Goal: Task Accomplishment & Management: Manage account settings

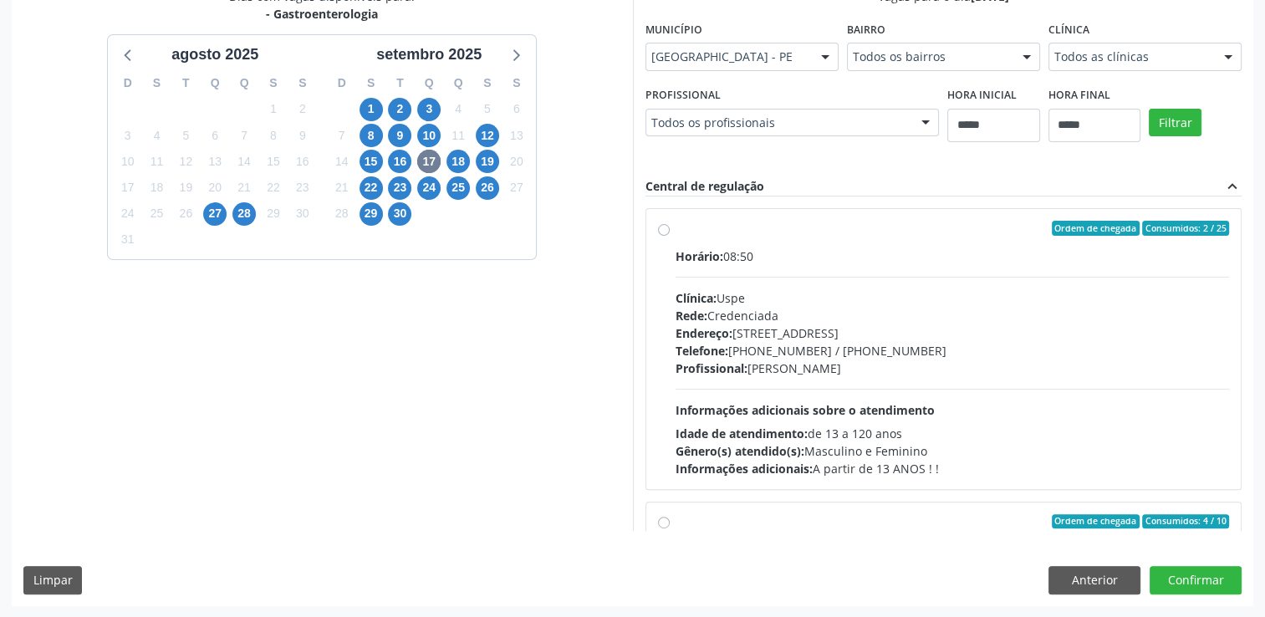
scroll to position [554, 0]
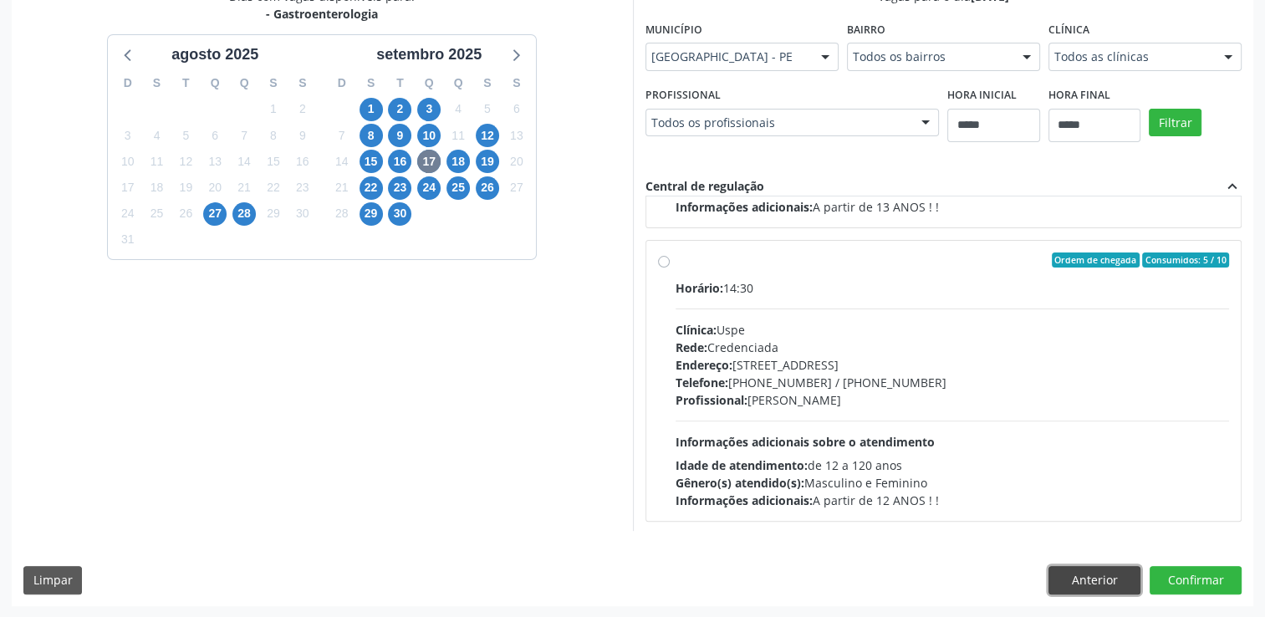
click at [1070, 582] on button "Anterior" at bounding box center [1094, 580] width 92 height 28
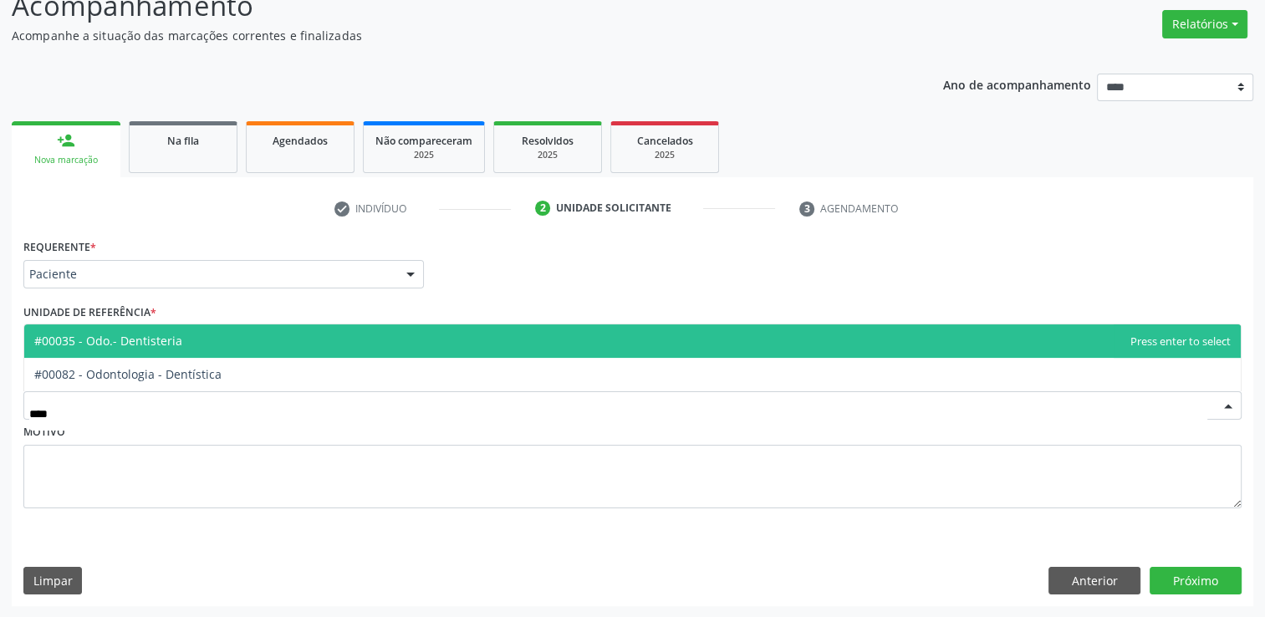
click at [142, 341] on span "#00035 - Odo.- Dentisteria" at bounding box center [108, 341] width 148 height 16
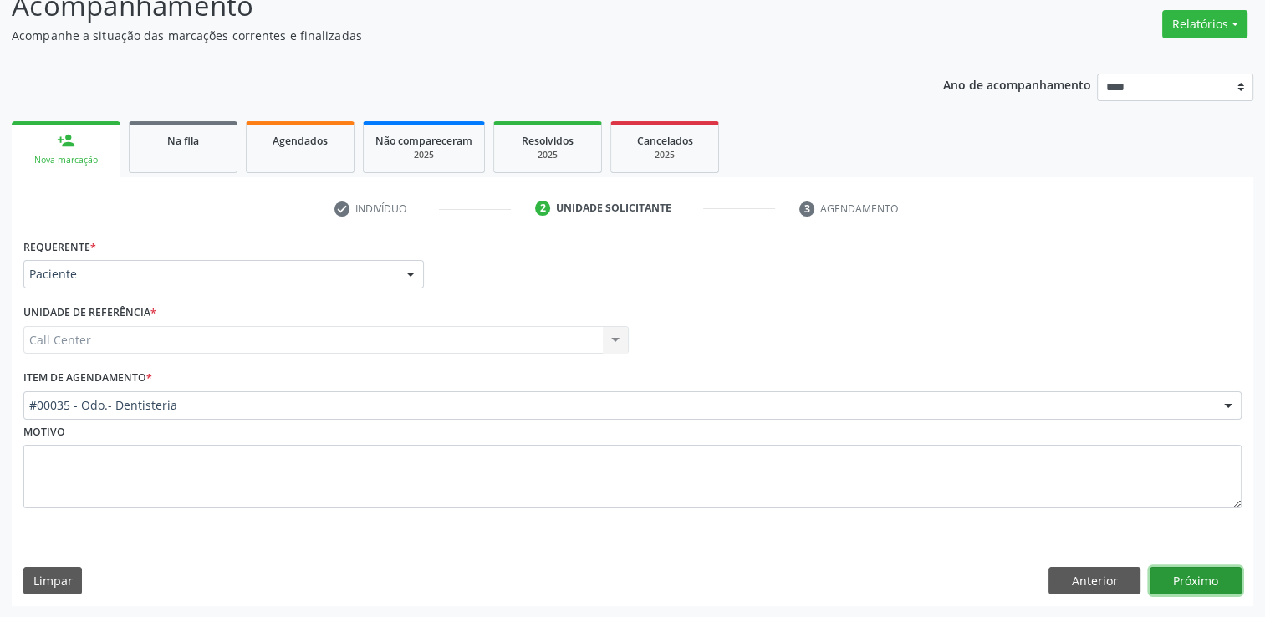
click at [1196, 573] on button "Próximo" at bounding box center [1196, 581] width 92 height 28
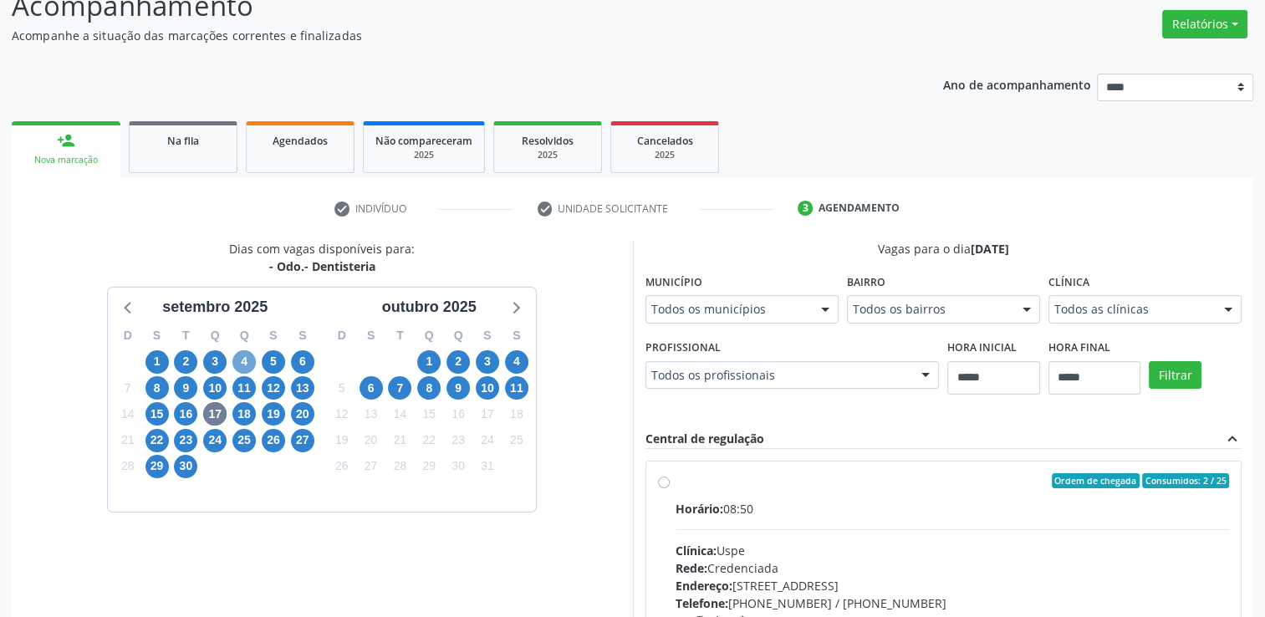
click at [237, 366] on span "4" at bounding box center [243, 361] width 23 height 23
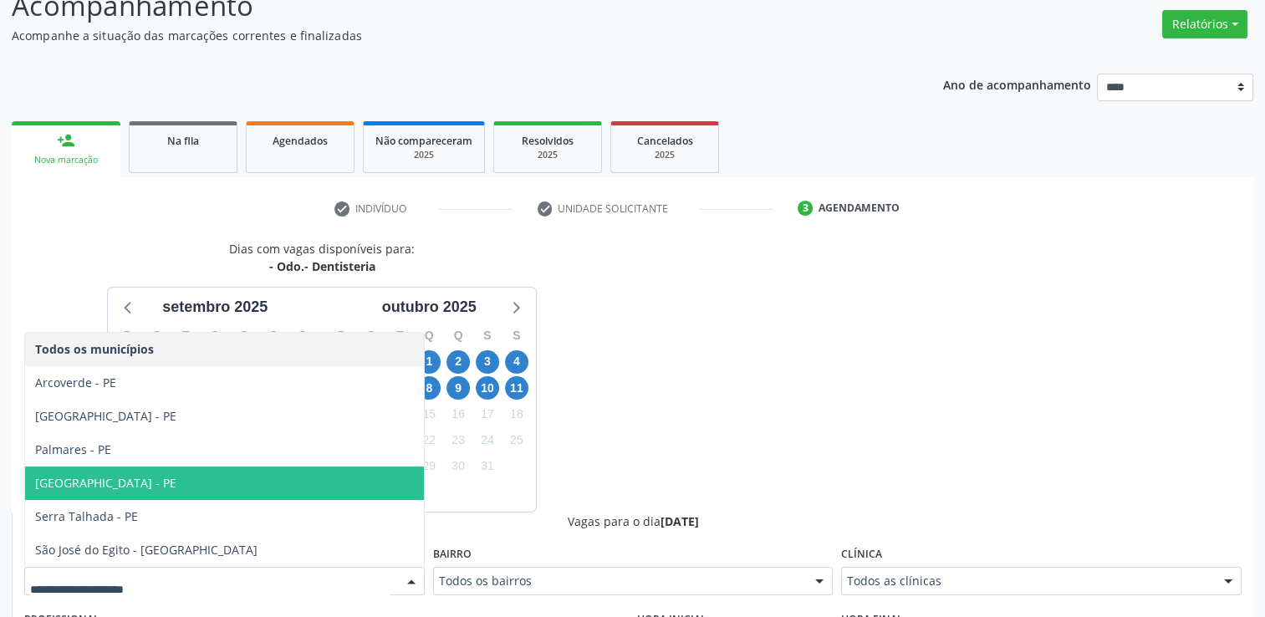
click at [51, 486] on span "Recife - PE" at bounding box center [105, 483] width 141 height 16
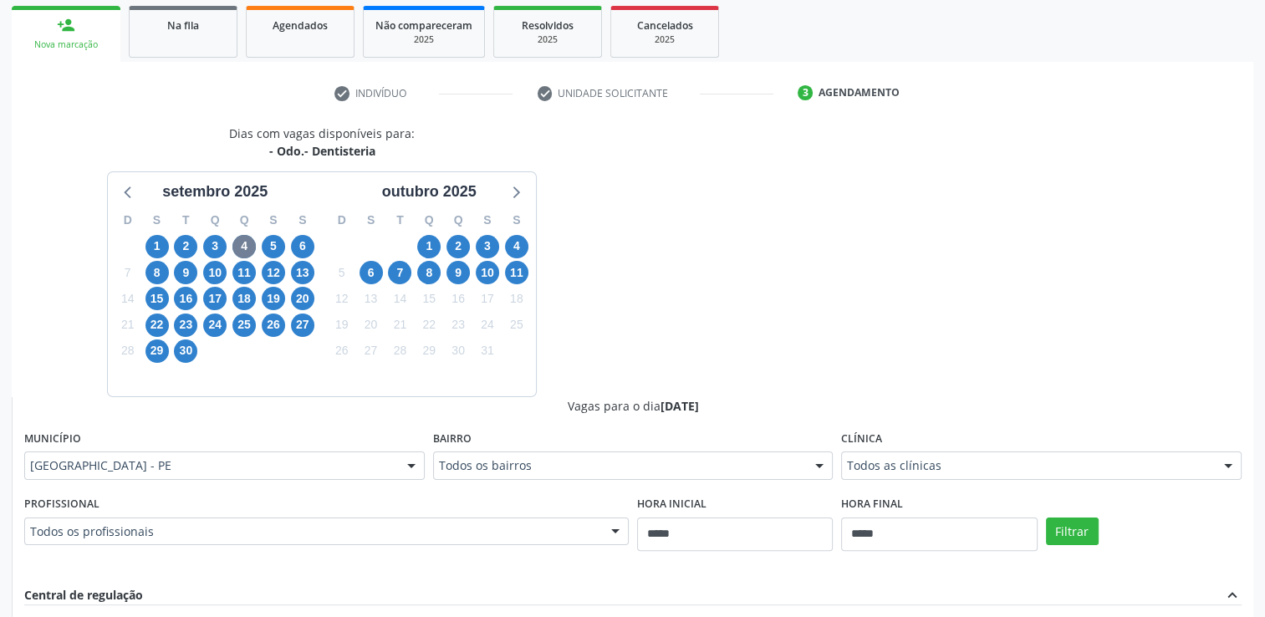
scroll to position [463, 0]
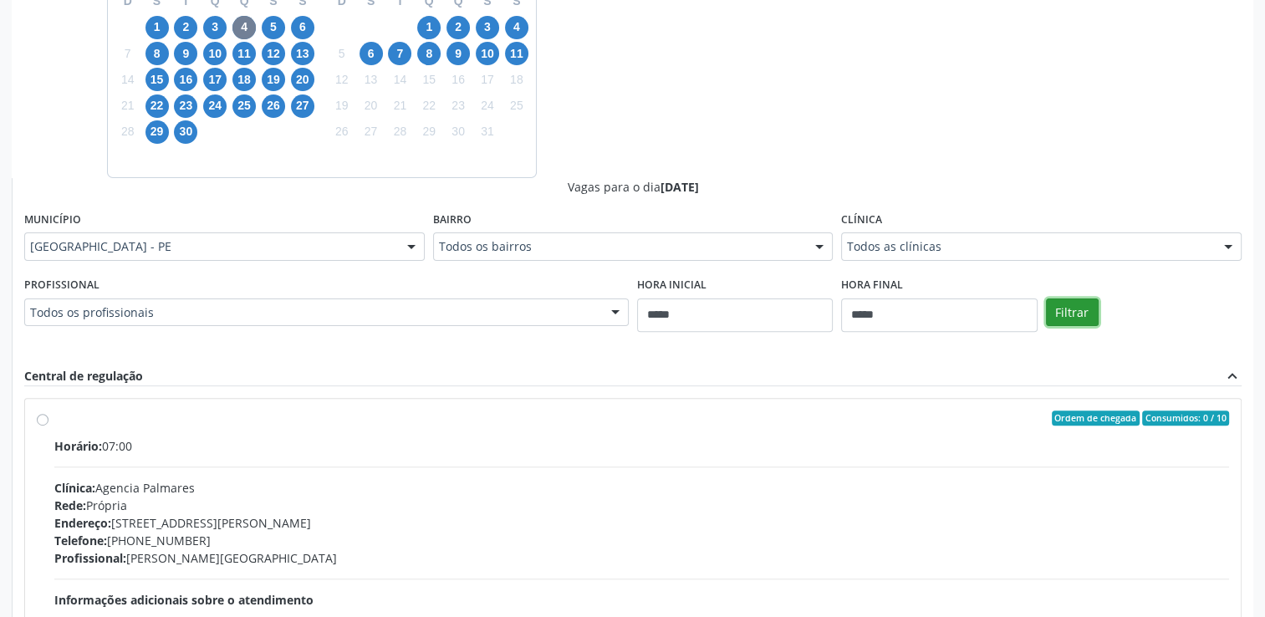
click at [1061, 306] on button "Filtrar" at bounding box center [1072, 312] width 53 height 28
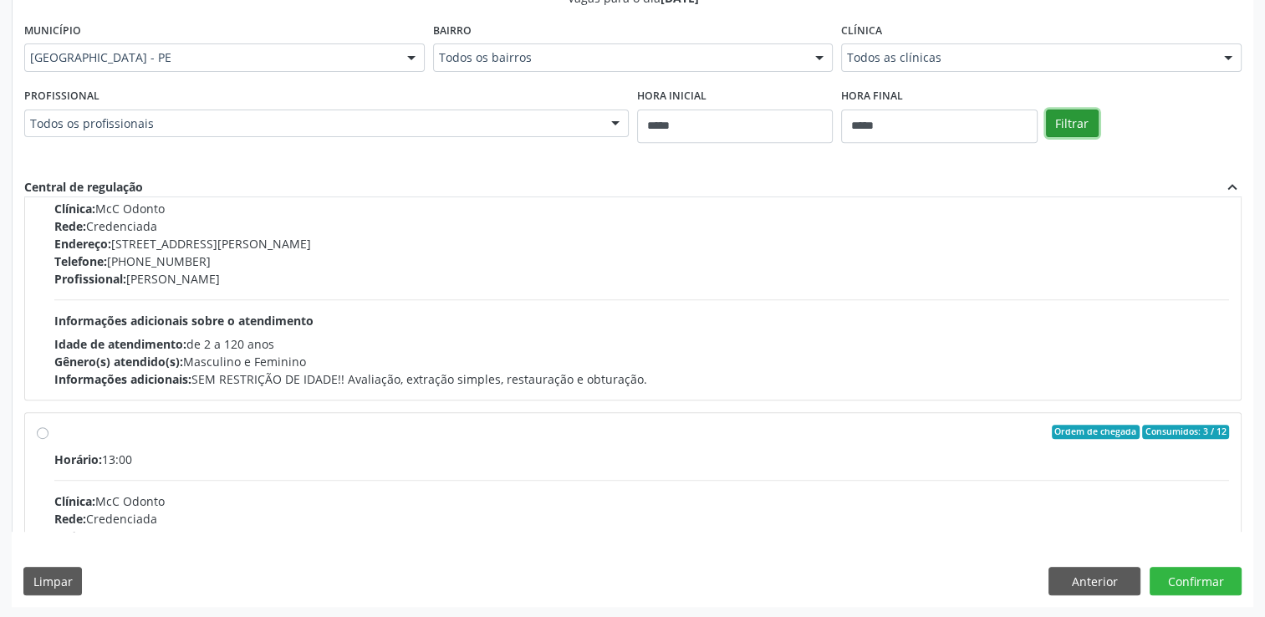
scroll to position [0, 0]
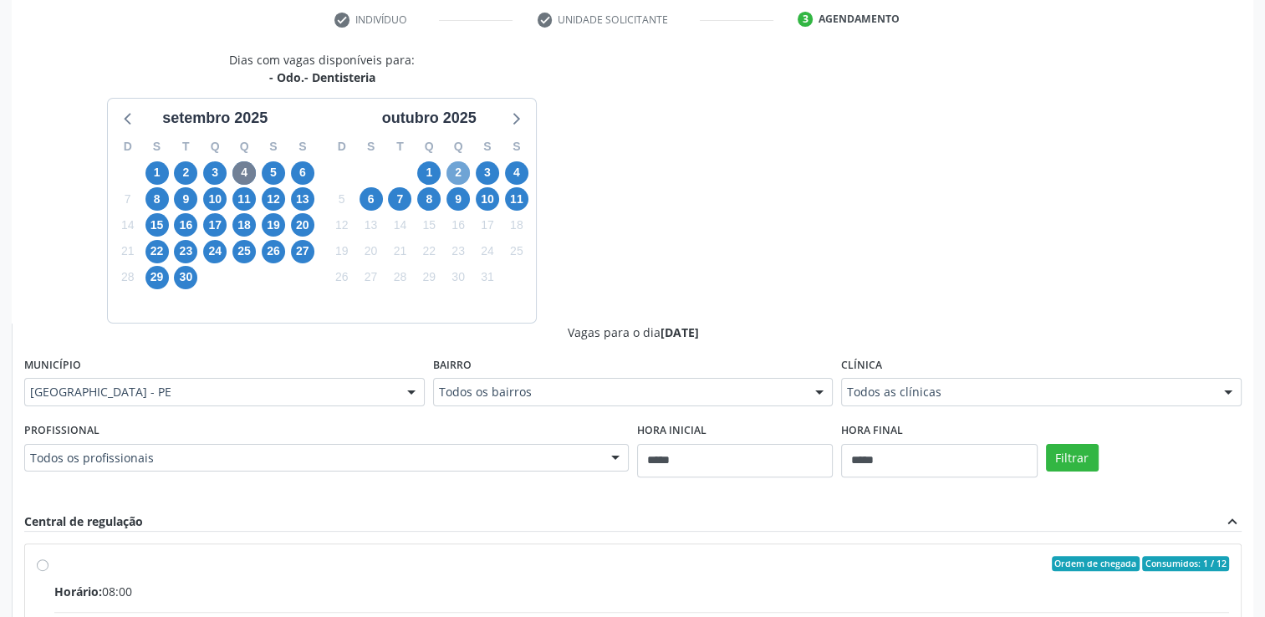
click at [451, 173] on span "2" at bounding box center [457, 172] width 23 height 23
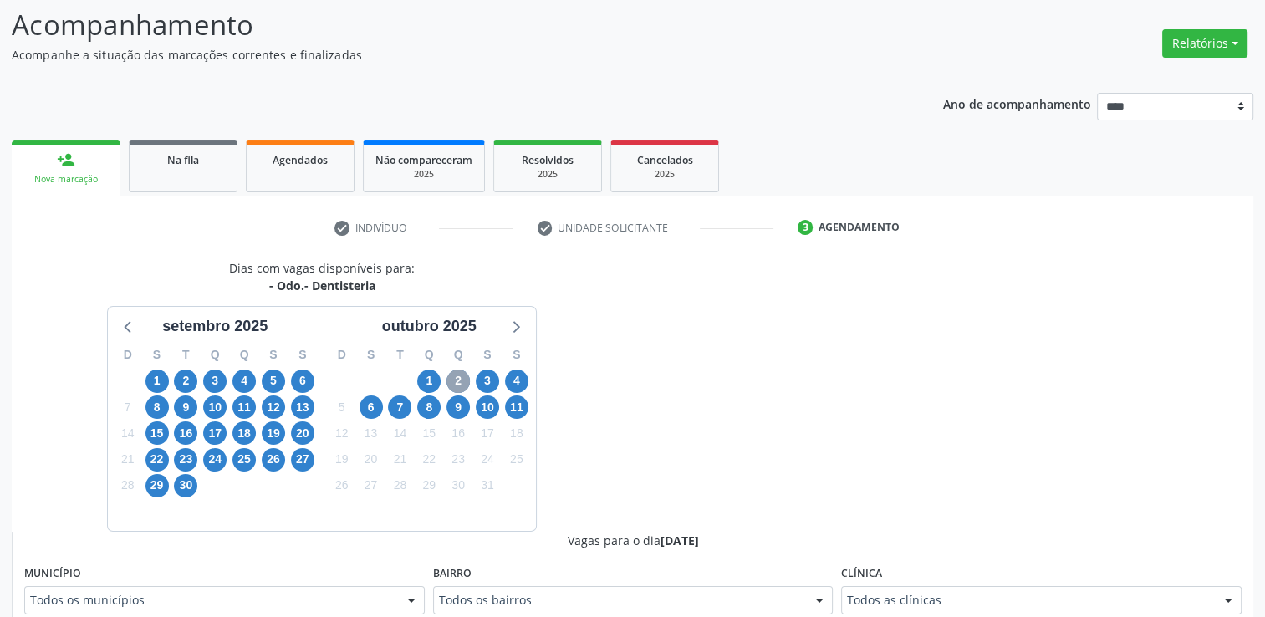
scroll to position [318, 0]
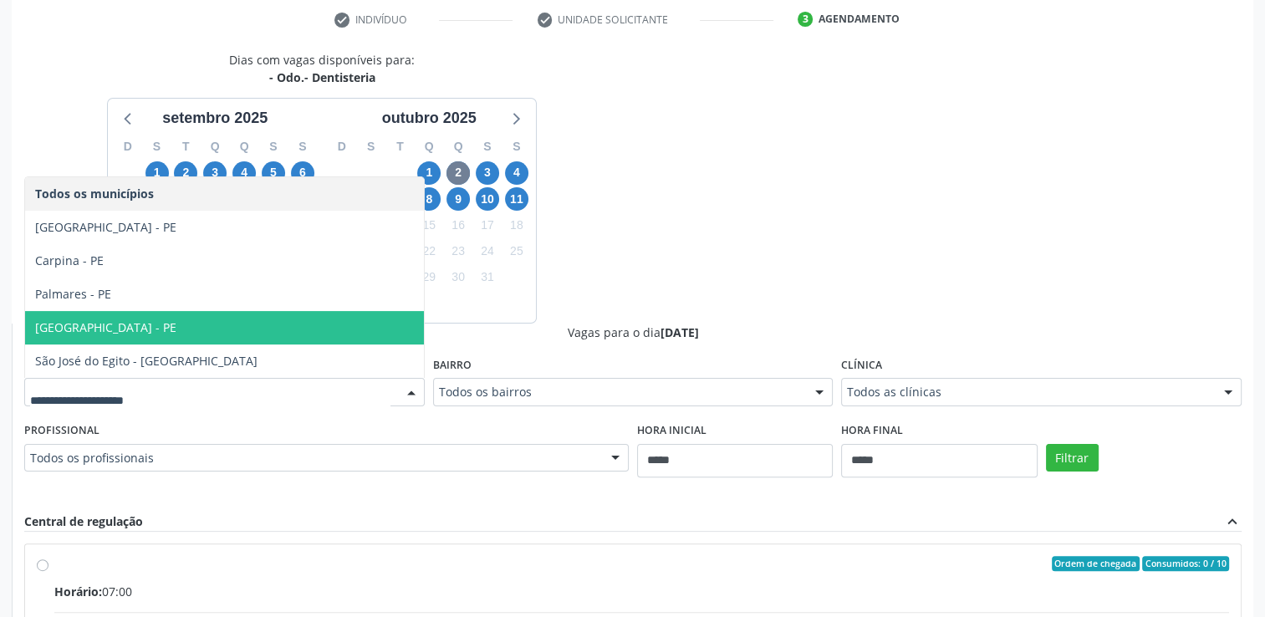
click at [148, 339] on span "Recife - PE" at bounding box center [224, 327] width 399 height 33
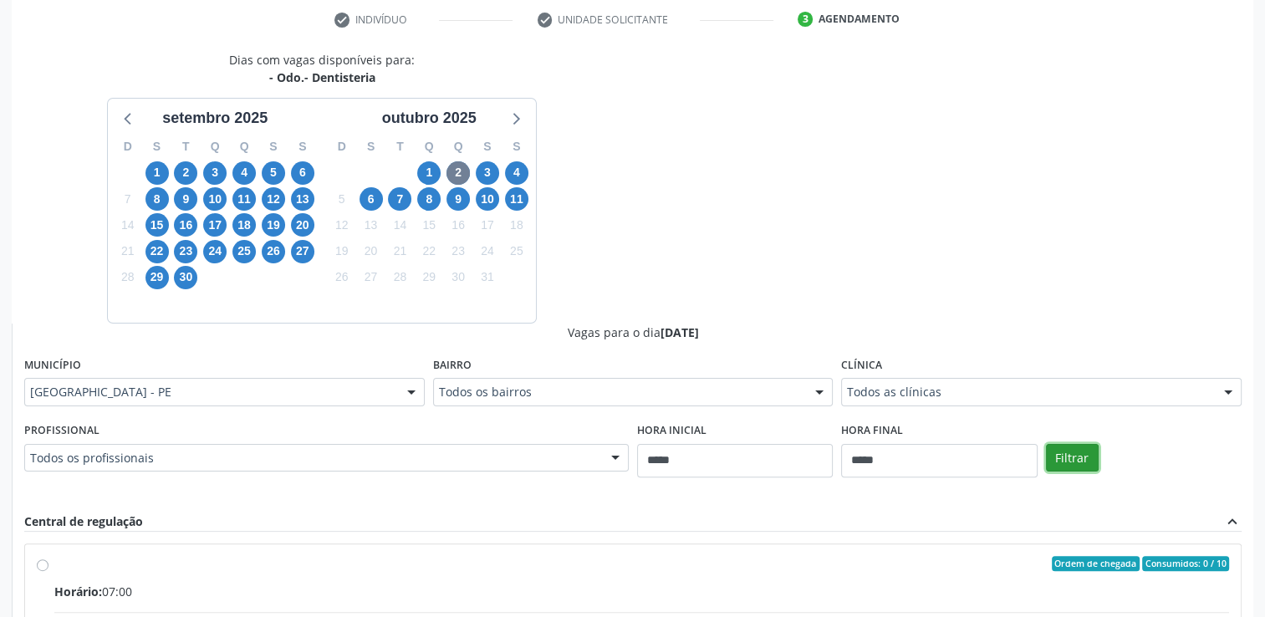
click at [1088, 456] on button "Filtrar" at bounding box center [1072, 458] width 53 height 28
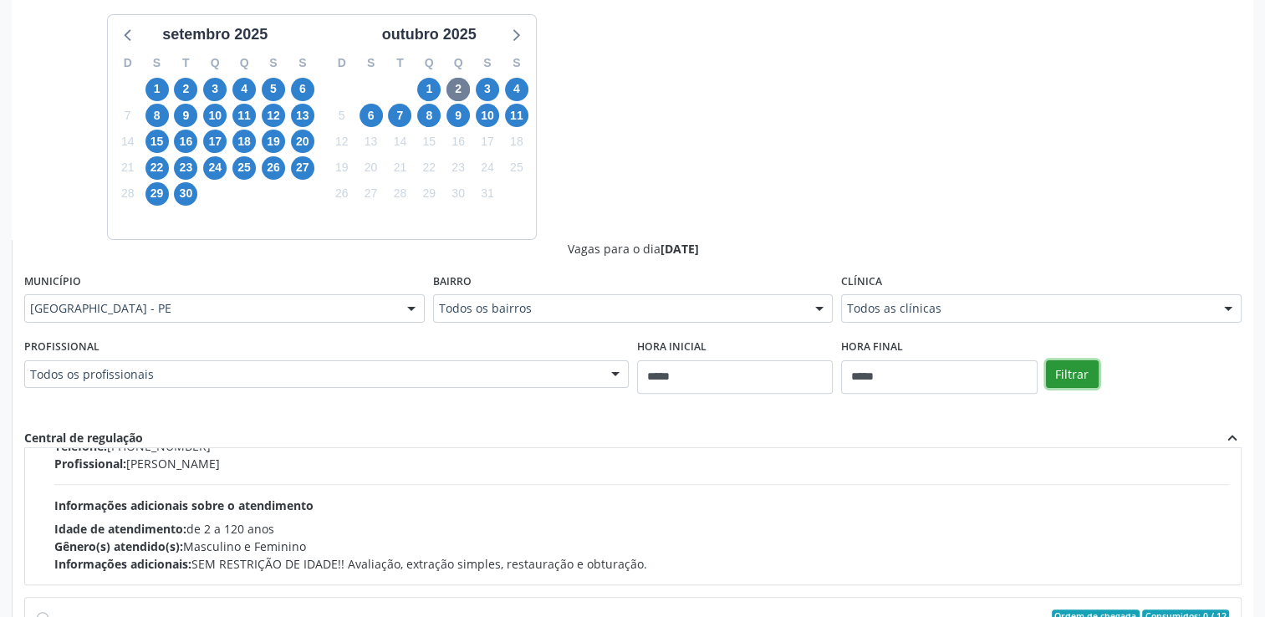
scroll to position [167, 0]
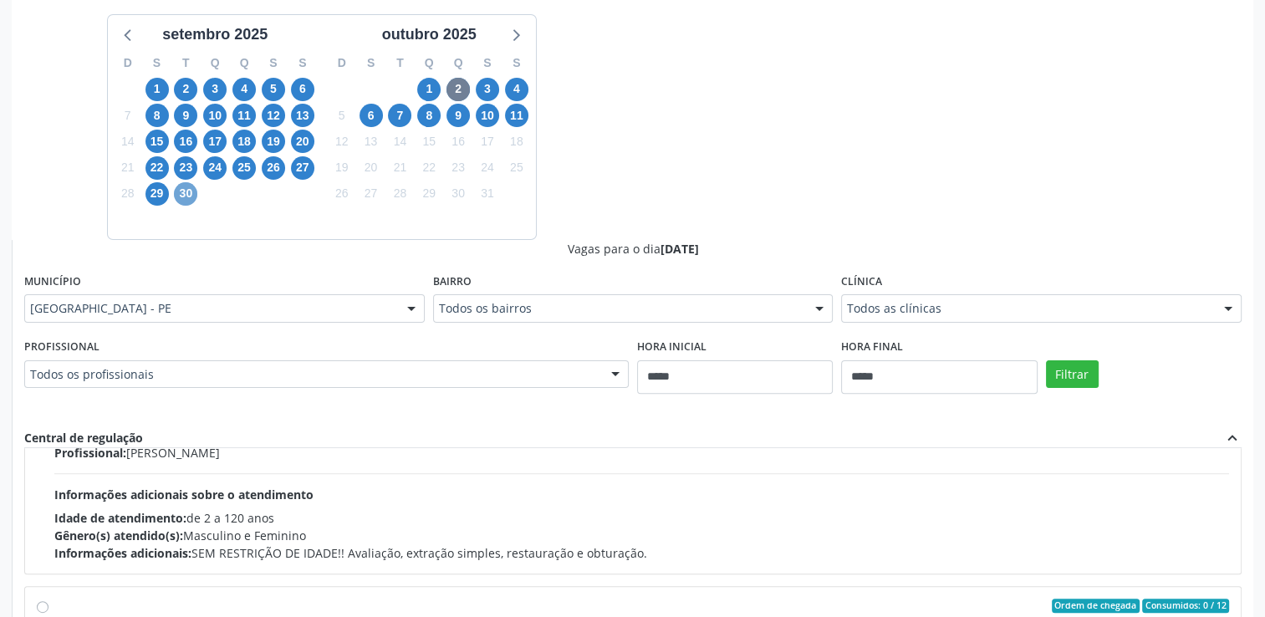
click at [187, 195] on span "30" at bounding box center [185, 193] width 23 height 23
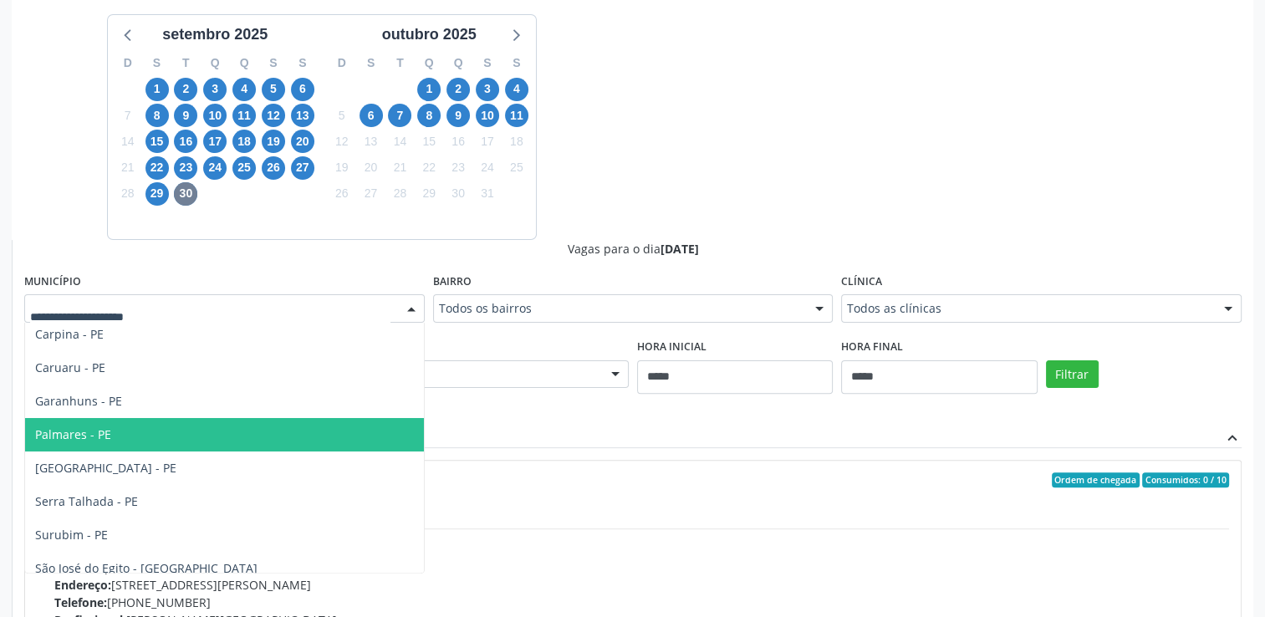
scroll to position [117, 0]
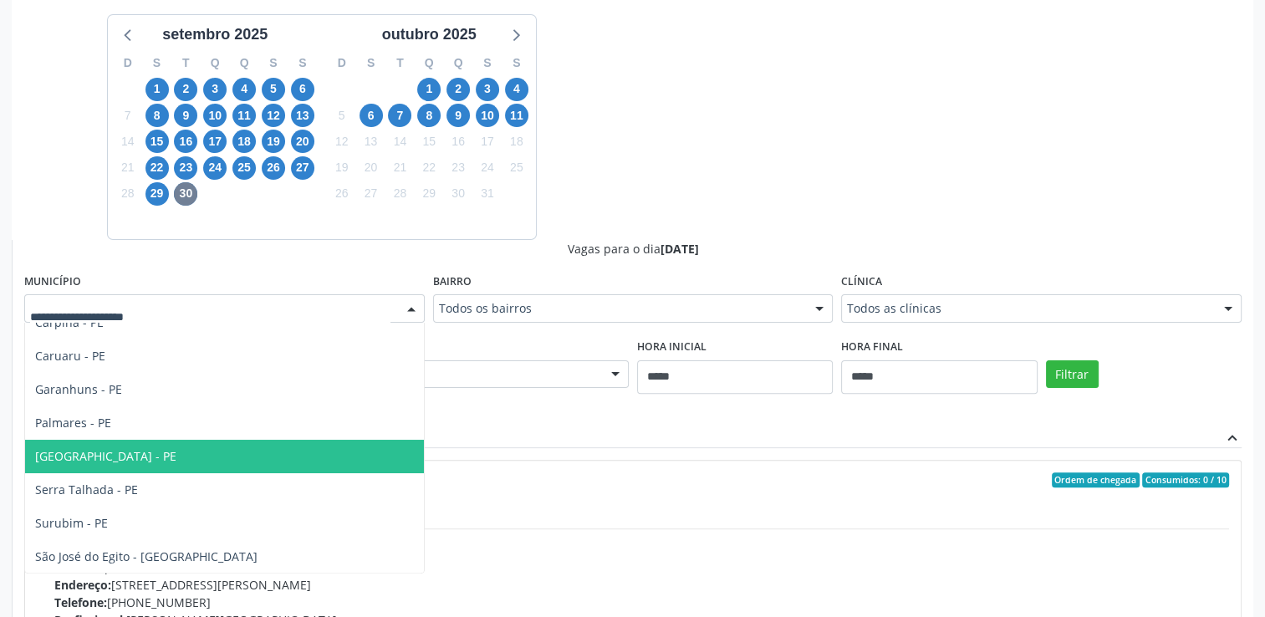
click at [130, 457] on span "Recife - PE" at bounding box center [224, 456] width 399 height 33
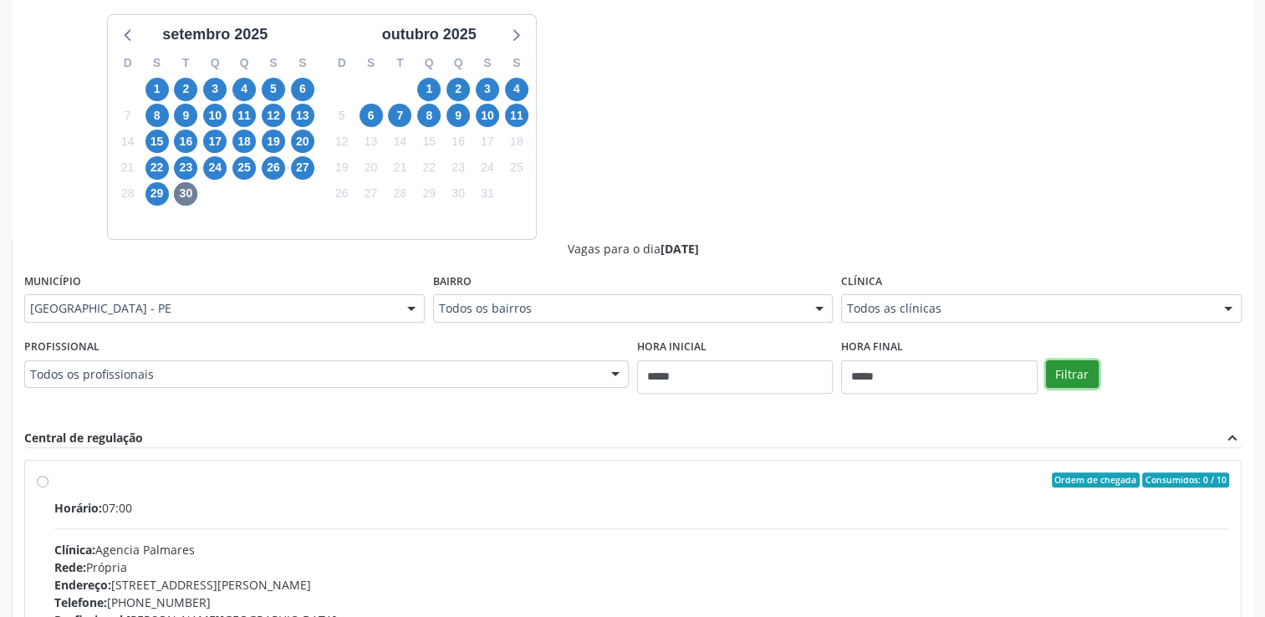
click at [1057, 370] on button "Filtrar" at bounding box center [1072, 374] width 53 height 28
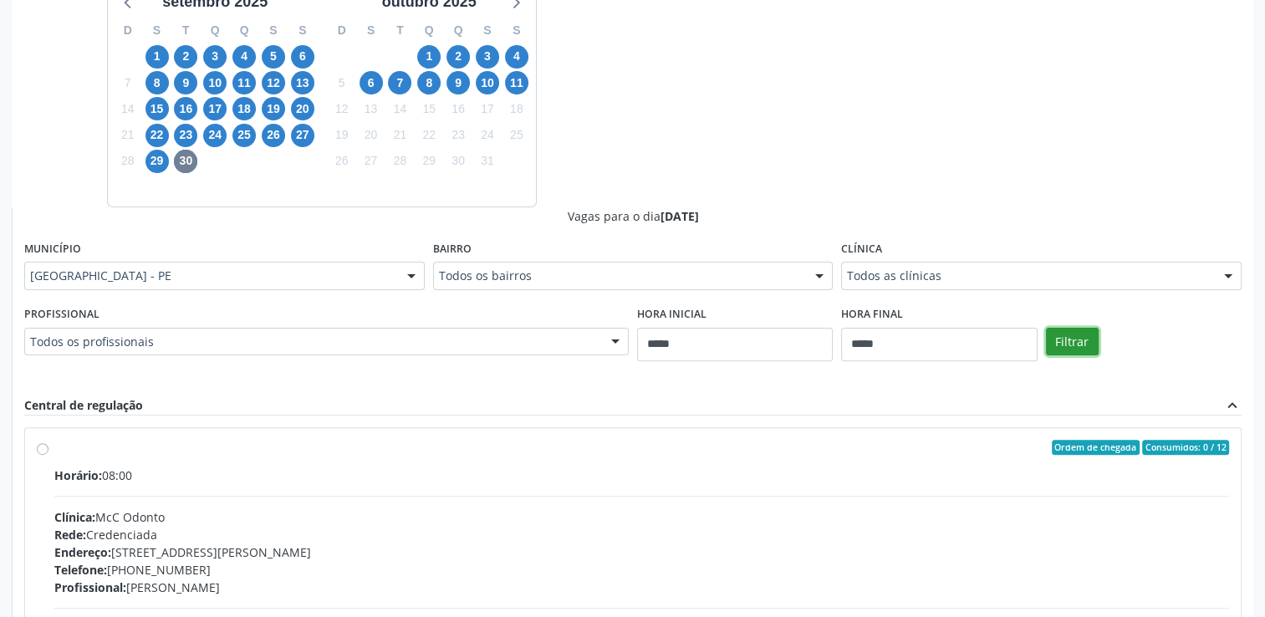
scroll to position [652, 0]
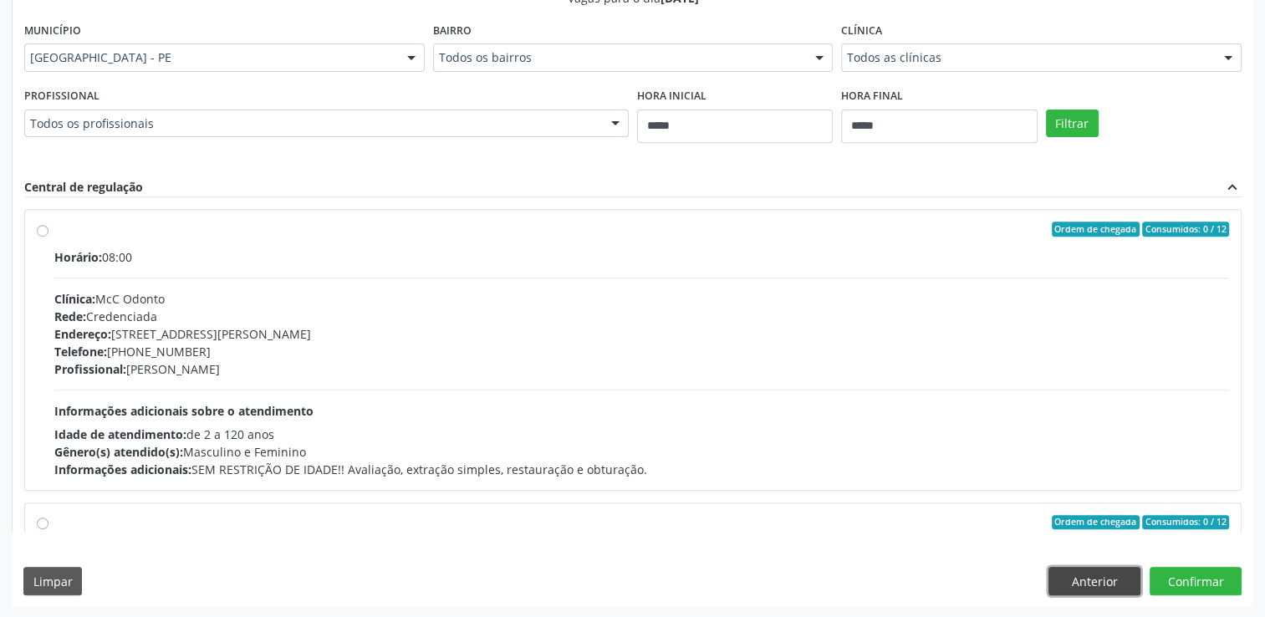
click at [1063, 576] on button "Anterior" at bounding box center [1094, 581] width 92 height 28
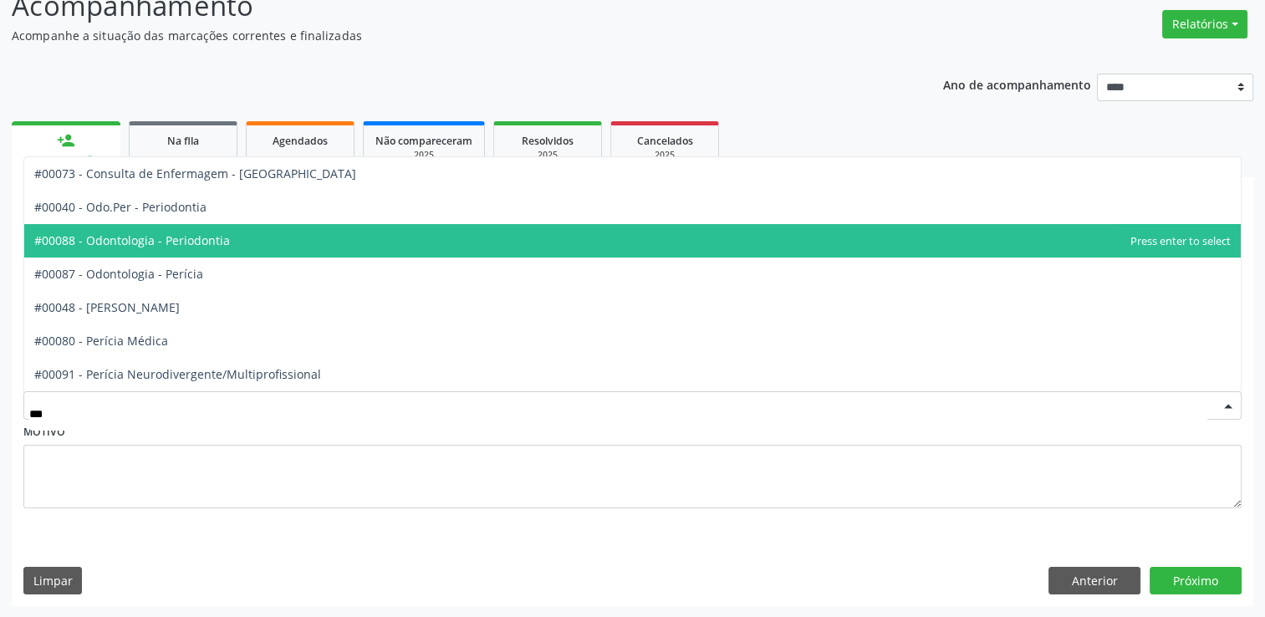
click at [181, 238] on span "#00088 - Odontologia - Periodontia" at bounding box center [132, 240] width 196 height 16
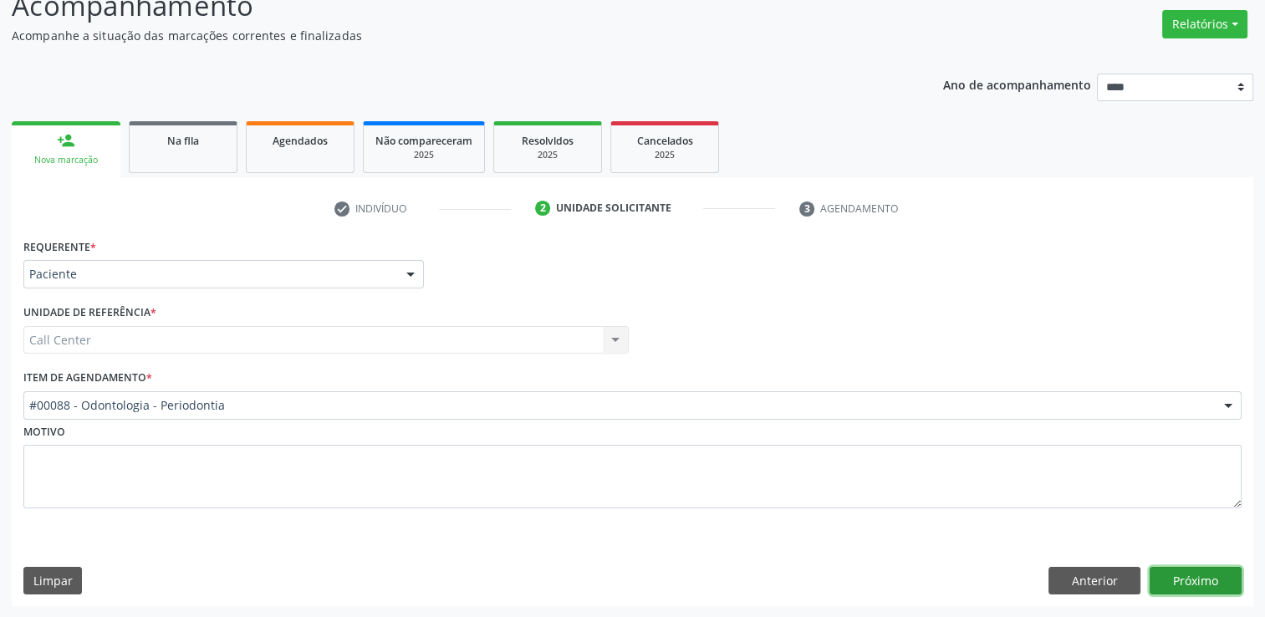
click at [1180, 575] on button "Próximo" at bounding box center [1196, 581] width 92 height 28
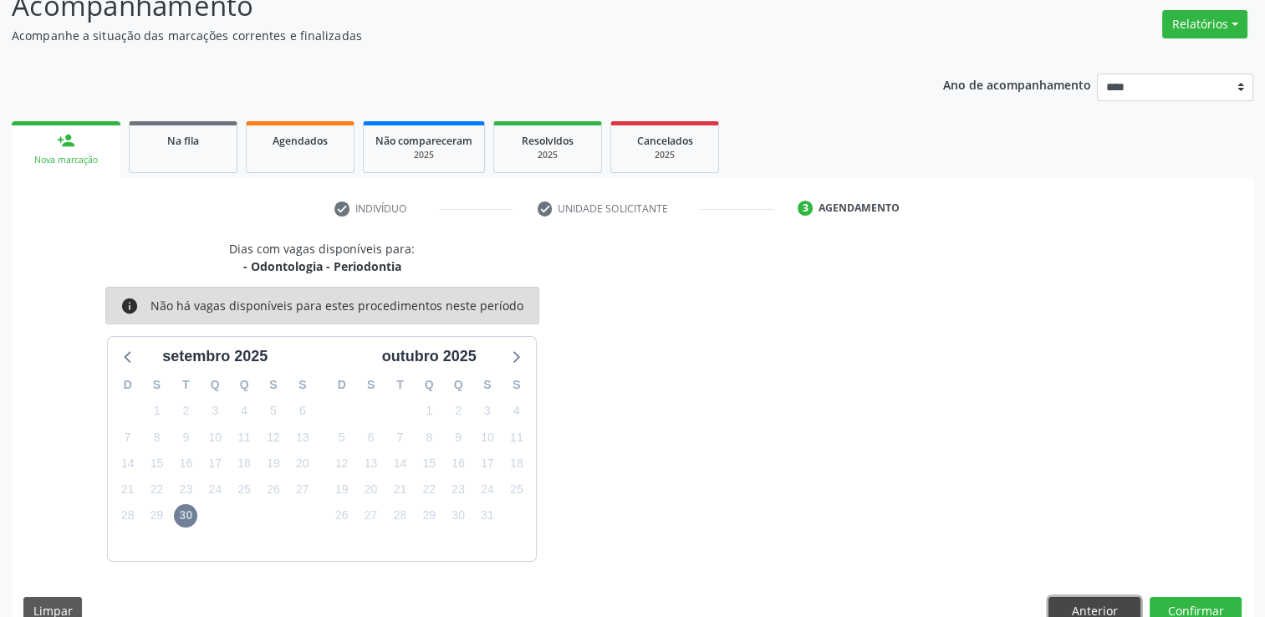
click at [1094, 605] on button "Anterior" at bounding box center [1094, 611] width 92 height 28
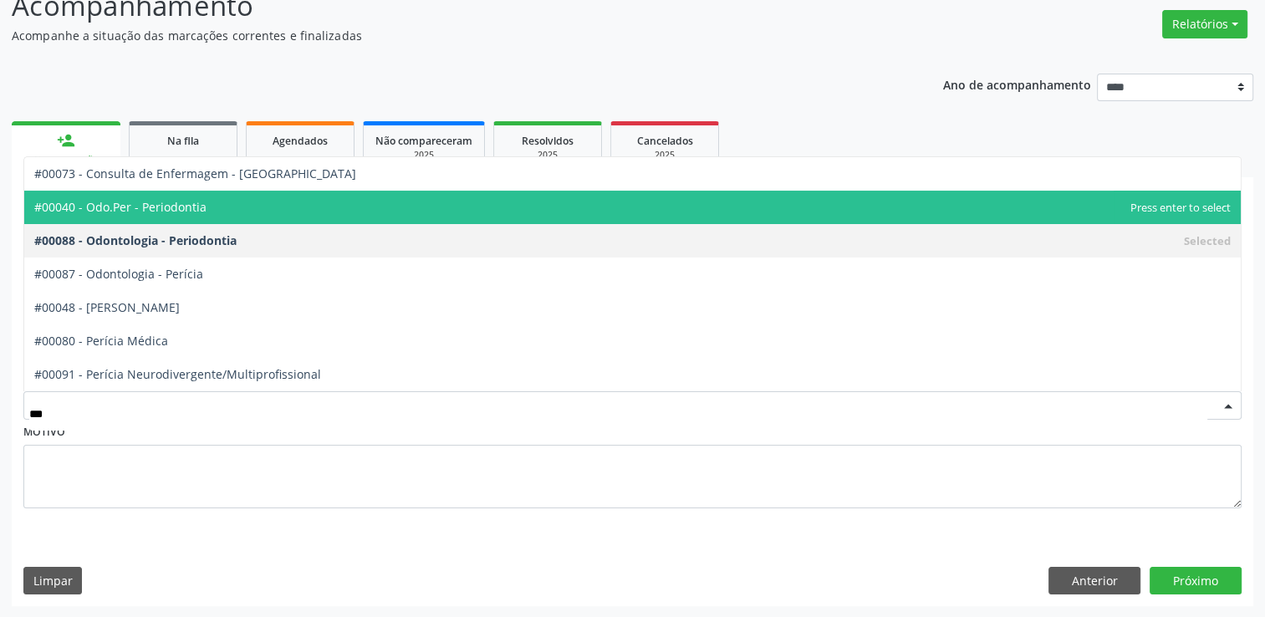
drag, startPoint x: 210, startPoint y: 213, endPoint x: 215, endPoint y: 223, distance: 11.2
click at [210, 212] on span "#00040 - Odo.Per - Periodontia" at bounding box center [632, 207] width 1216 height 33
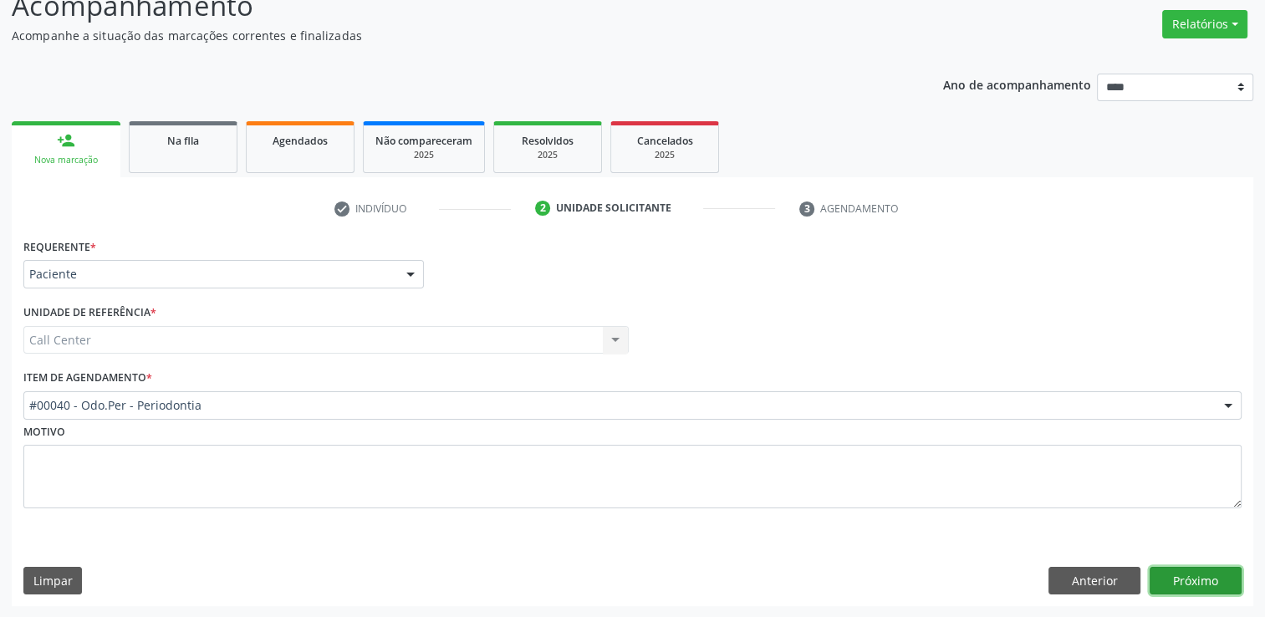
click at [1167, 567] on button "Próximo" at bounding box center [1196, 581] width 92 height 28
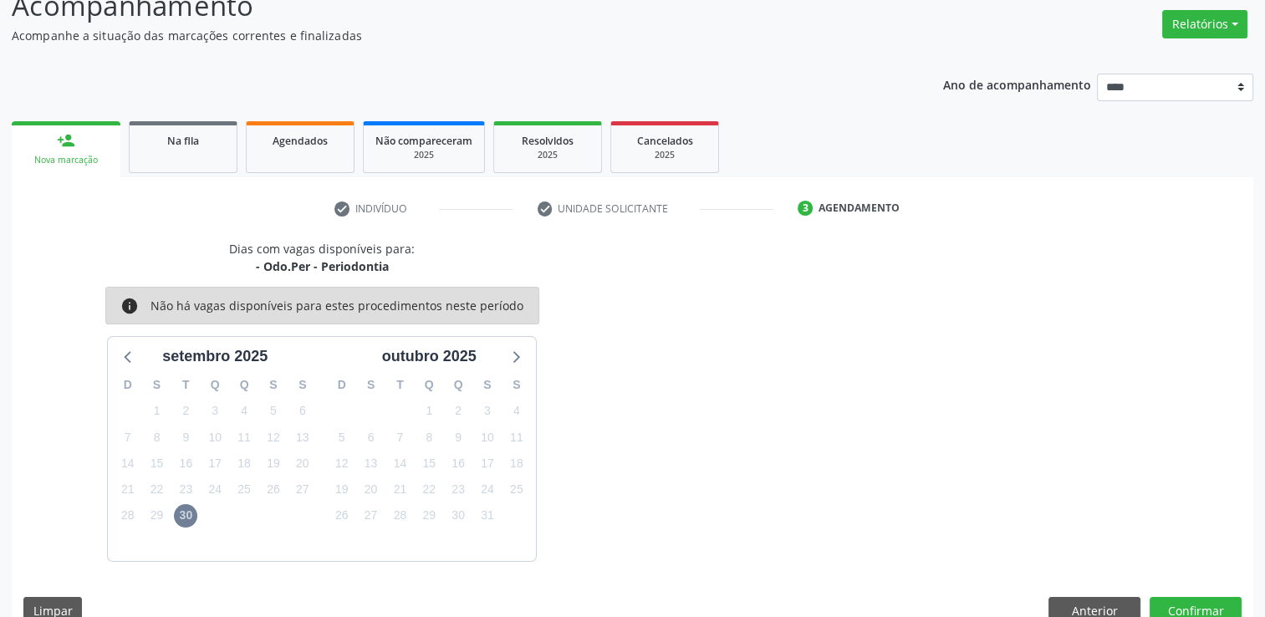
scroll to position [158, 0]
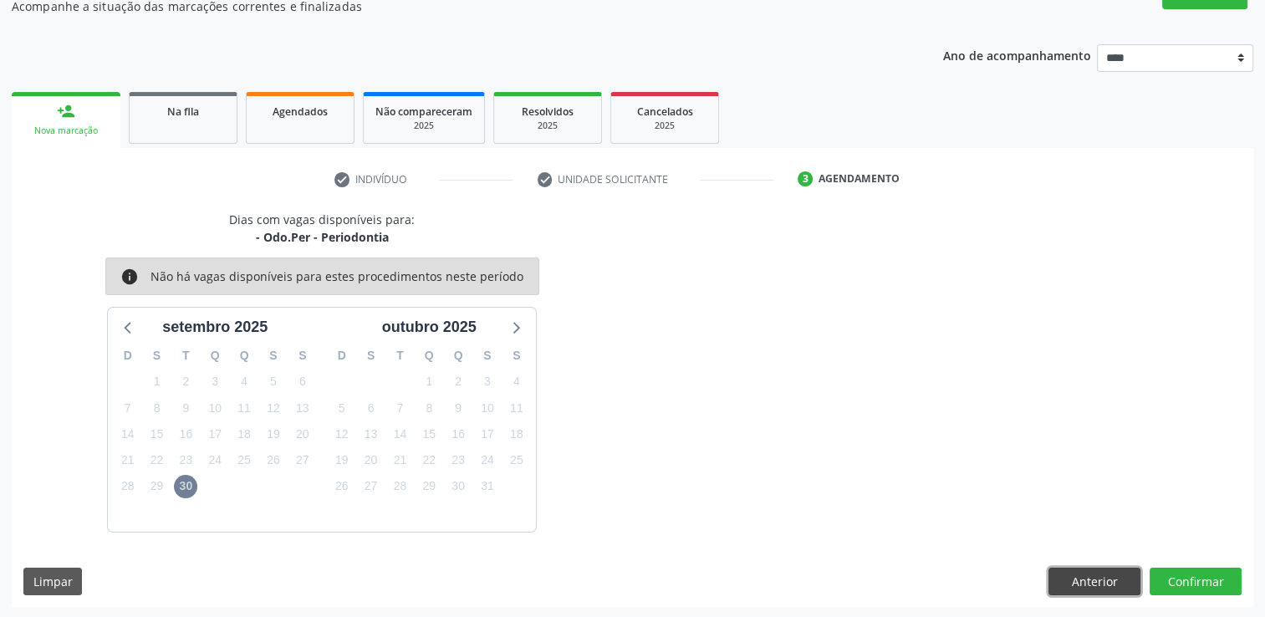
click at [1109, 574] on button "Anterior" at bounding box center [1094, 582] width 92 height 28
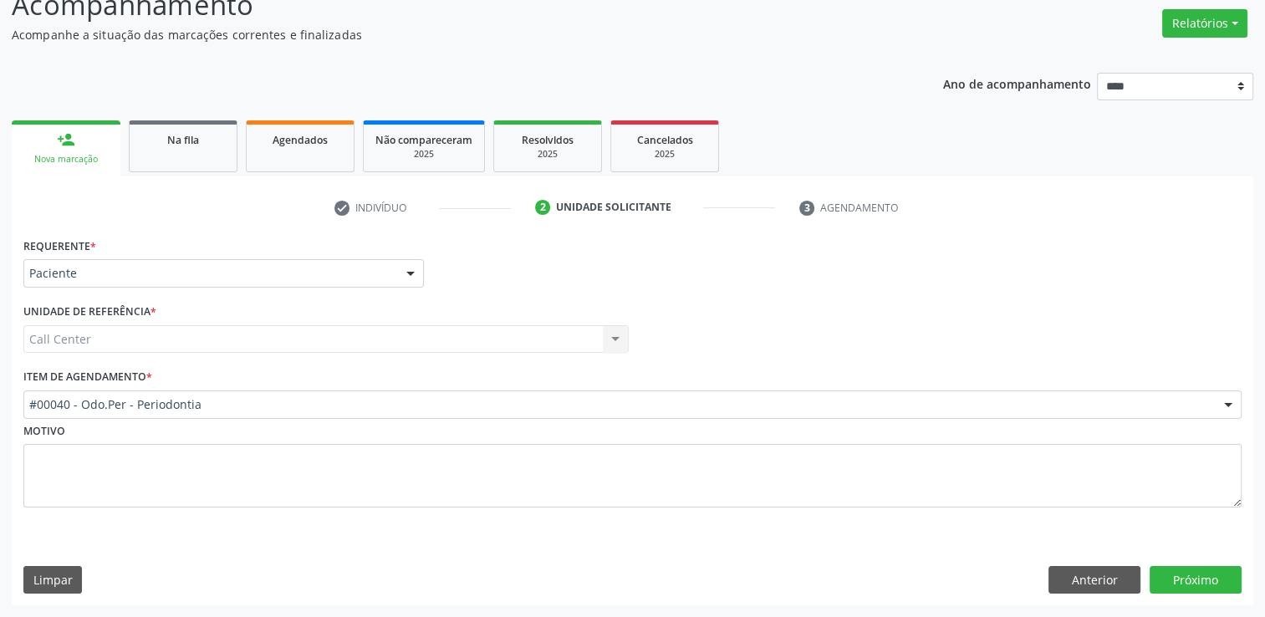
scroll to position [129, 0]
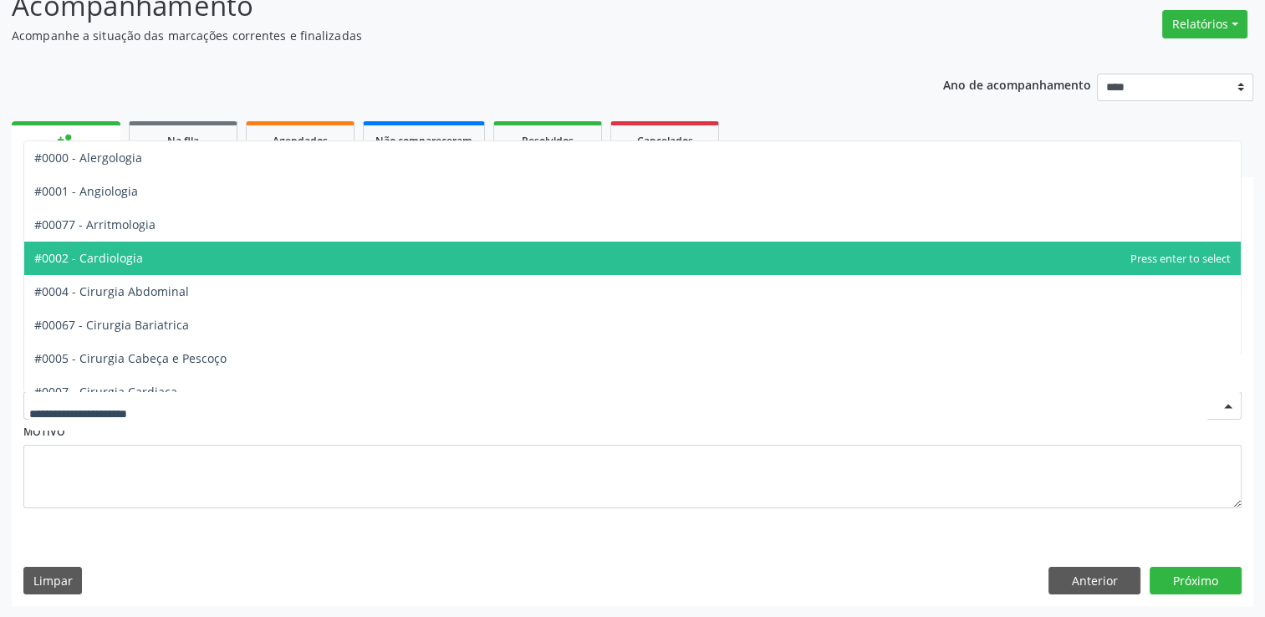
drag, startPoint x: 294, startPoint y: 405, endPoint x: 303, endPoint y: 403, distance: 9.5
type input "**"
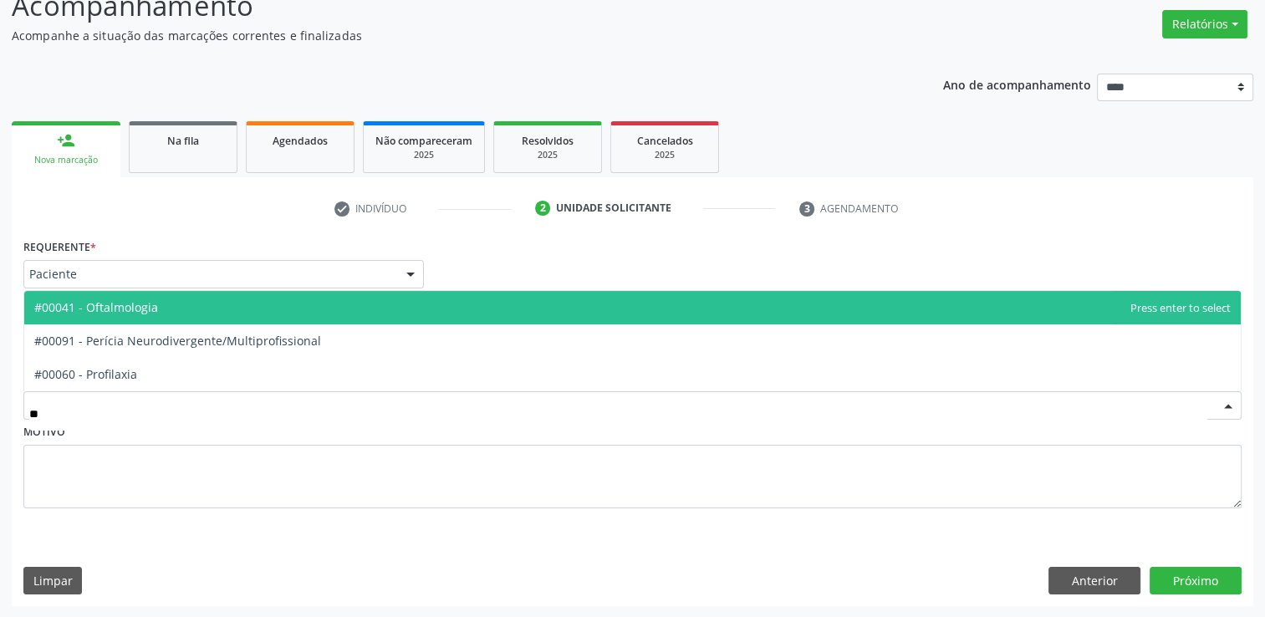
click at [134, 308] on span "#00041 - Oftalmologia" at bounding box center [96, 307] width 124 height 16
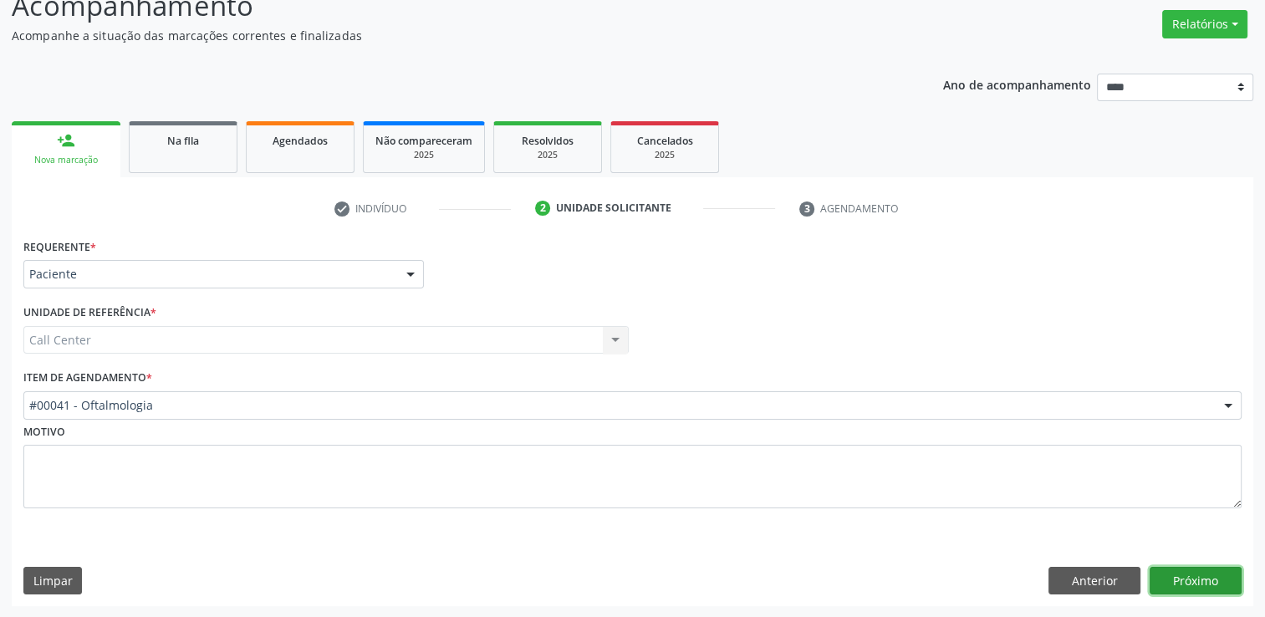
click at [1185, 576] on button "Próximo" at bounding box center [1196, 581] width 92 height 28
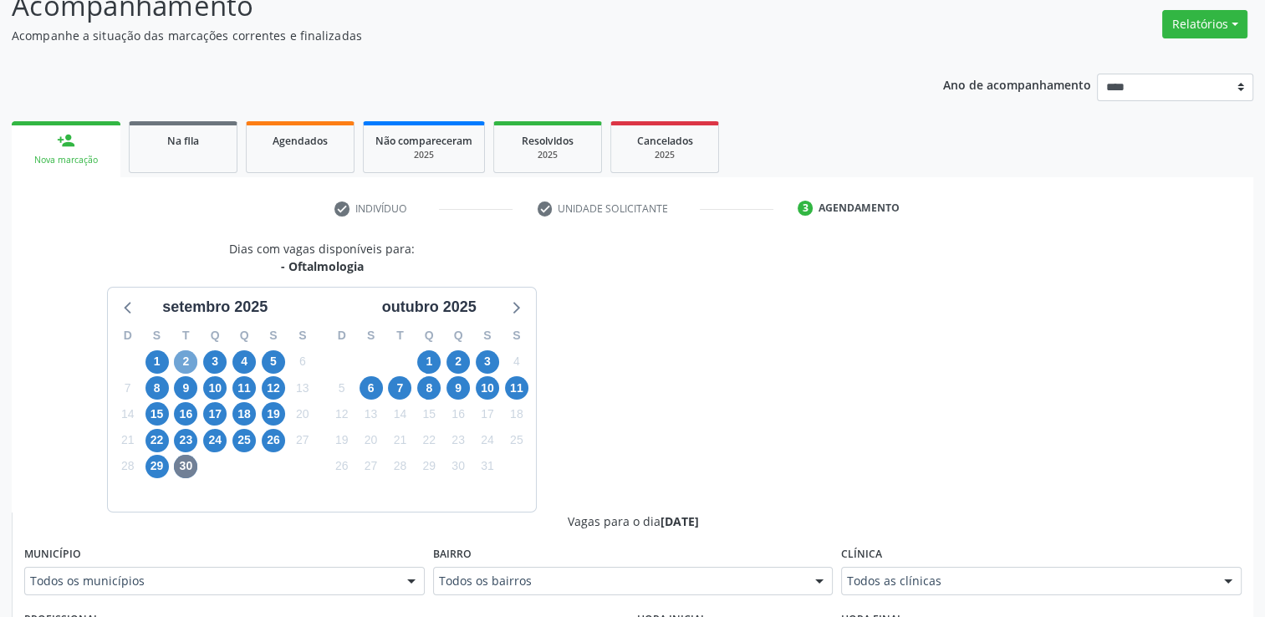
click at [190, 359] on span "2" at bounding box center [185, 361] width 23 height 23
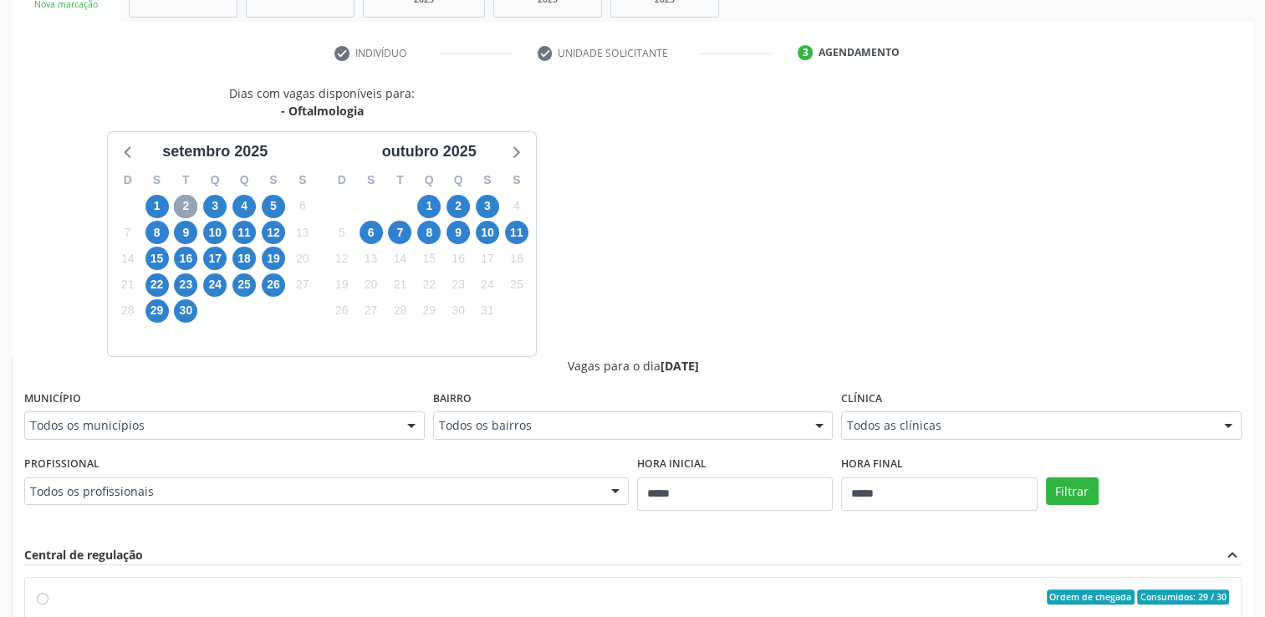
scroll to position [380, 0]
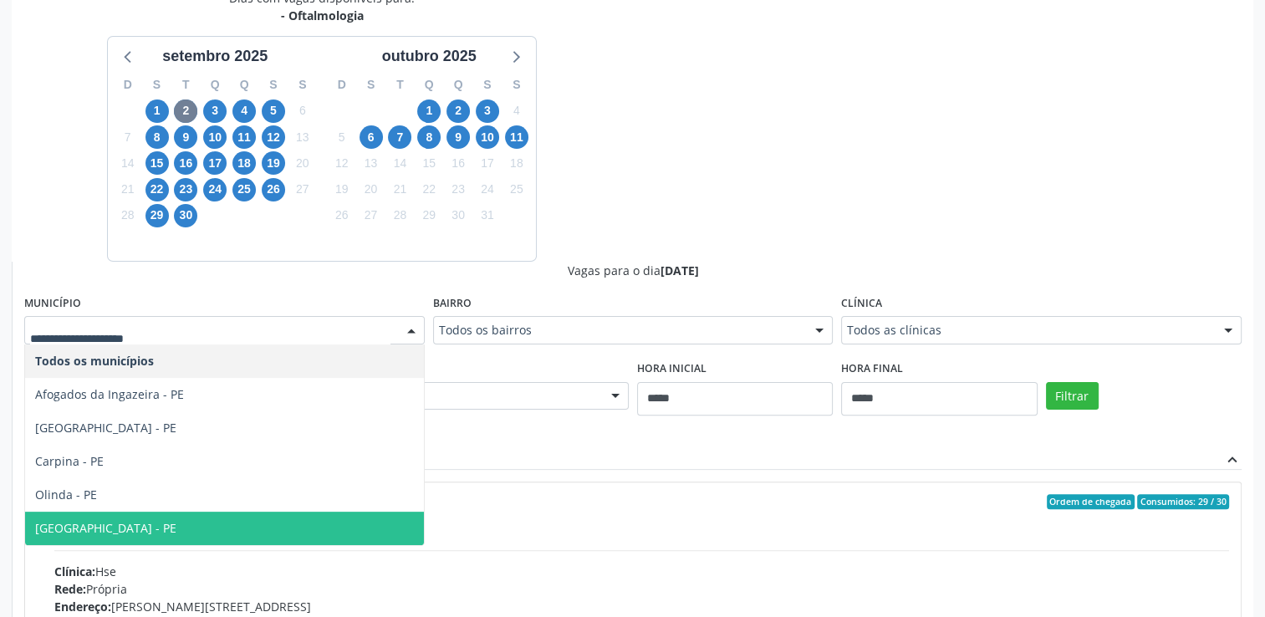
click at [117, 524] on span "Recife - PE" at bounding box center [224, 528] width 399 height 33
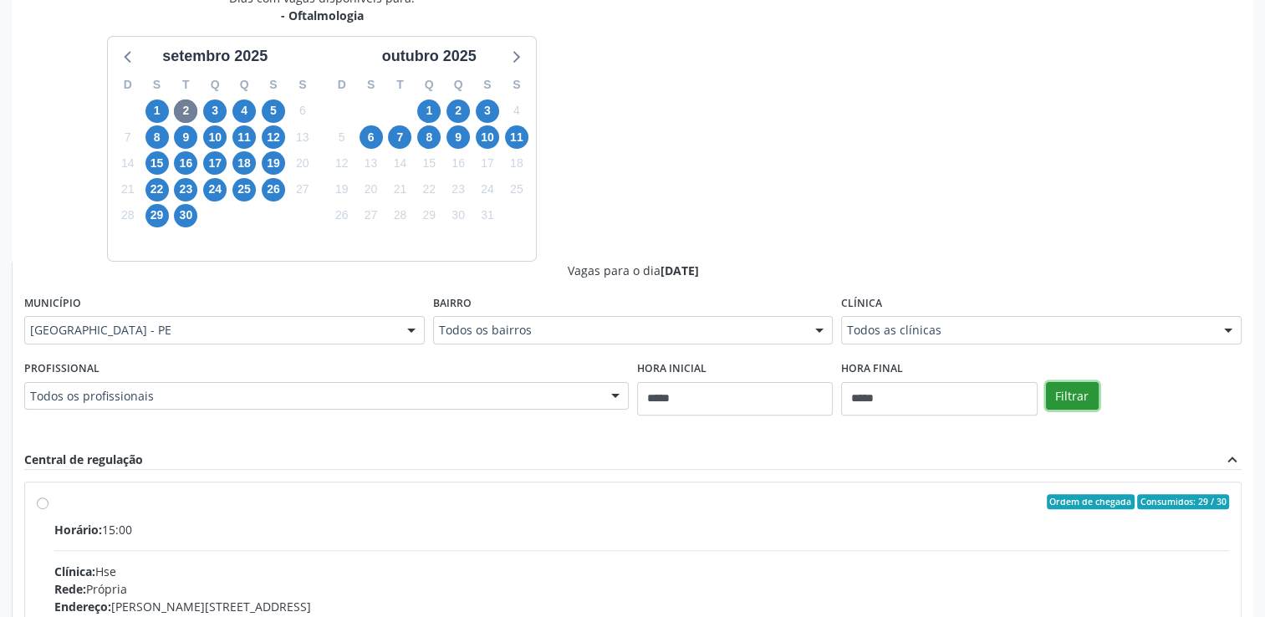
click at [1068, 390] on button "Filtrar" at bounding box center [1072, 396] width 53 height 28
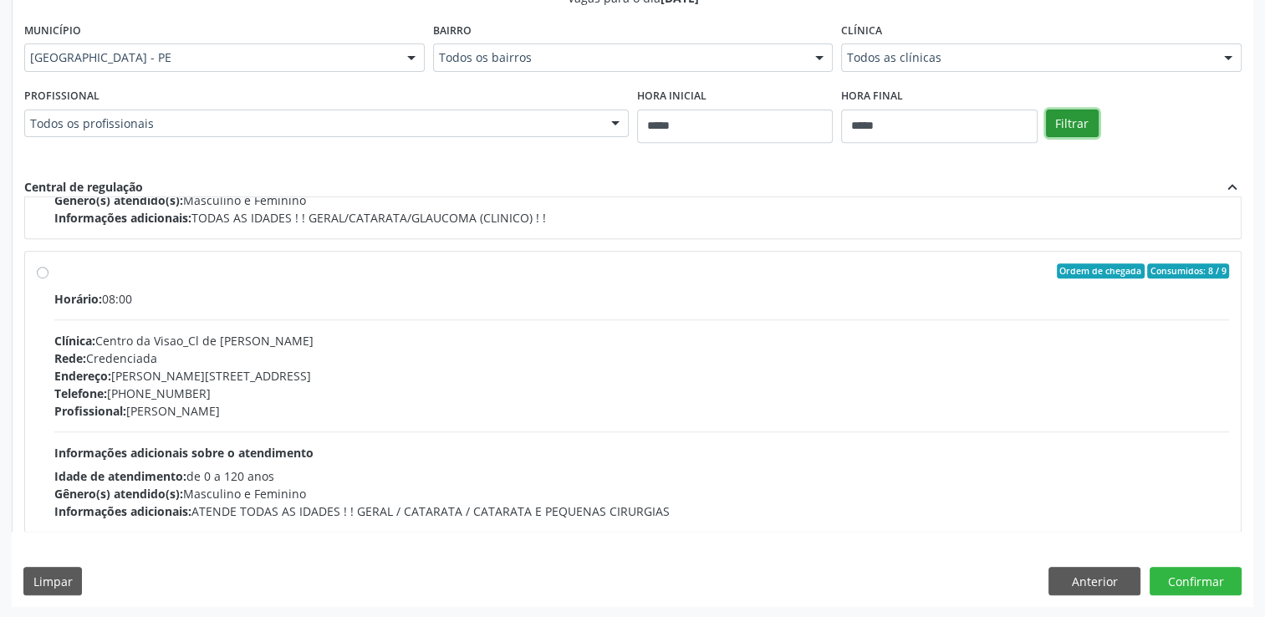
scroll to position [585, 0]
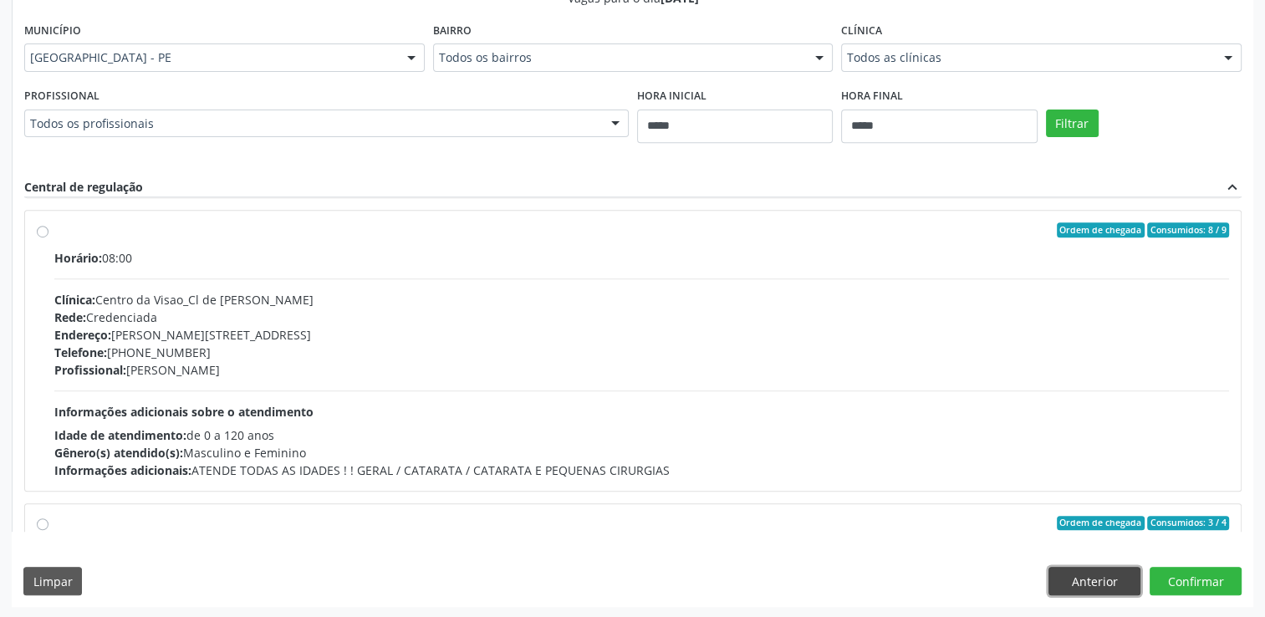
click at [1087, 574] on button "Anterior" at bounding box center [1094, 581] width 92 height 28
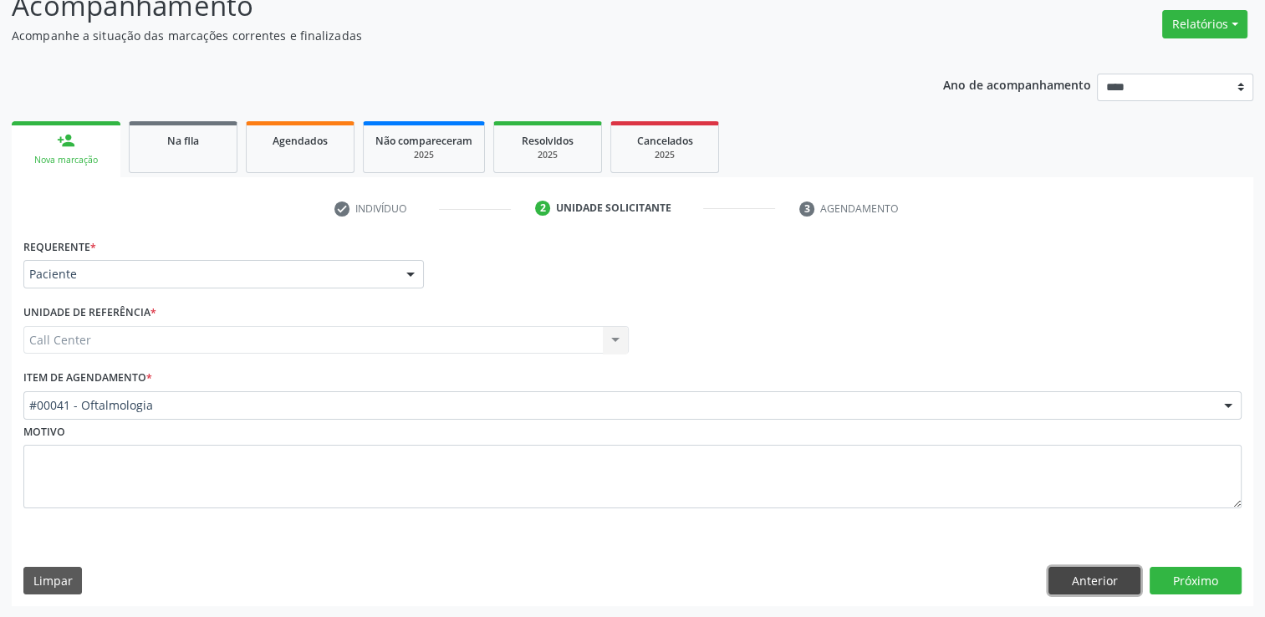
click at [1087, 572] on button "Anterior" at bounding box center [1094, 581] width 92 height 28
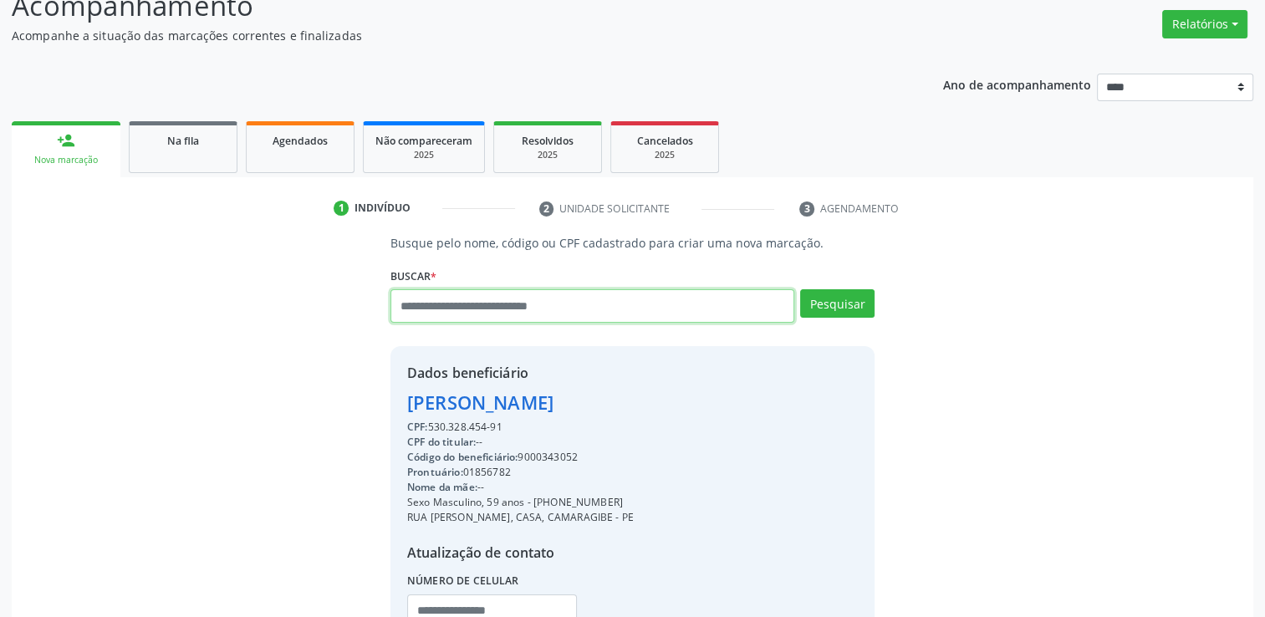
click at [635, 312] on input "text" at bounding box center [592, 305] width 404 height 33
type input "**********"
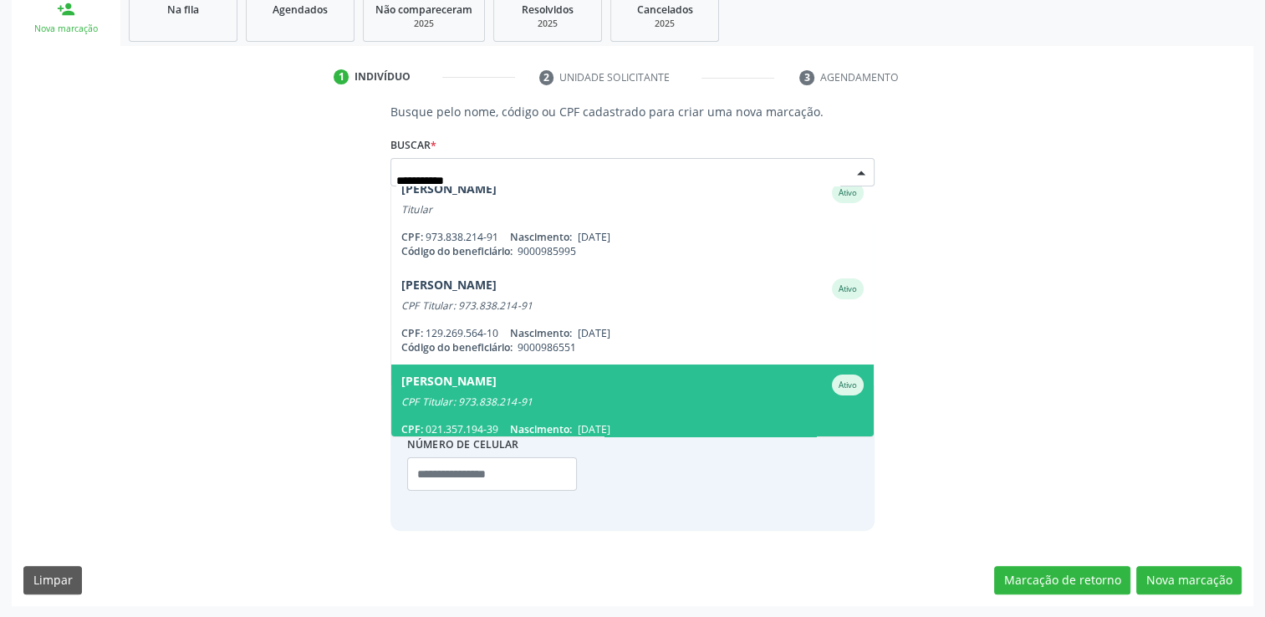
scroll to position [0, 0]
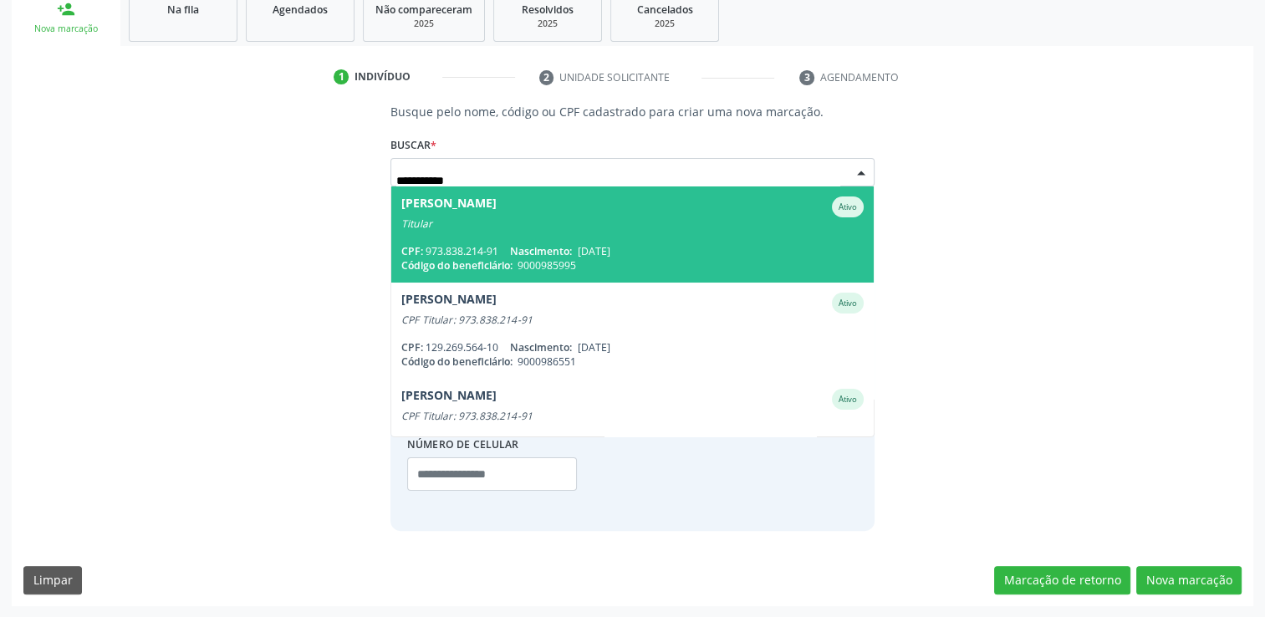
click at [657, 238] on span "Cornelio Moraes da Silva Ativo Titular CPF: 973.838.214-91 Nascimento: 22/10/19…" at bounding box center [632, 234] width 482 height 96
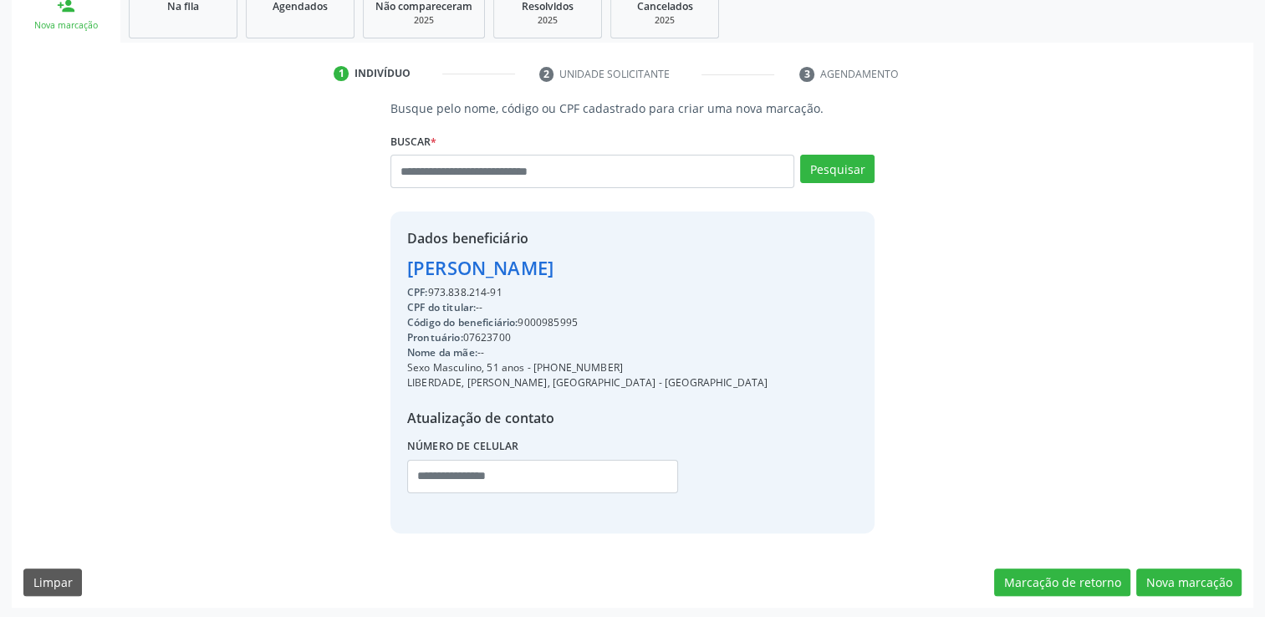
scroll to position [265, 0]
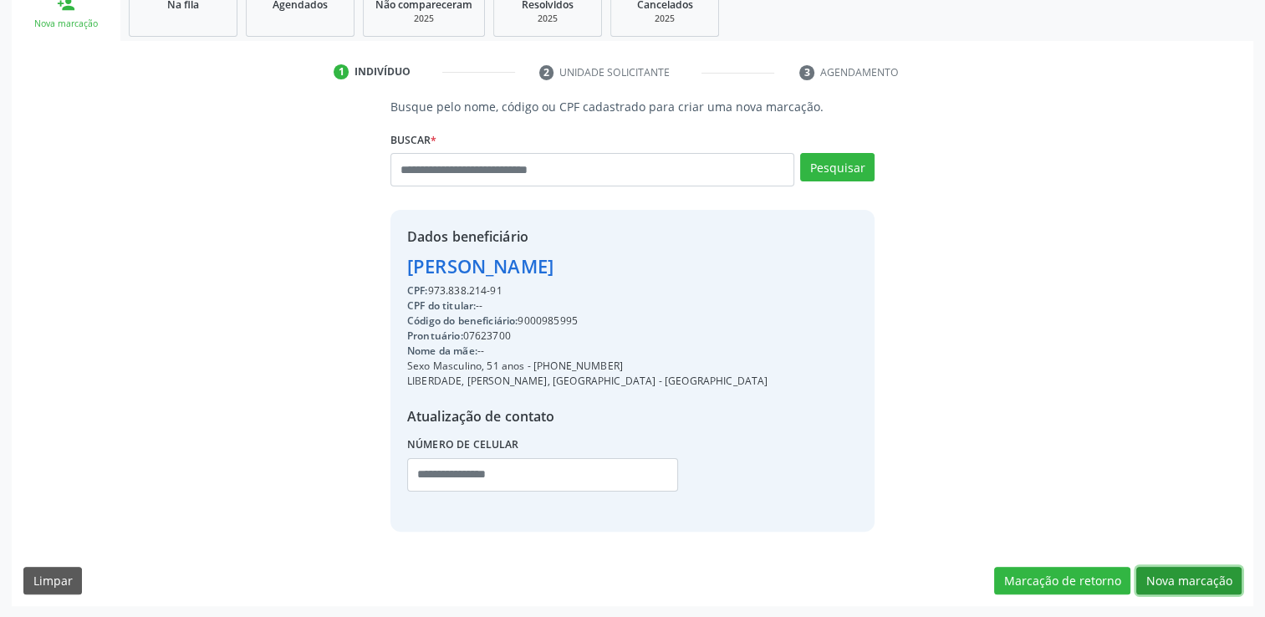
click at [1162, 576] on button "Nova marcação" at bounding box center [1188, 581] width 105 height 28
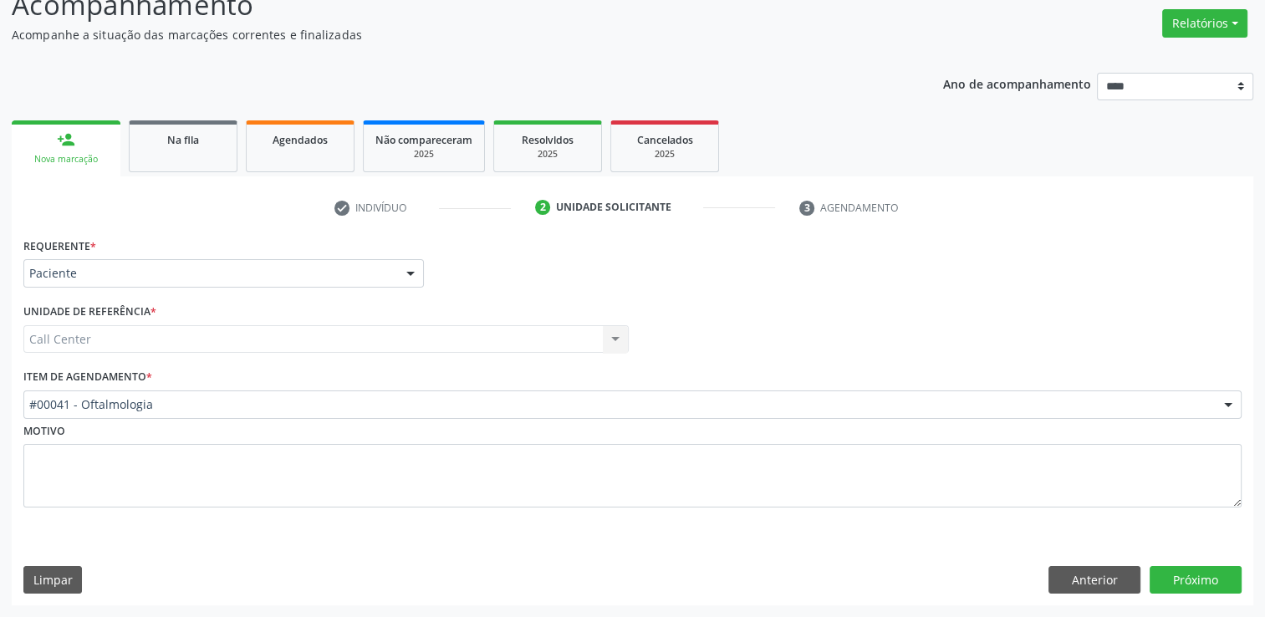
scroll to position [129, 0]
click at [1218, 574] on button "Próximo" at bounding box center [1196, 581] width 92 height 28
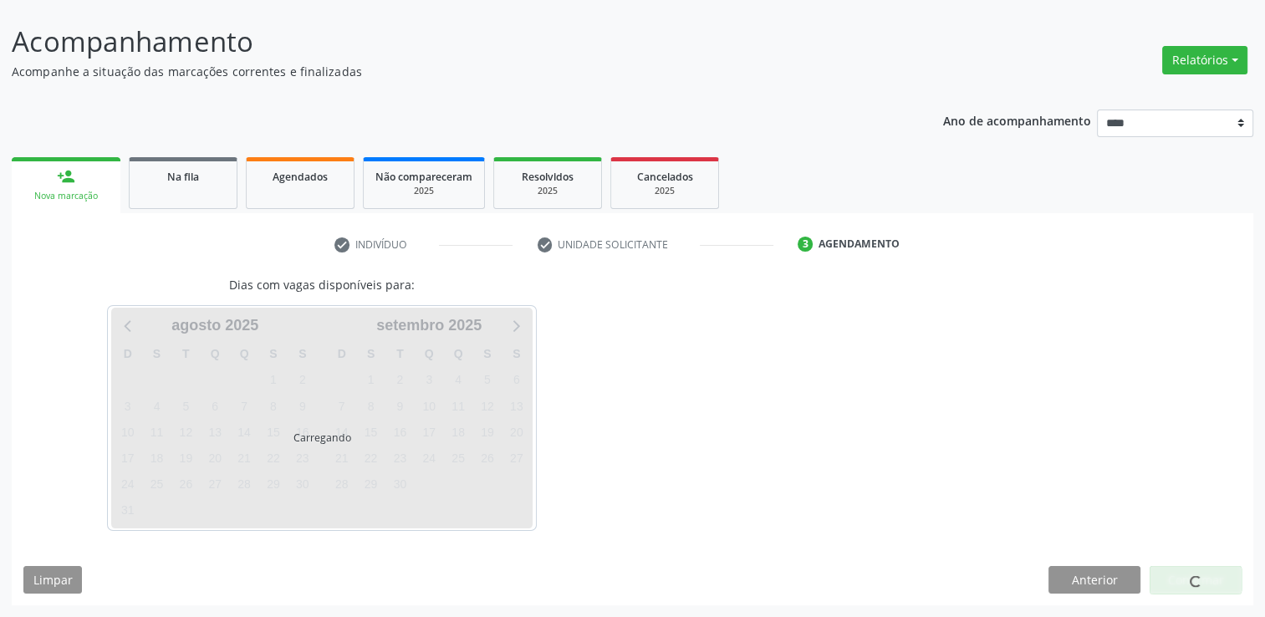
scroll to position [91, 0]
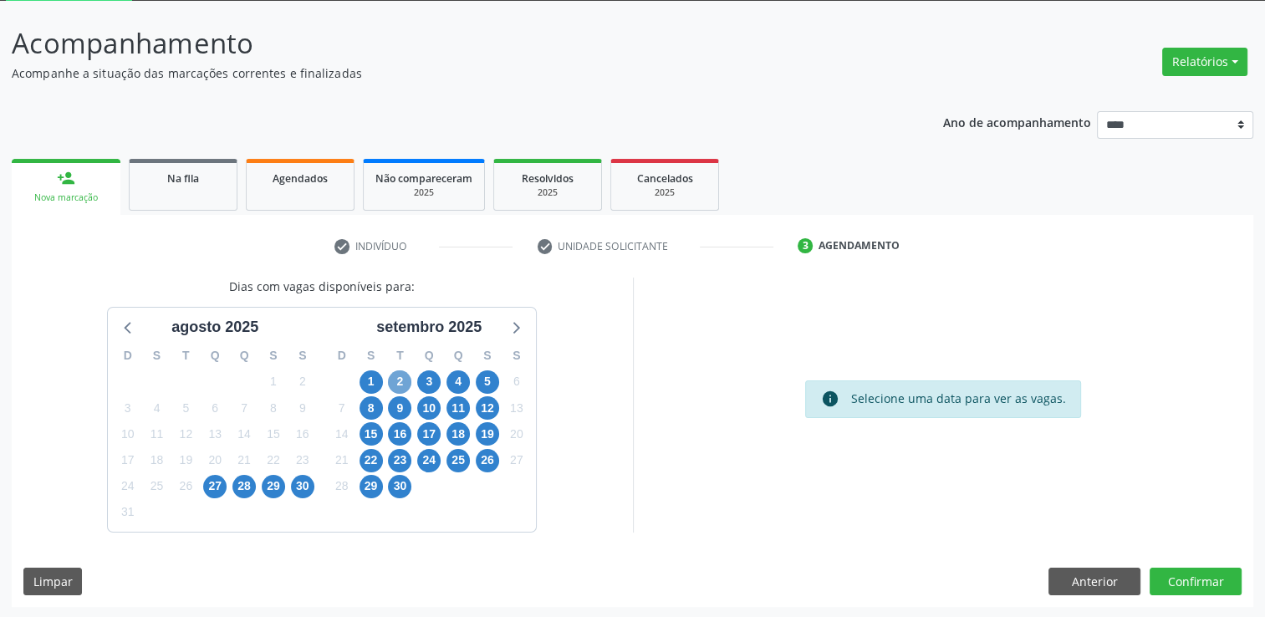
click at [396, 380] on span "2" at bounding box center [399, 381] width 23 height 23
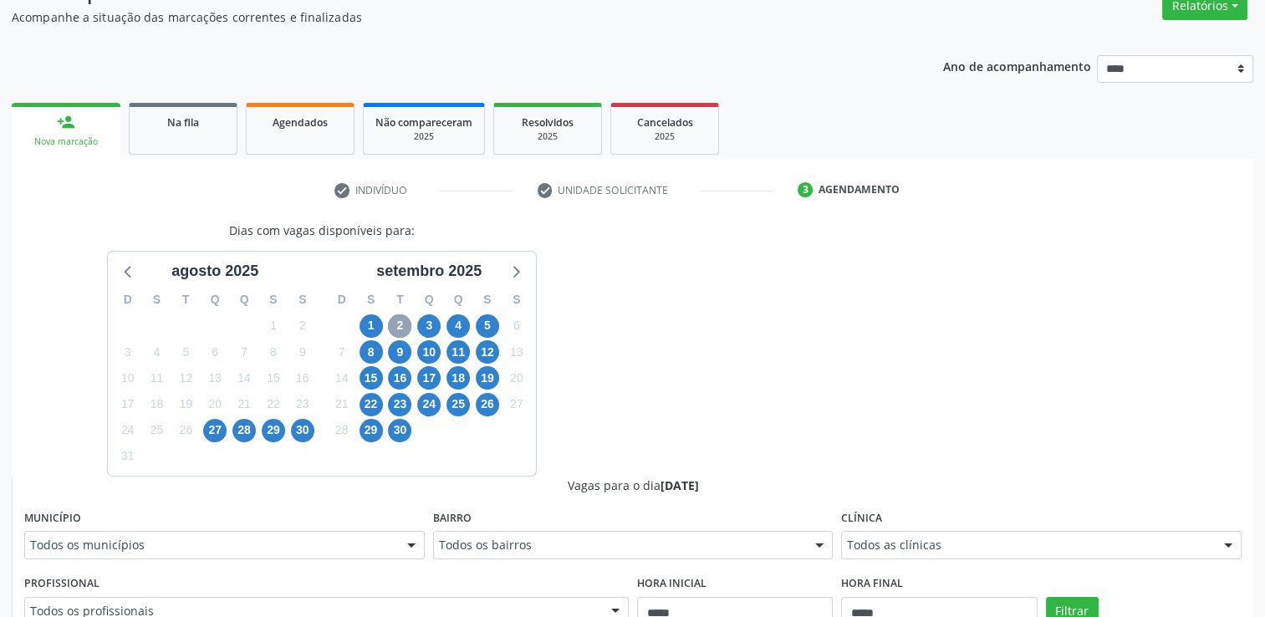
scroll to position [342, 0]
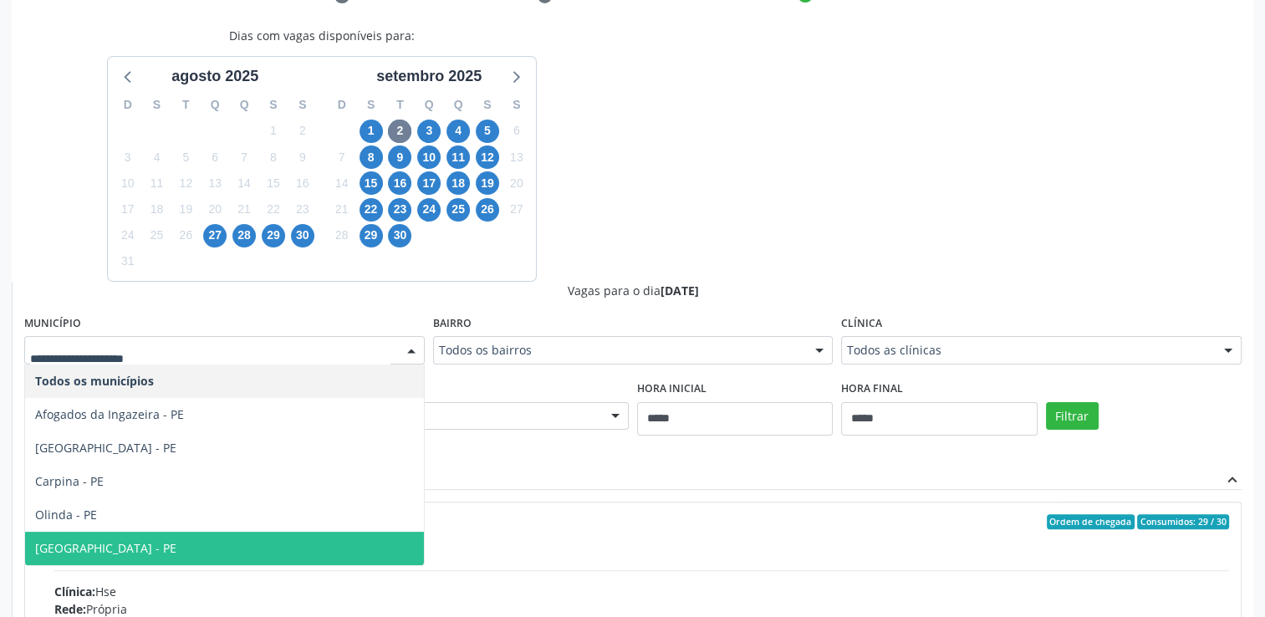
click at [74, 540] on span "Recife - PE" at bounding box center [105, 548] width 141 height 16
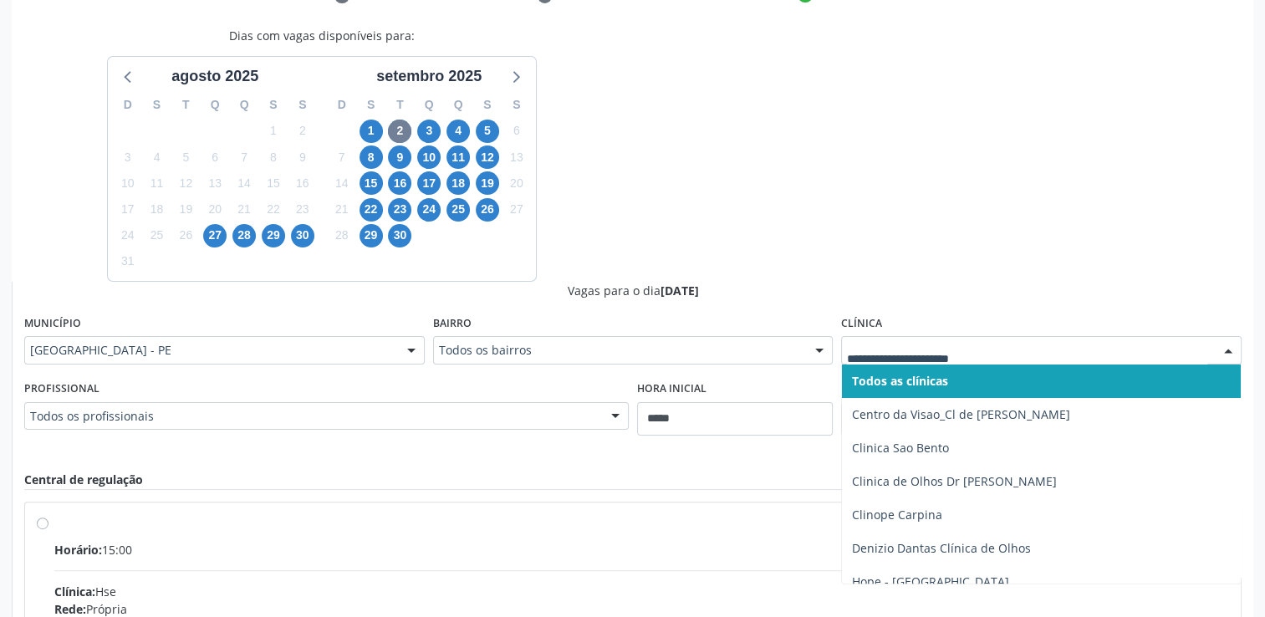
click at [889, 357] on div at bounding box center [1041, 350] width 400 height 28
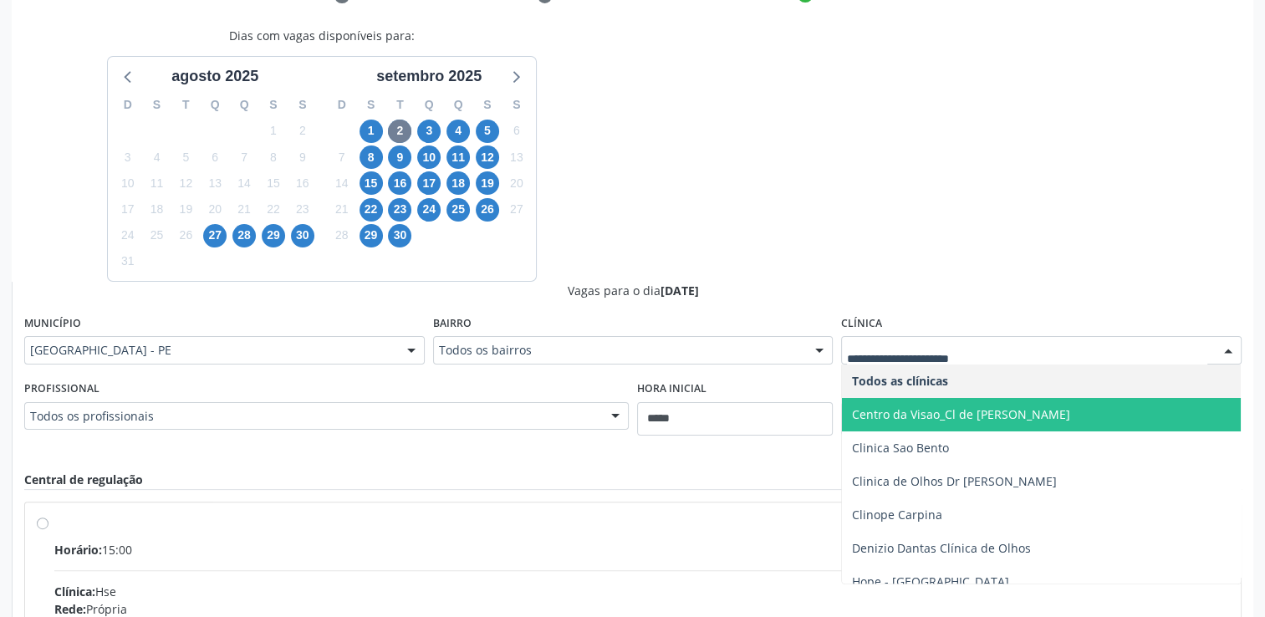
click at [982, 410] on span "Centro da Visao_Cl de [PERSON_NAME]" at bounding box center [961, 414] width 218 height 16
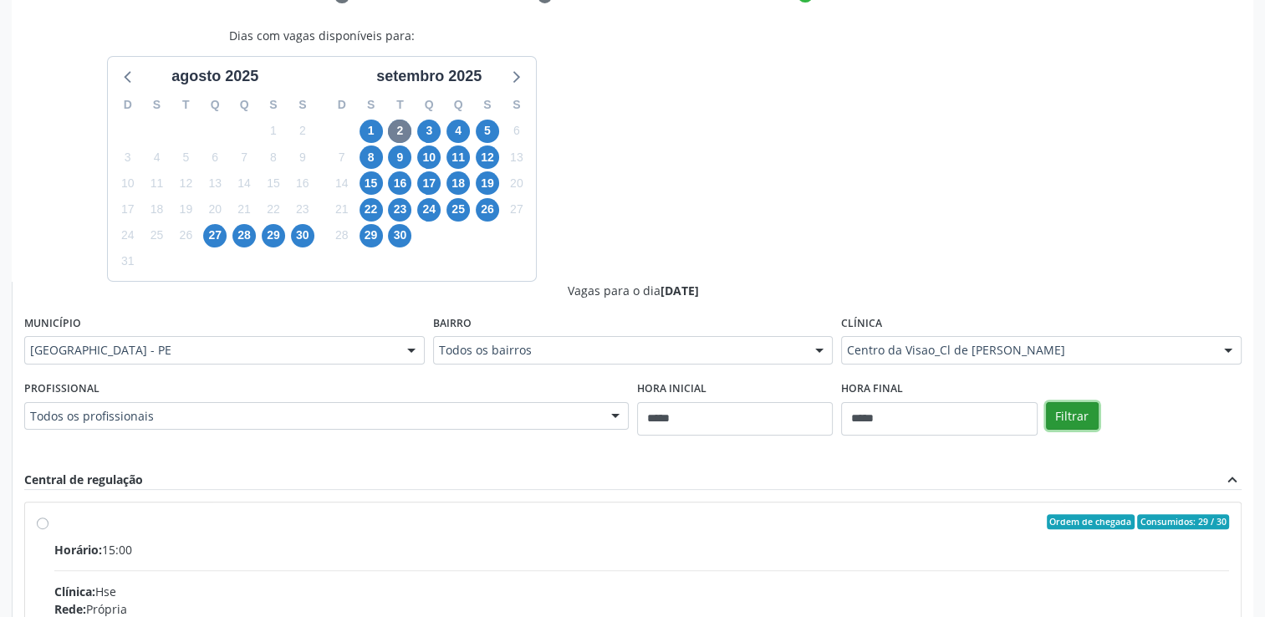
click at [1053, 425] on button "Filtrar" at bounding box center [1072, 416] width 53 height 28
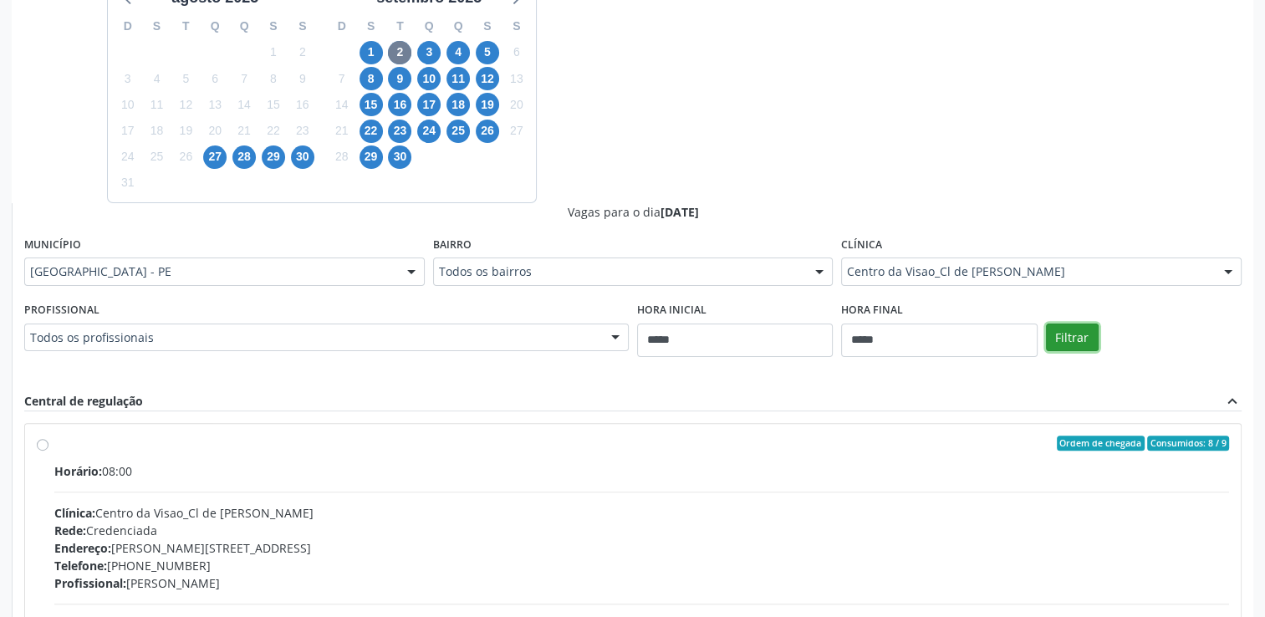
scroll to position [509, 0]
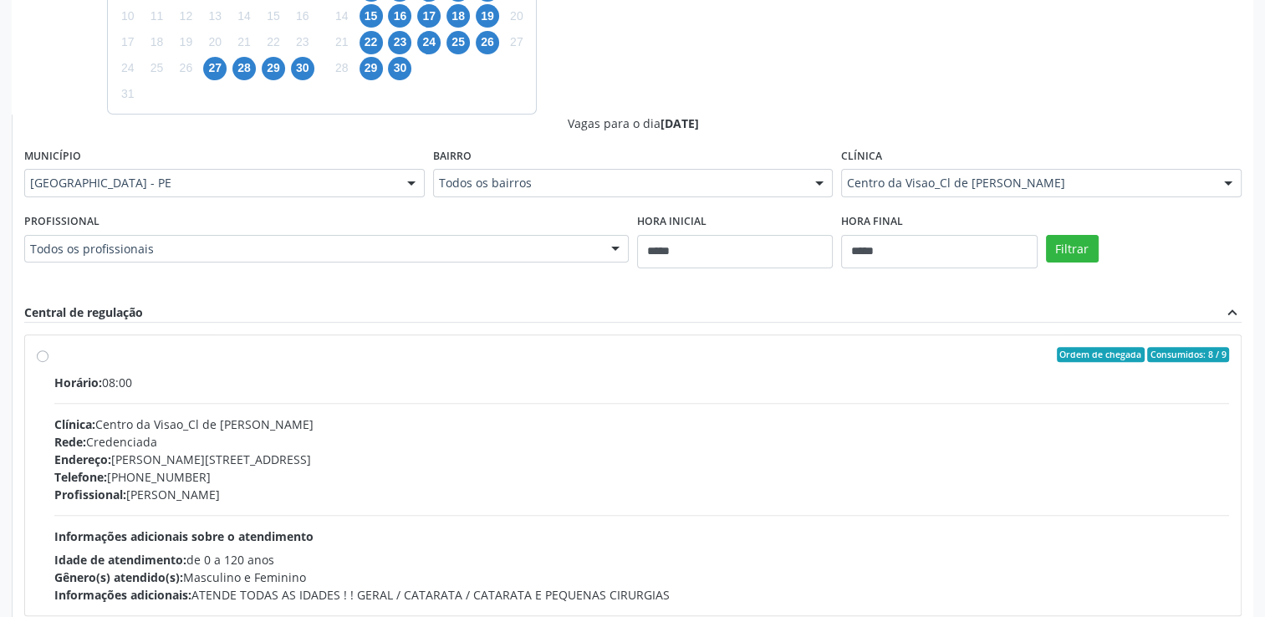
click at [54, 354] on label "Ordem de chegada Consumidos: 8 / 9 Horário: 08:00 Clínica: Centro da Visao_Cl d…" at bounding box center [641, 475] width 1175 height 257
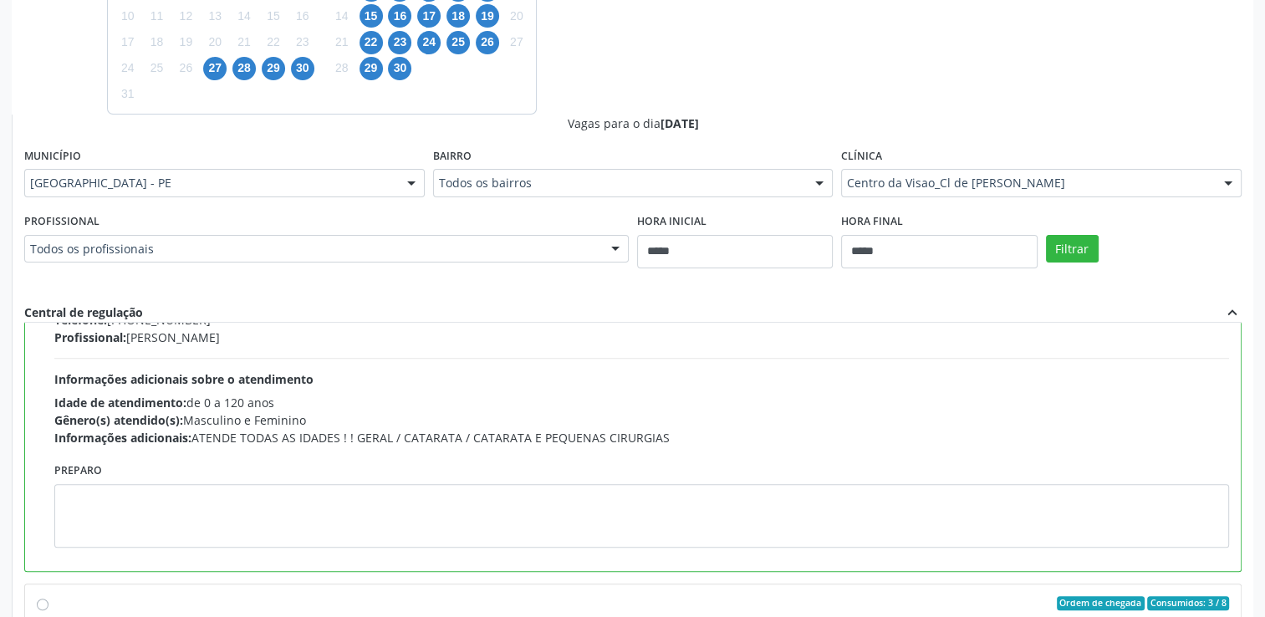
scroll to position [167, 0]
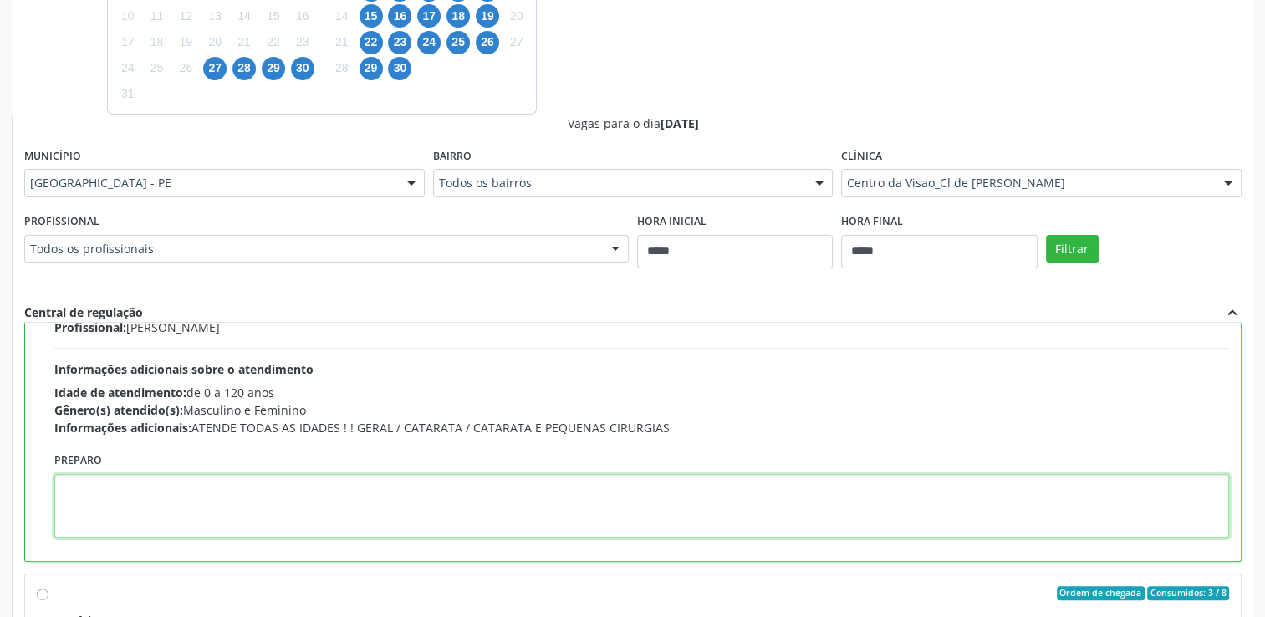
drag, startPoint x: 241, startPoint y: 494, endPoint x: 197, endPoint y: 451, distance: 60.9
click at [241, 496] on textarea at bounding box center [641, 506] width 1175 height 64
paste textarea "**********"
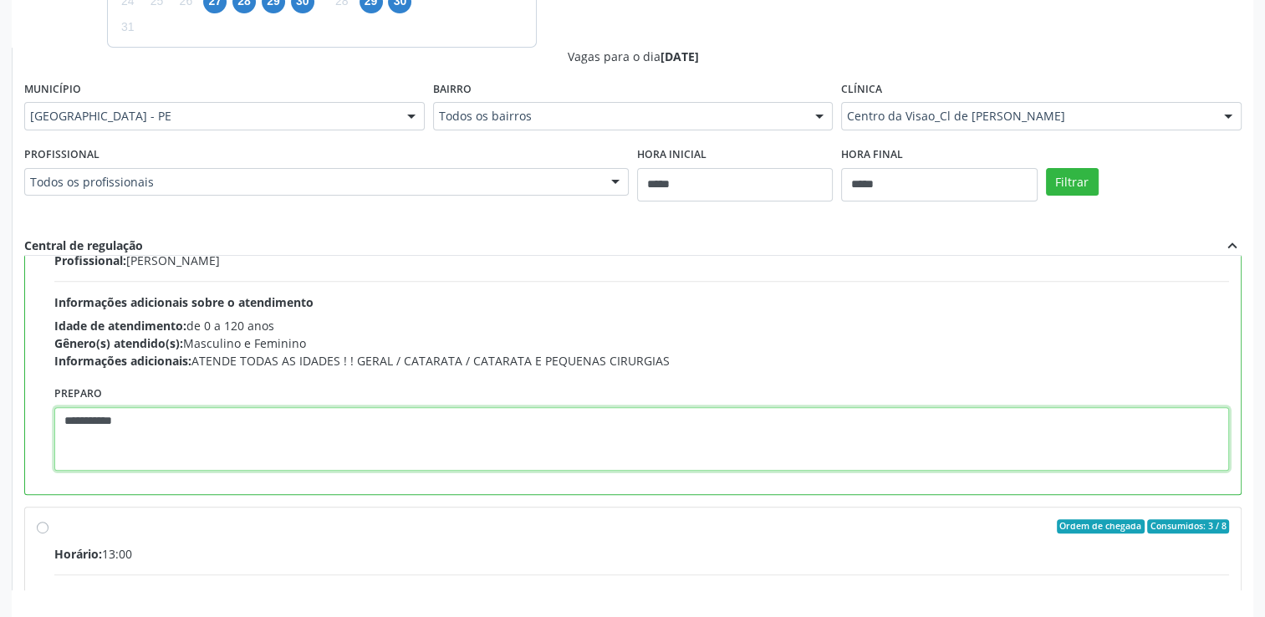
scroll to position [635, 0]
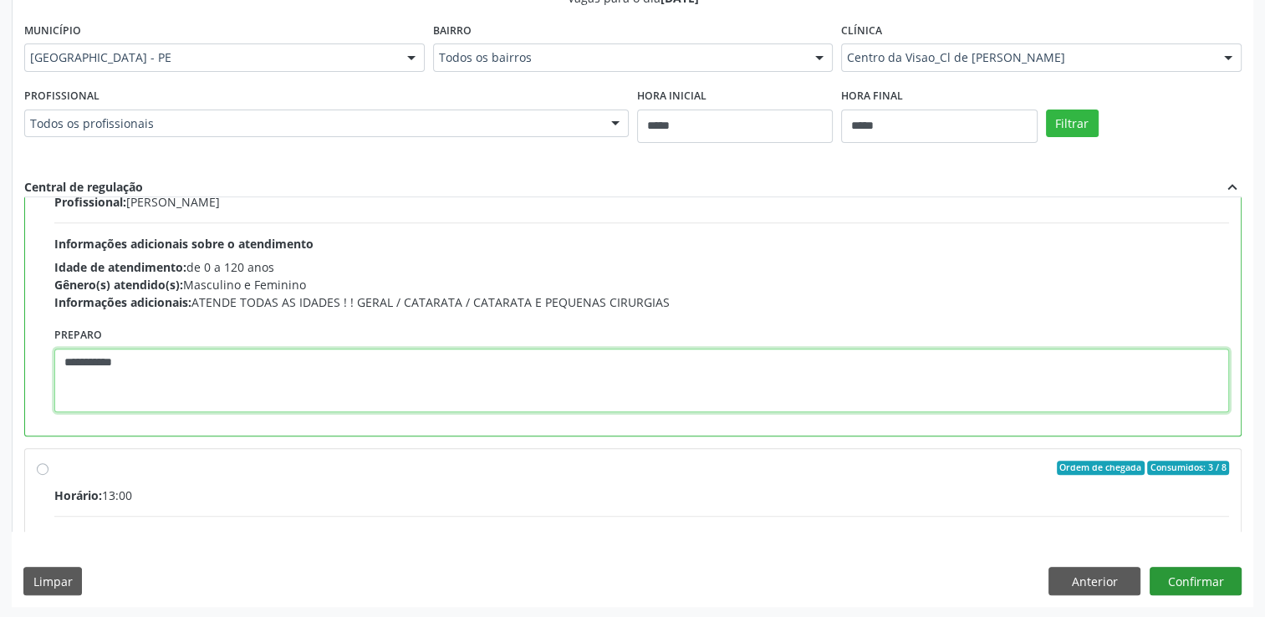
type textarea "**********"
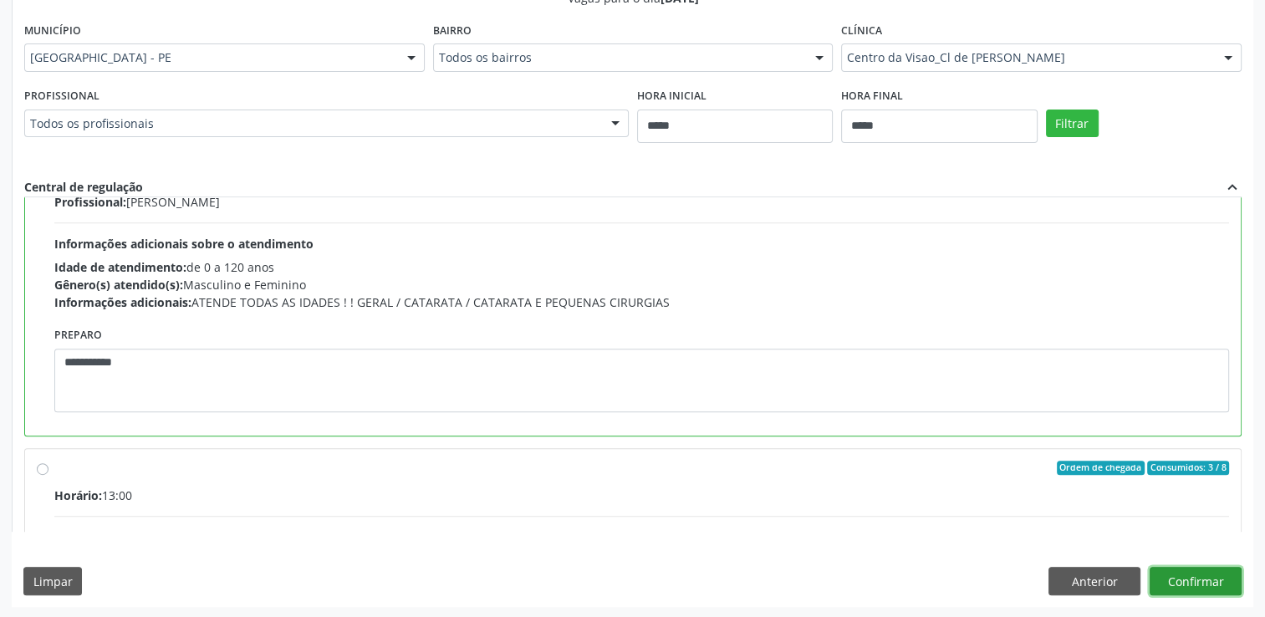
click at [1202, 589] on button "Confirmar" at bounding box center [1196, 581] width 92 height 28
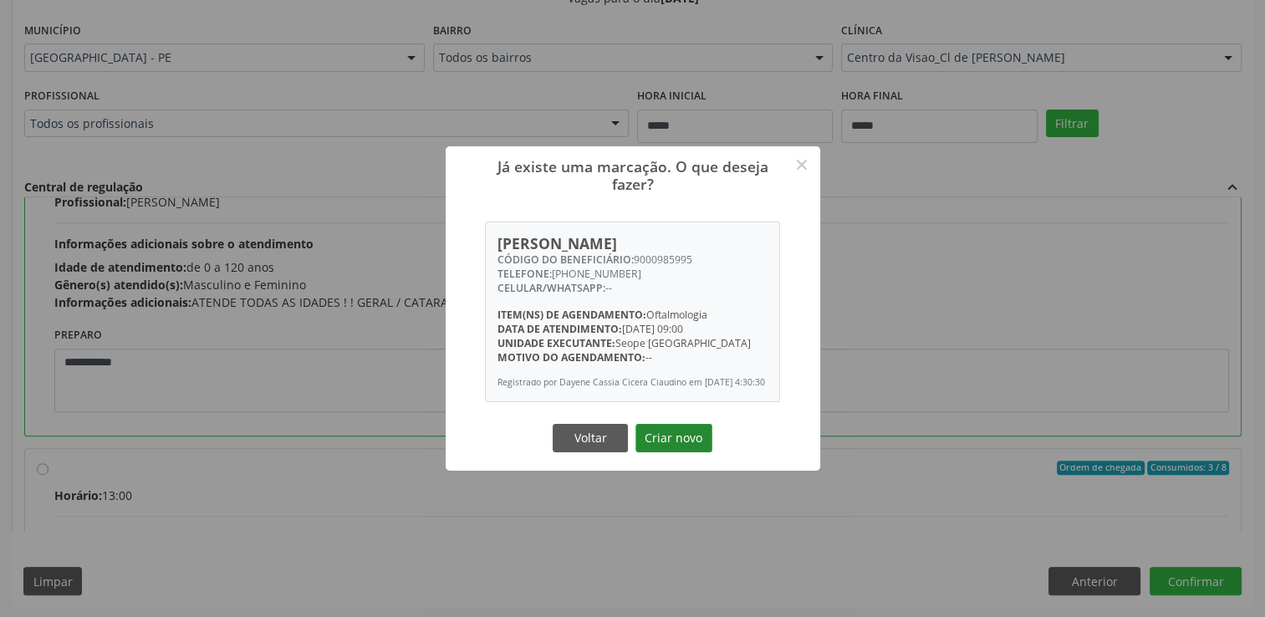
click at [697, 436] on button "Criar novo" at bounding box center [673, 438] width 77 height 28
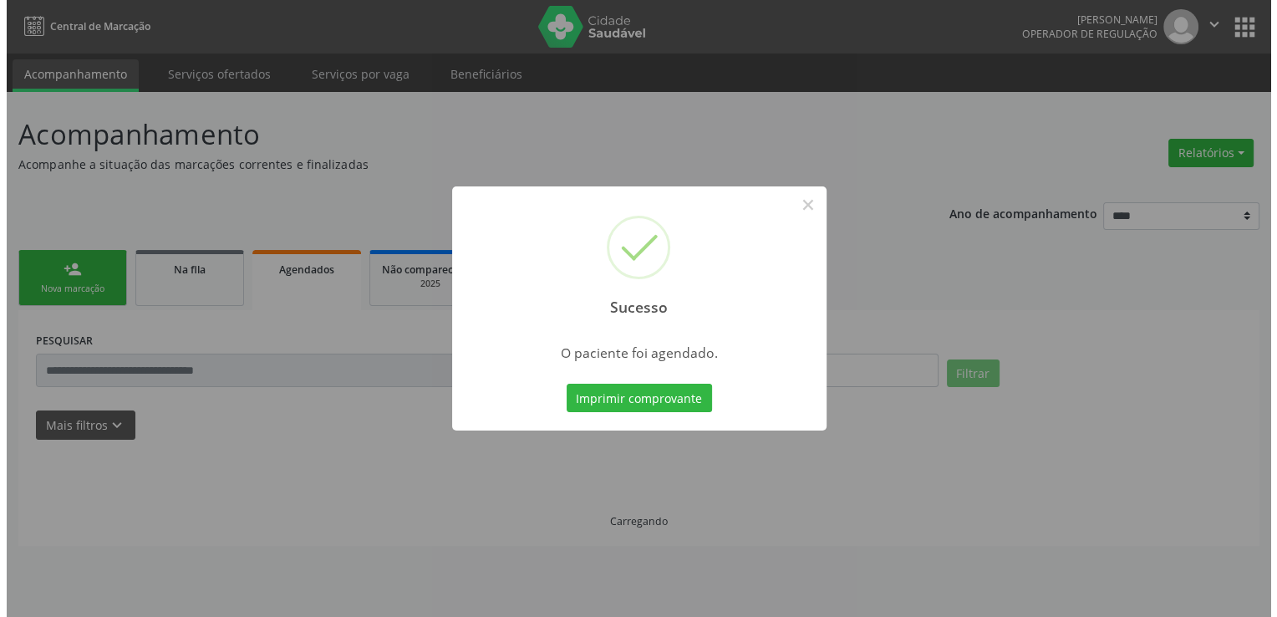
scroll to position [0, 0]
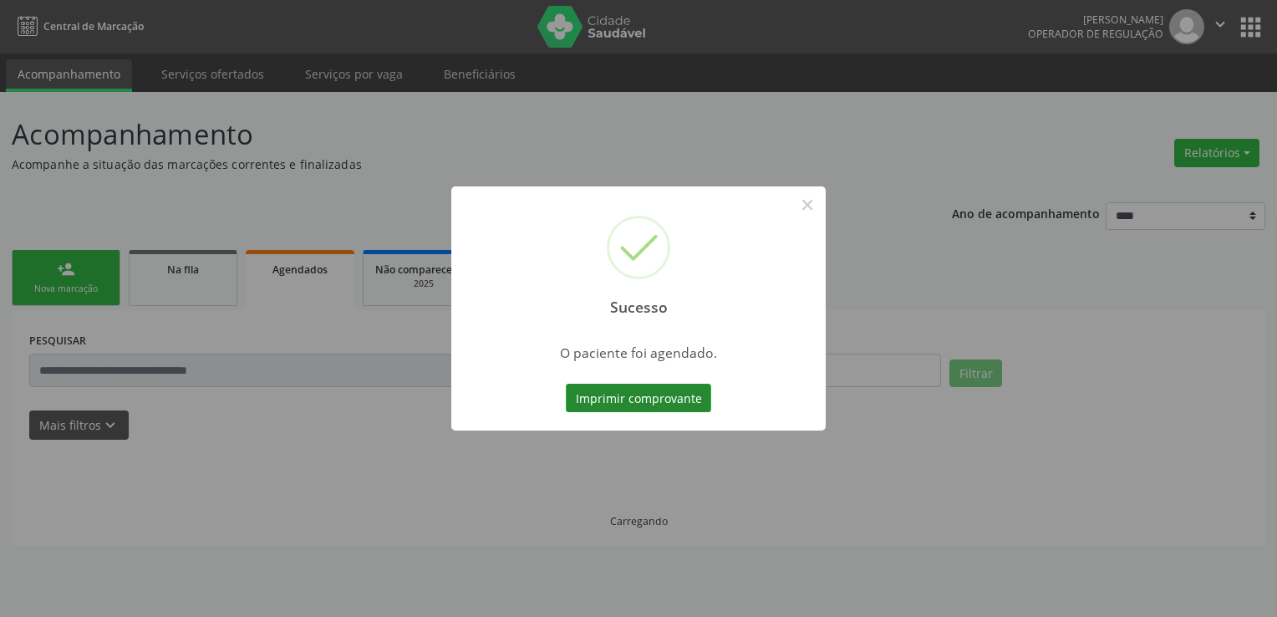
click at [642, 394] on button "Imprimir comprovante" at bounding box center [638, 398] width 145 height 28
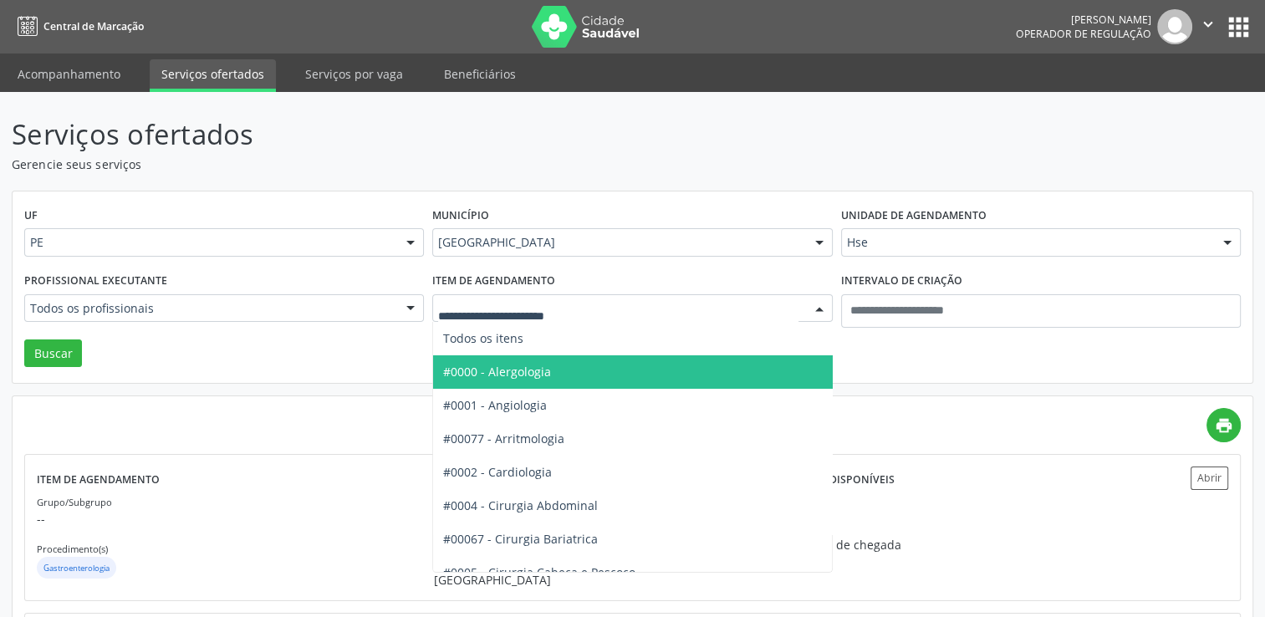
type input "*"
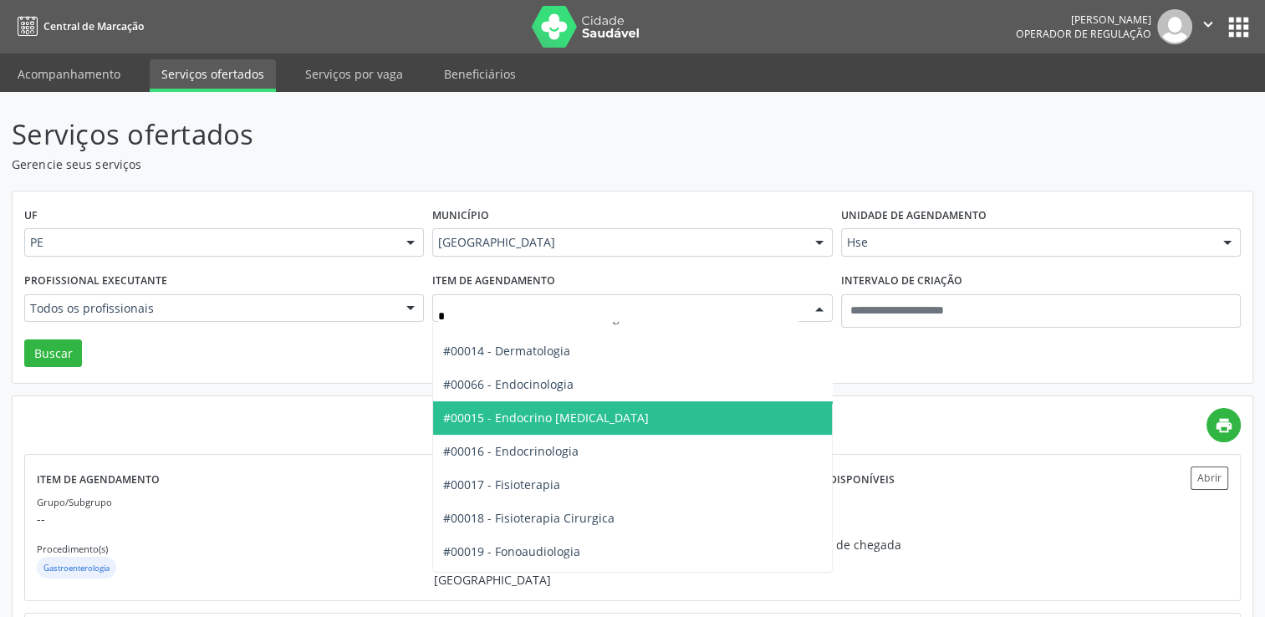
scroll to position [669, 0]
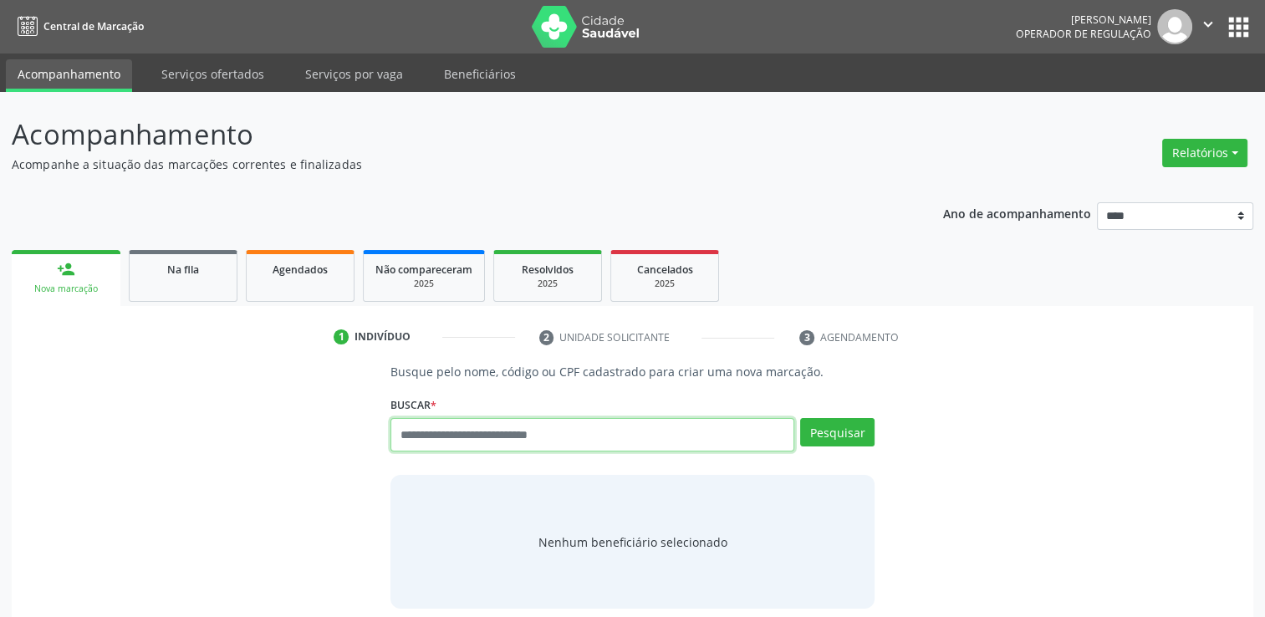
paste input "**********"
type input "**********"
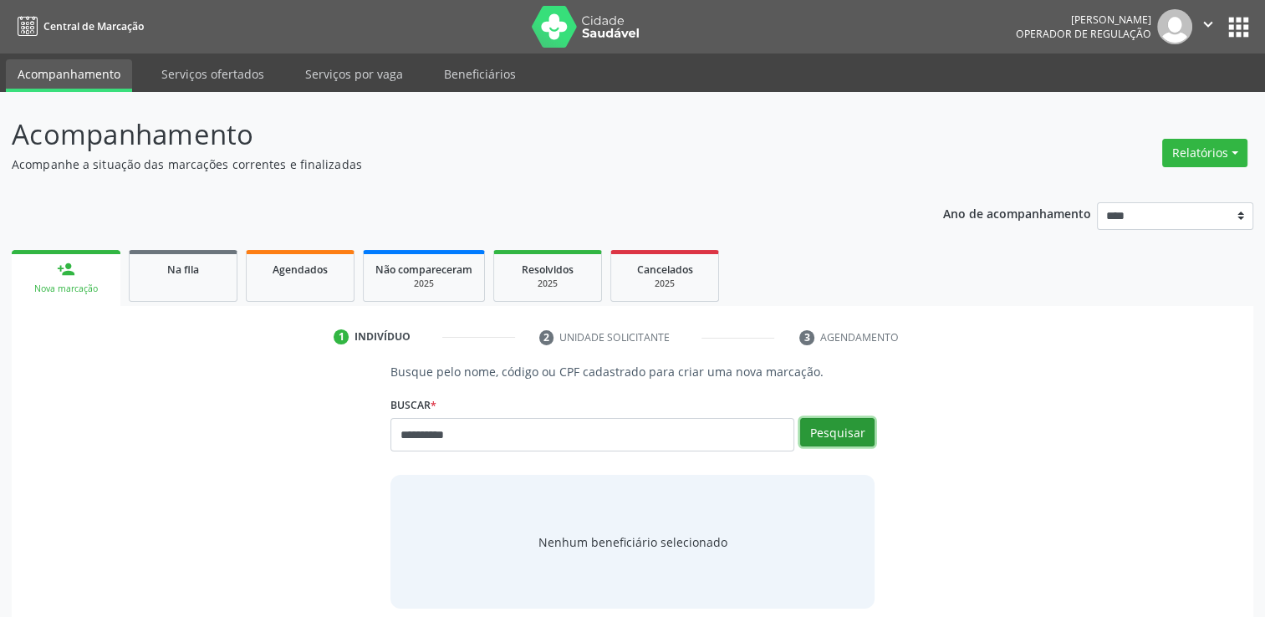
click at [846, 434] on button "Pesquisar" at bounding box center [837, 432] width 74 height 28
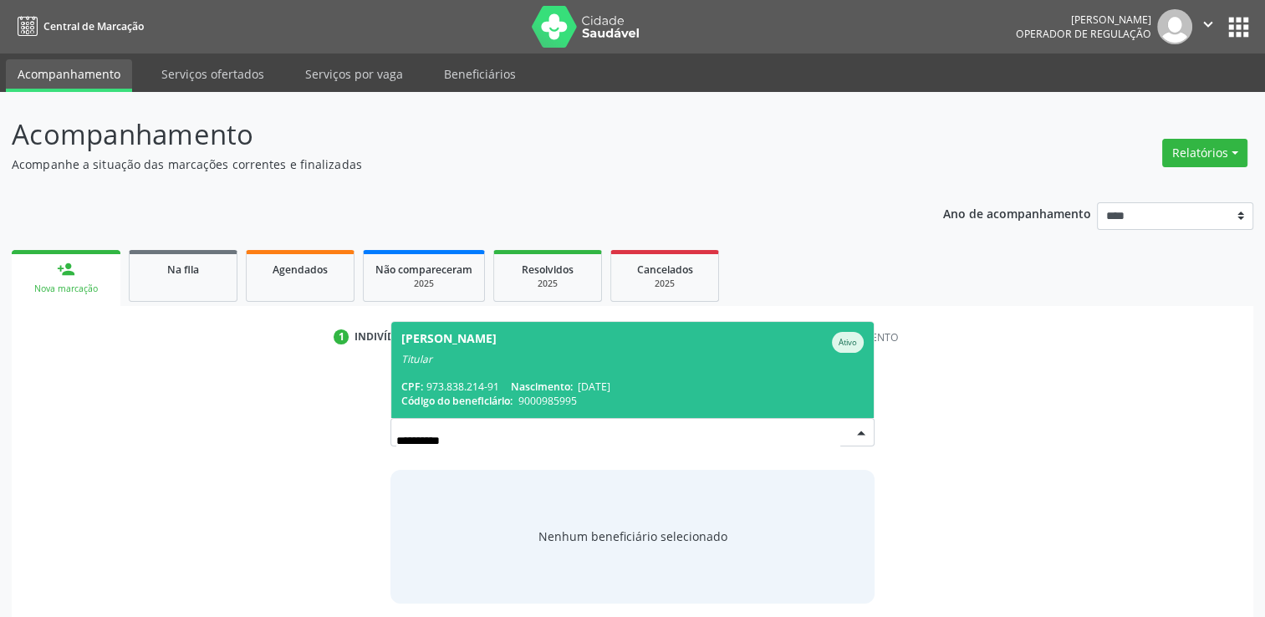
click at [755, 382] on div "CPF: 973.838.214-91 Nascimento: 22/10/1973" at bounding box center [632, 387] width 462 height 14
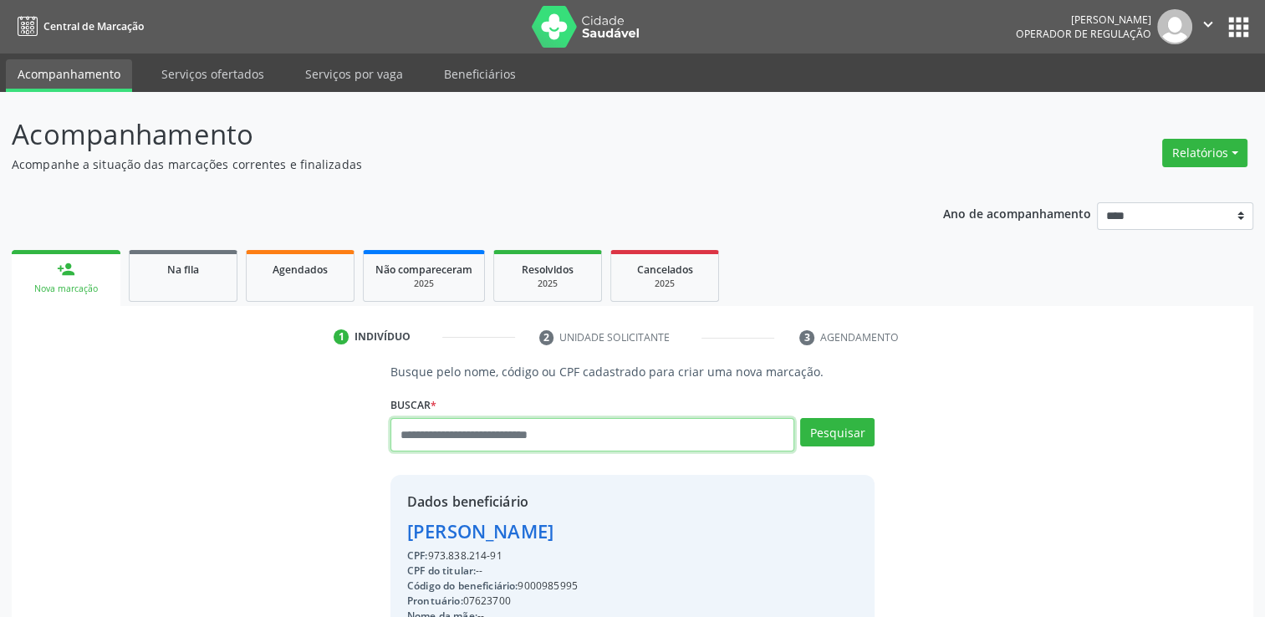
click at [559, 433] on input "text" at bounding box center [592, 434] width 404 height 33
click at [542, 413] on div "Buscar * Cornelio Moraes da Silva Cornelio Moraes da Silva Ativo Titular CPF: 9…" at bounding box center [632, 427] width 484 height 71
click at [547, 426] on input "text" at bounding box center [592, 434] width 404 height 33
type input "******"
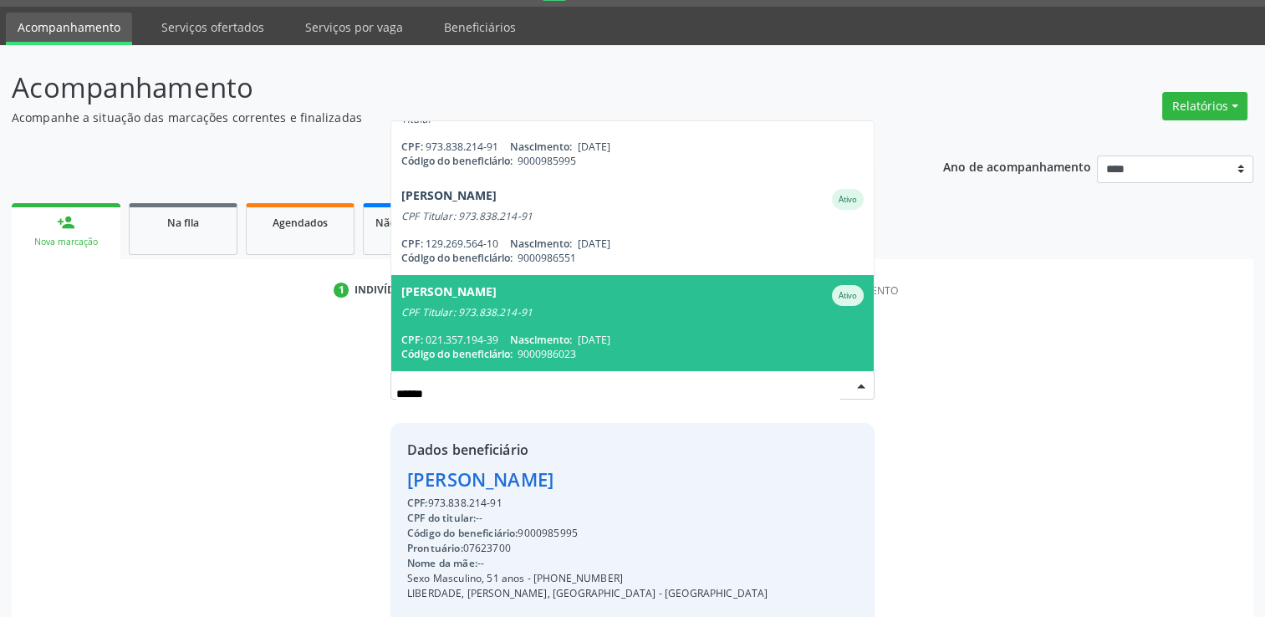
scroll to position [84, 0]
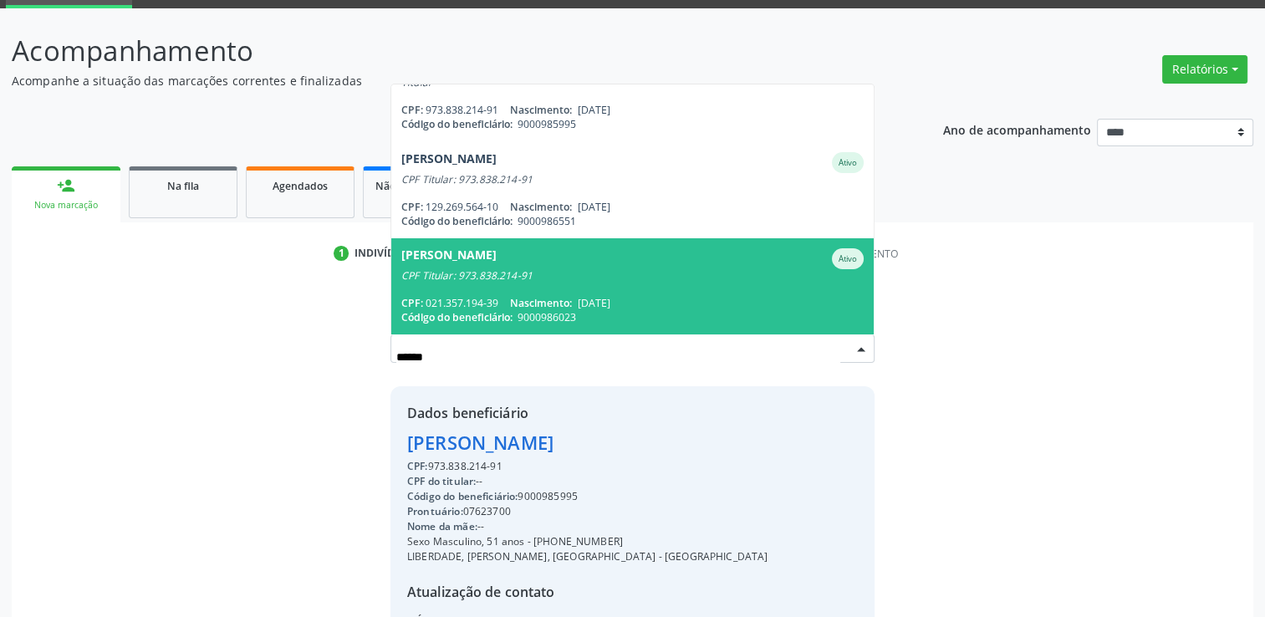
click at [660, 286] on span "Zenilda Pereira Muniz Ativo CPF Titular: 973.838.214-91 CPF: 021.357.194-39 Nas…" at bounding box center [632, 286] width 482 height 96
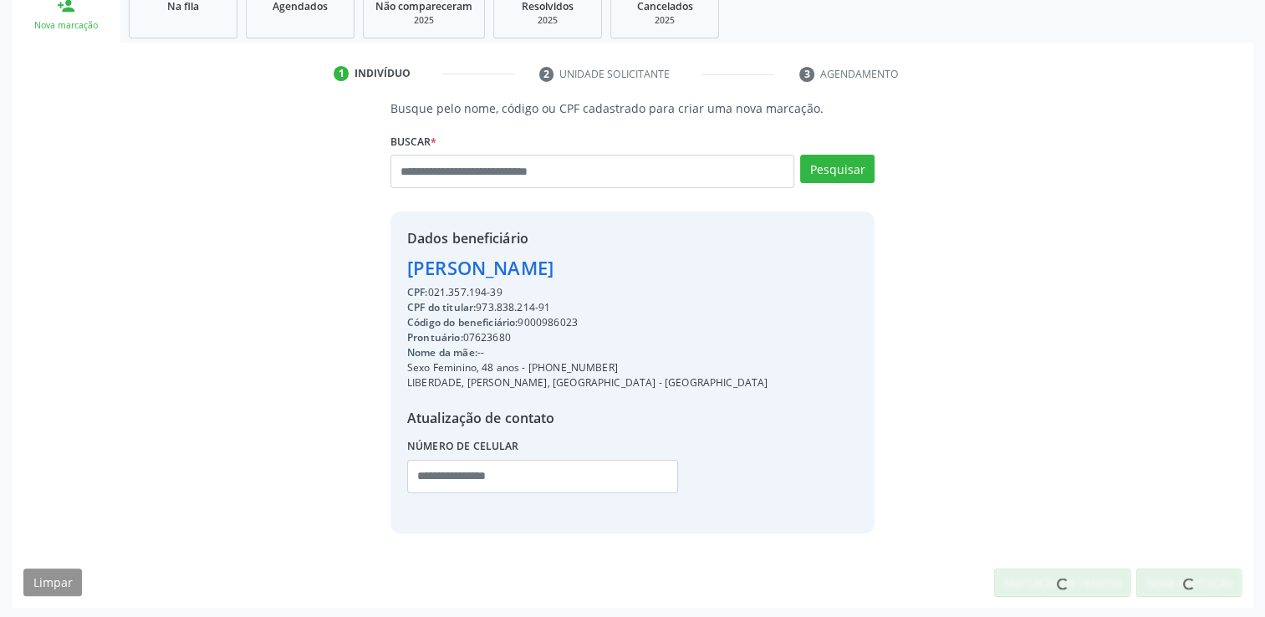
scroll to position [265, 0]
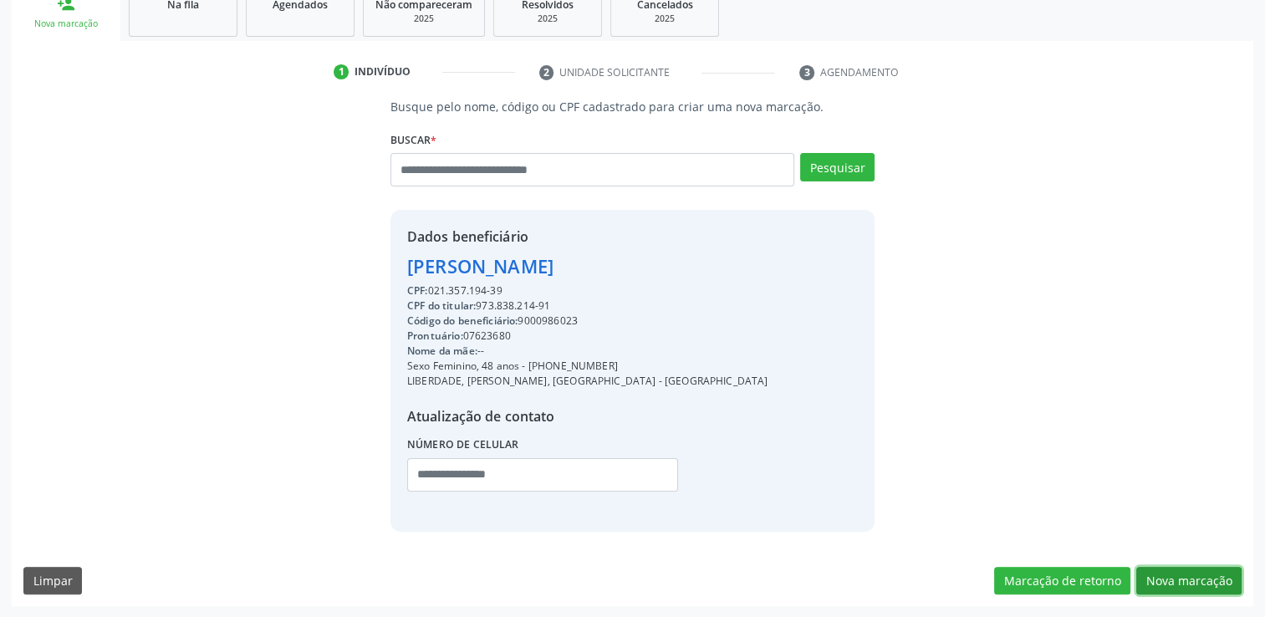
click at [1157, 568] on button "Nova marcação" at bounding box center [1188, 581] width 105 height 28
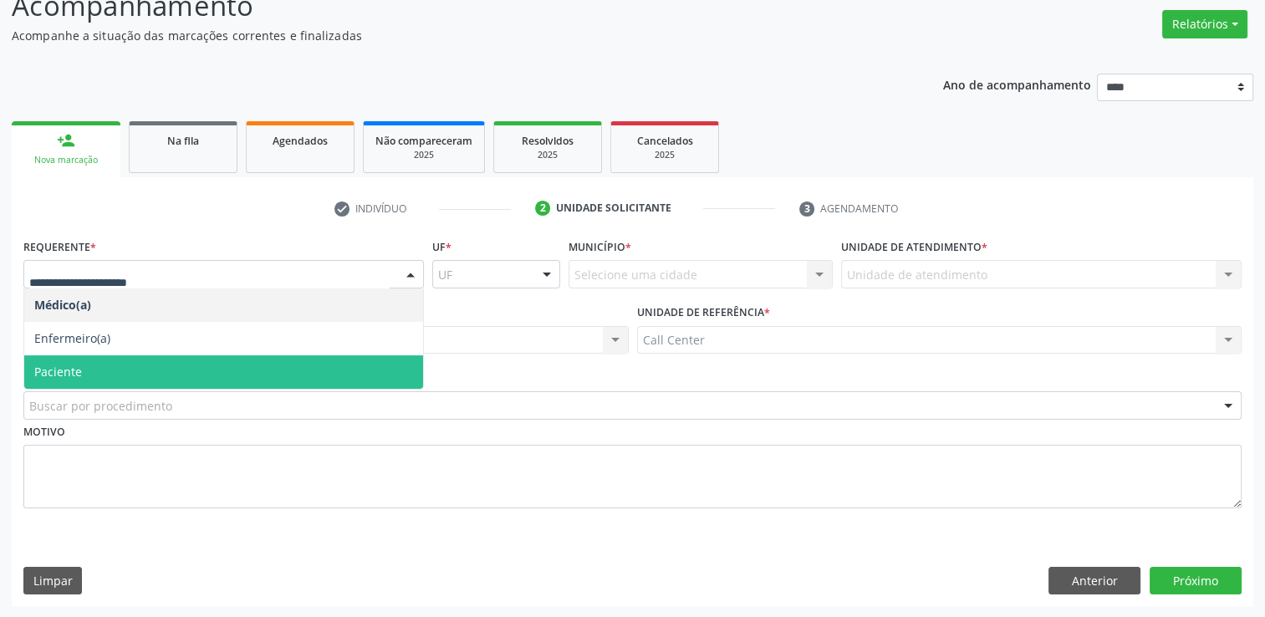
click at [94, 361] on span "Paciente" at bounding box center [223, 371] width 399 height 33
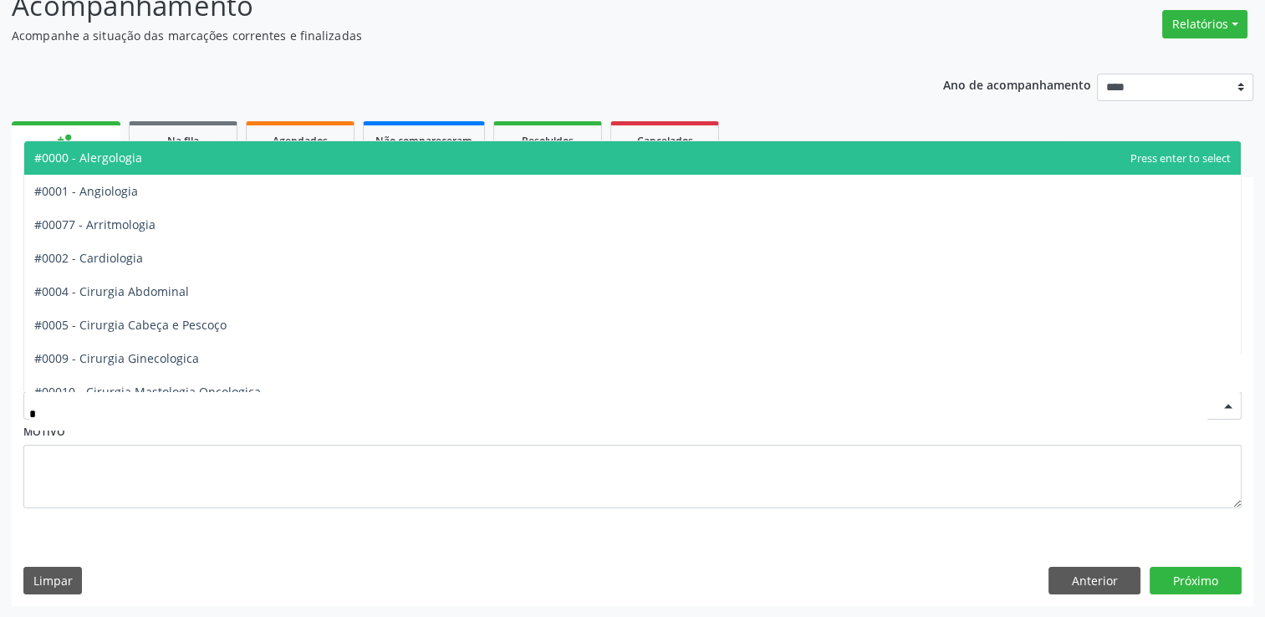
type input "**"
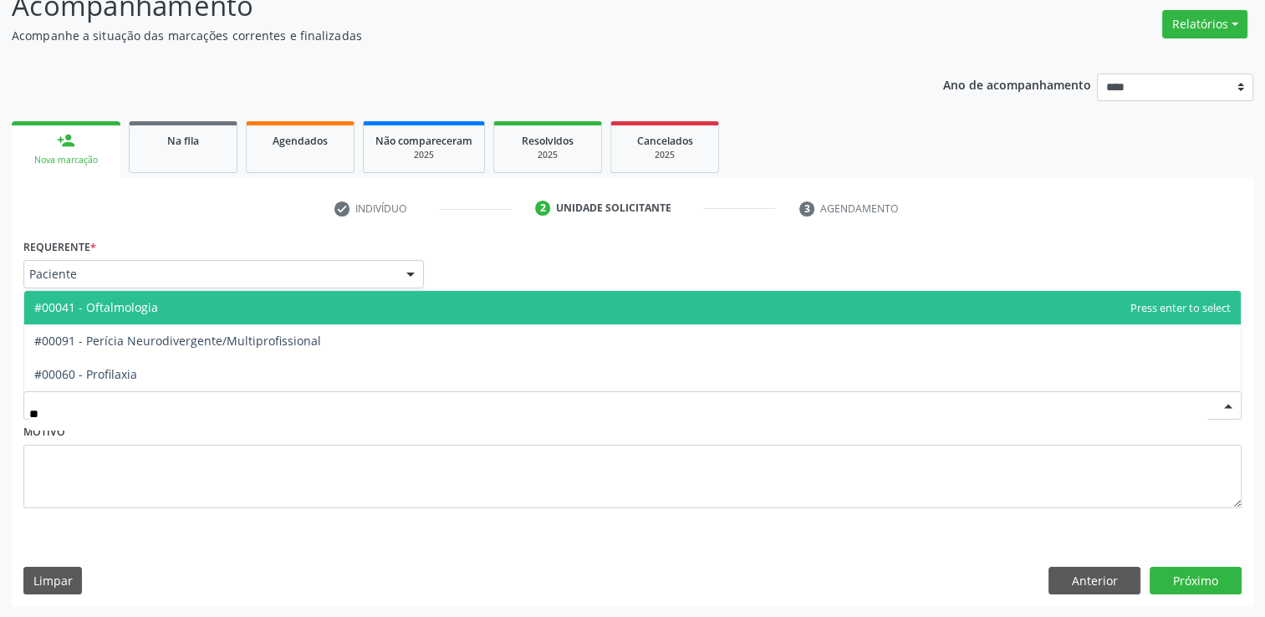
click at [112, 309] on span "#00041 - Oftalmologia" at bounding box center [96, 307] width 124 height 16
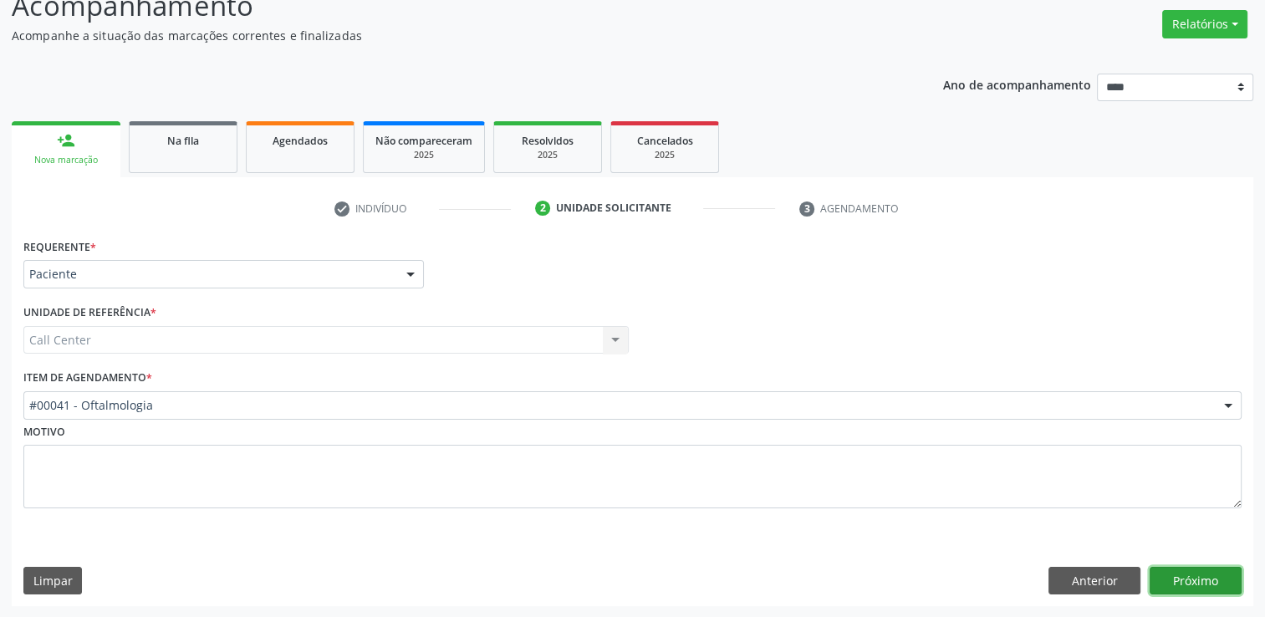
click at [1194, 573] on button "Próximo" at bounding box center [1196, 581] width 92 height 28
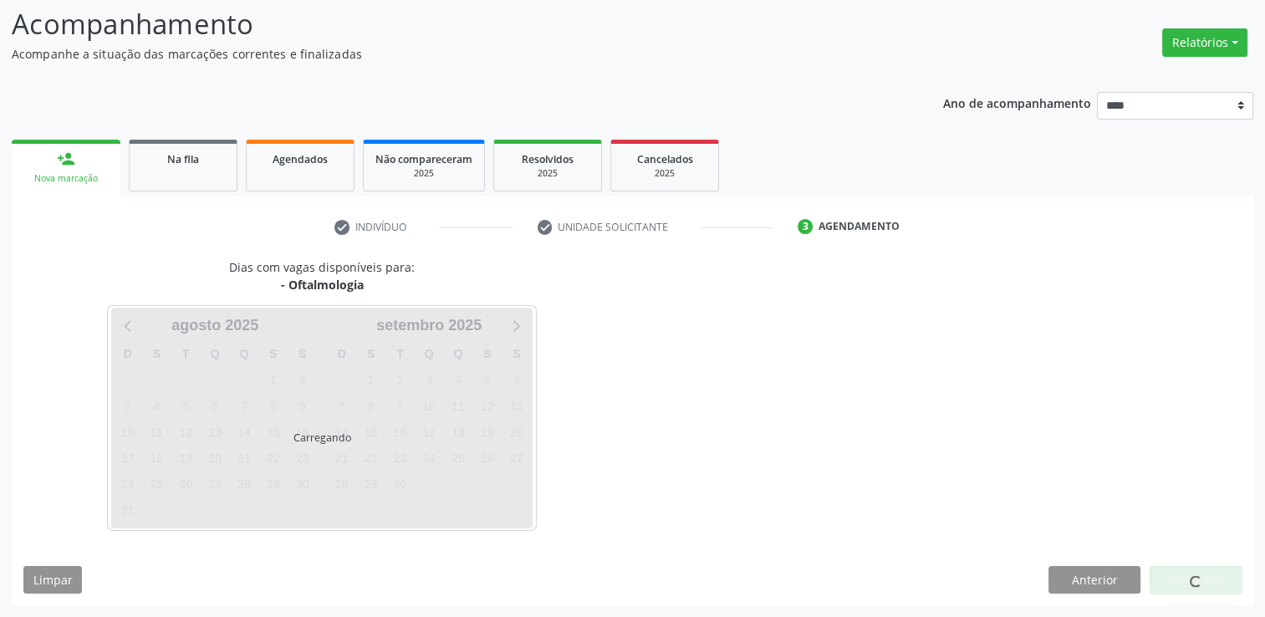
scroll to position [110, 0]
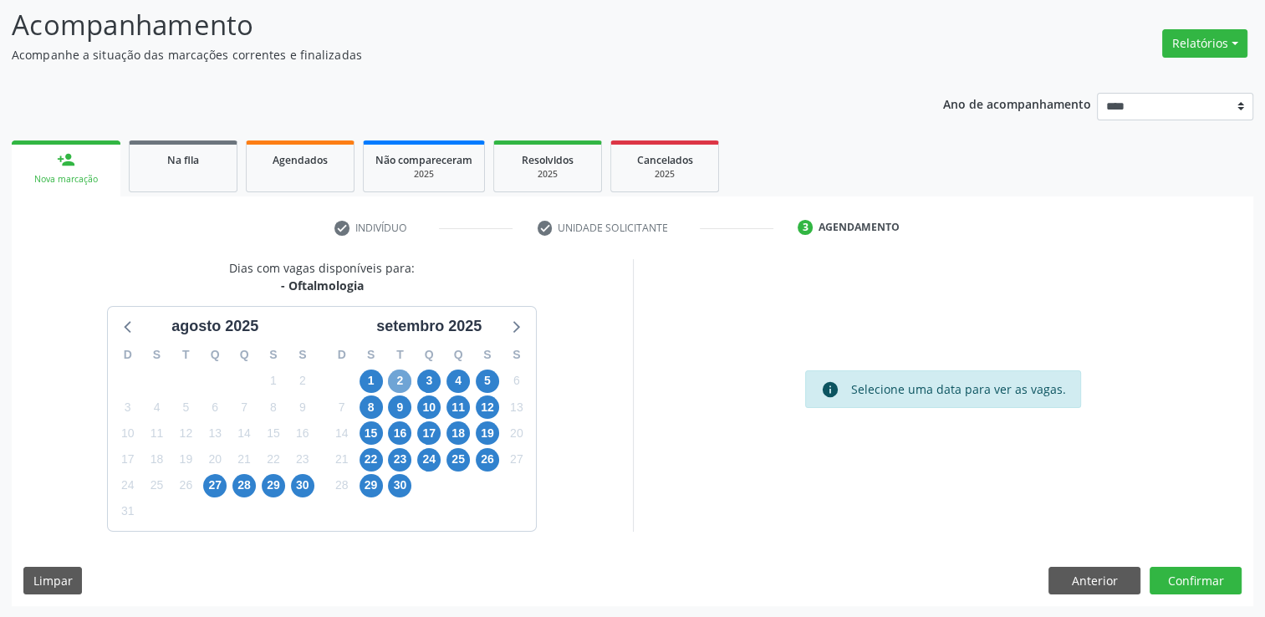
click at [395, 373] on span "2" at bounding box center [399, 381] width 23 height 23
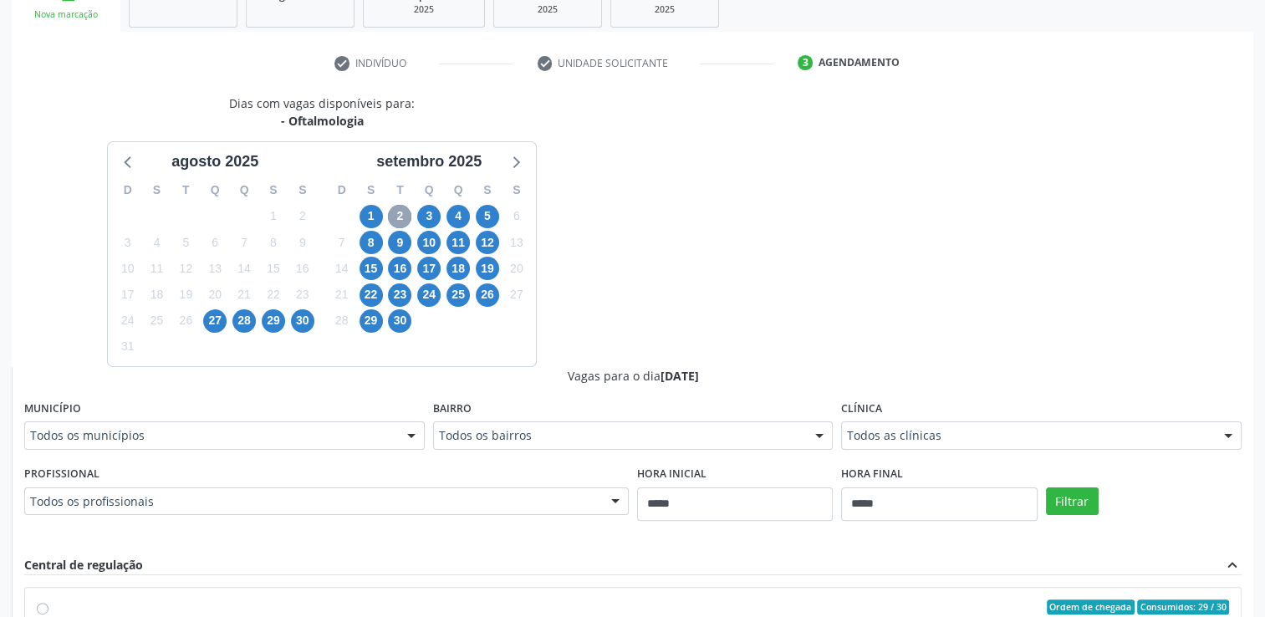
scroll to position [277, 0]
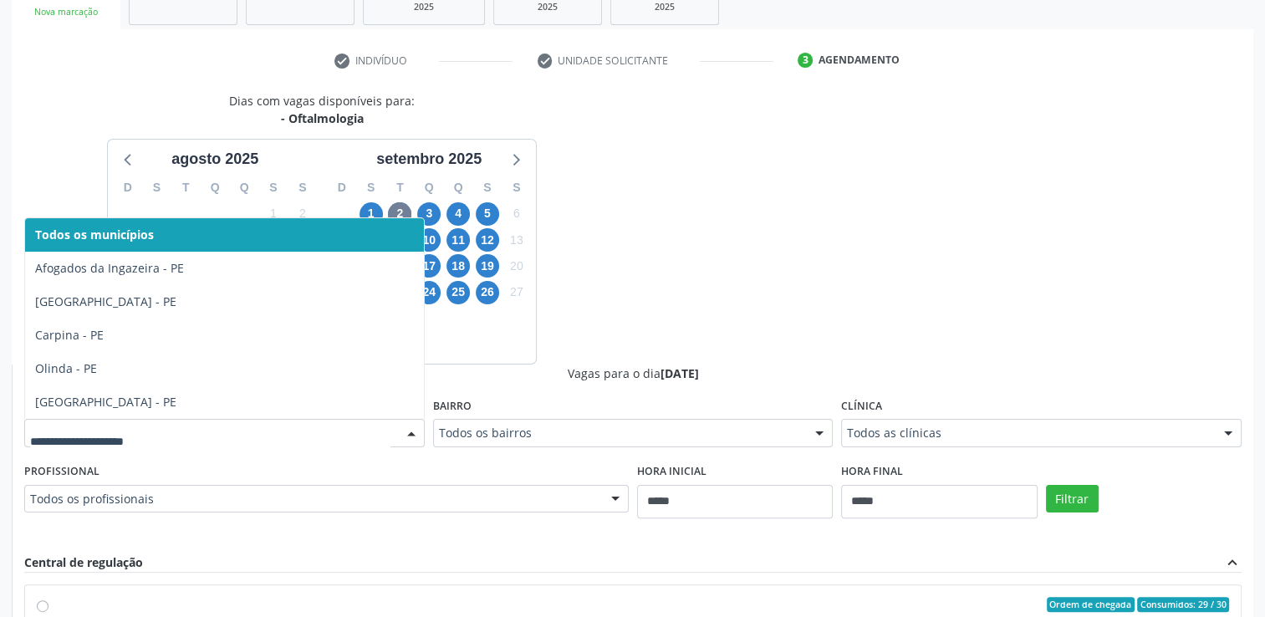
drag, startPoint x: 284, startPoint y: 434, endPoint x: 242, endPoint y: 436, distance: 42.7
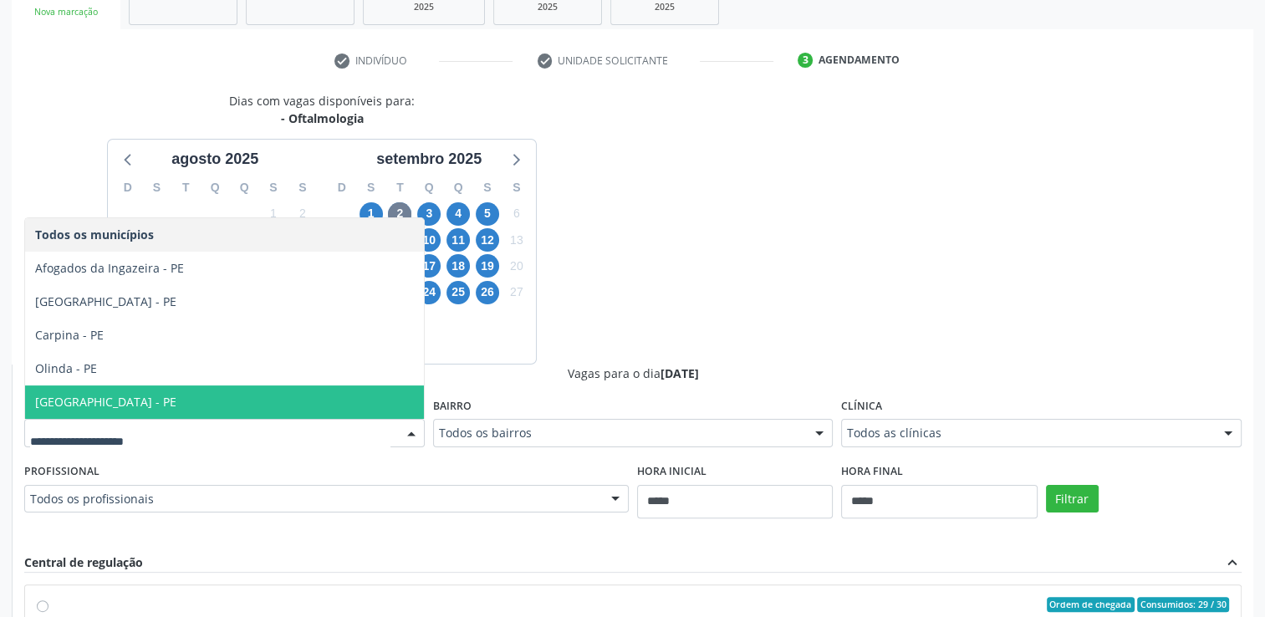
click at [104, 406] on span "Recife - PE" at bounding box center [224, 401] width 399 height 33
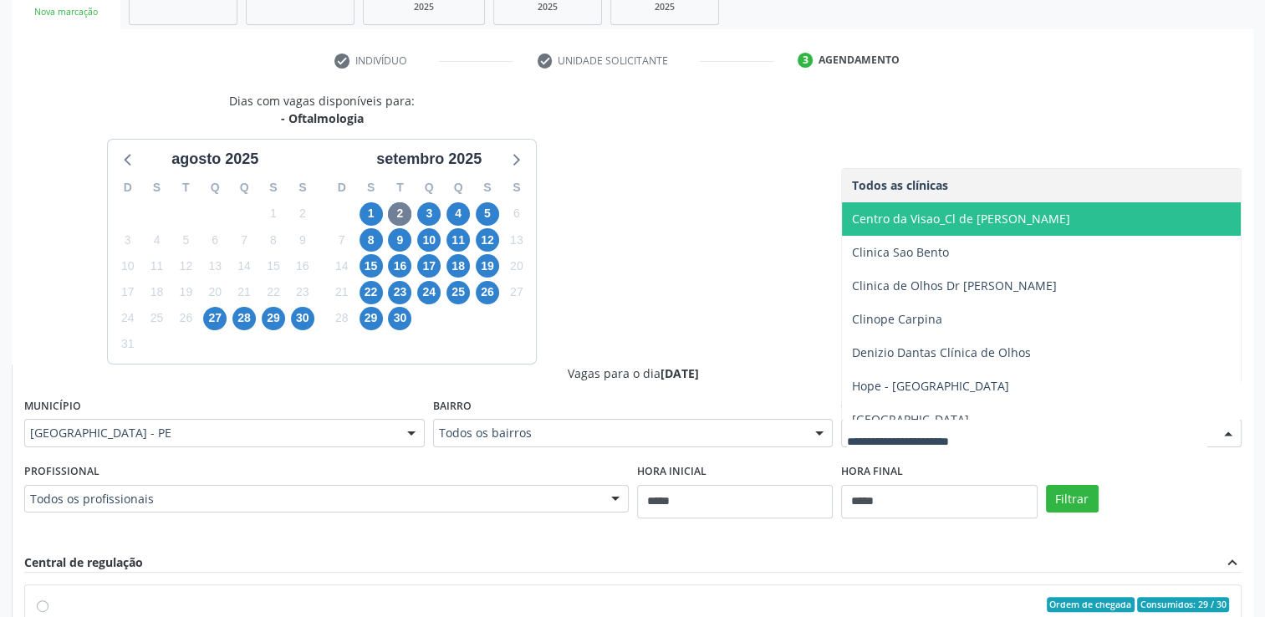
click at [936, 224] on span "Centro da Visao_Cl de [PERSON_NAME]" at bounding box center [961, 219] width 218 height 16
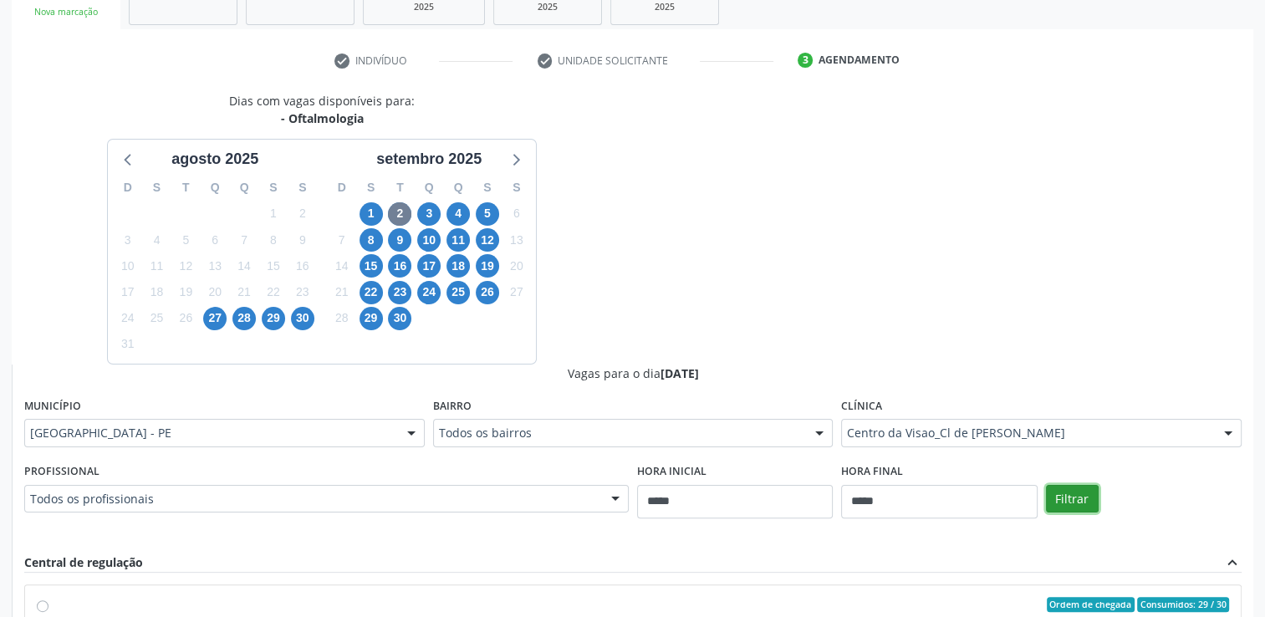
drag, startPoint x: 1067, startPoint y: 500, endPoint x: 1063, endPoint y: 488, distance: 12.4
click at [1068, 500] on button "Filtrar" at bounding box center [1072, 499] width 53 height 28
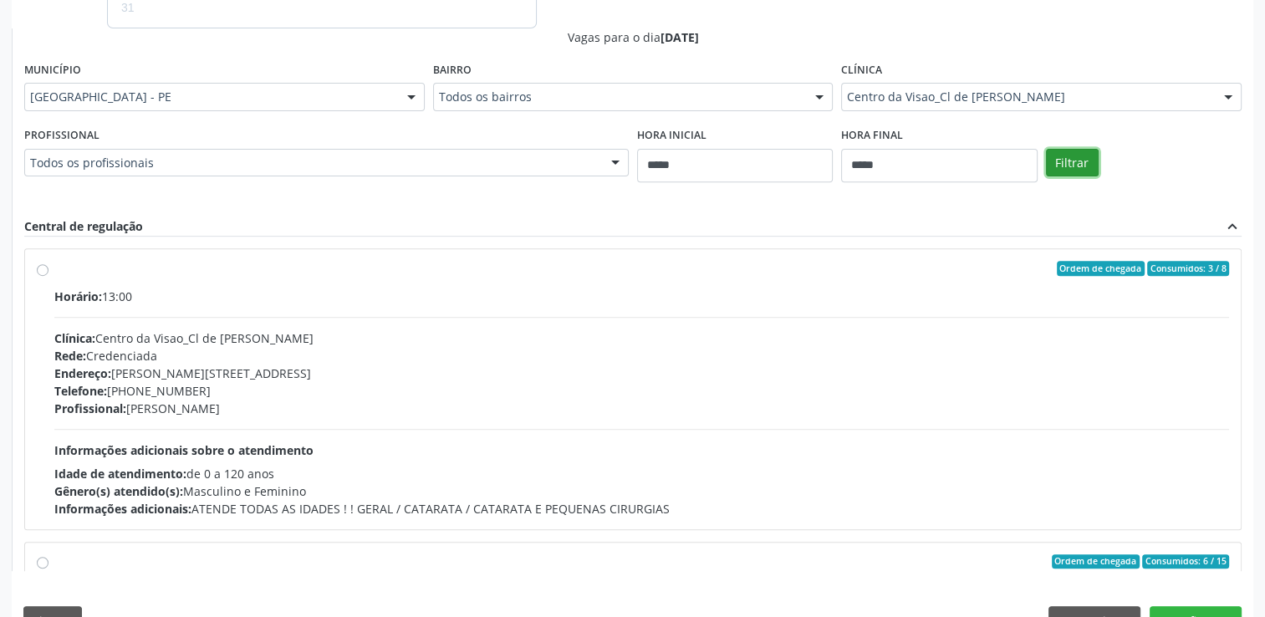
scroll to position [652, 0]
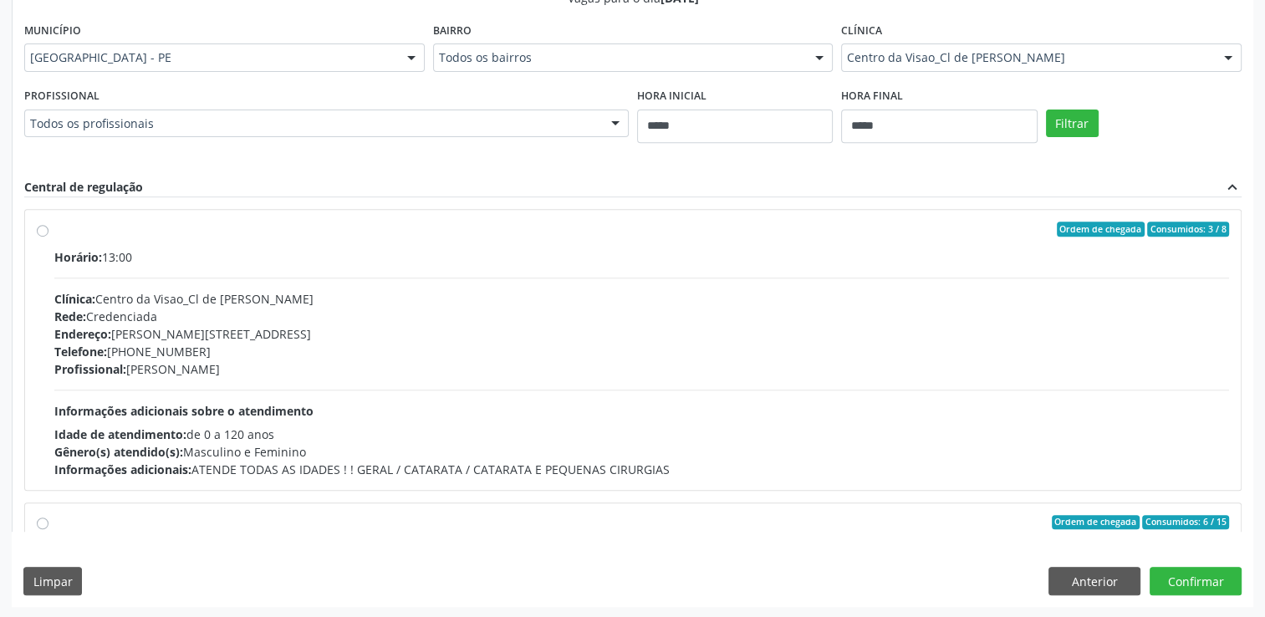
click at [54, 228] on label "Ordem de chegada Consumidos: 3 / 8 Horário: 13:00 Clínica: Centro da Visao_Cl d…" at bounding box center [641, 350] width 1175 height 257
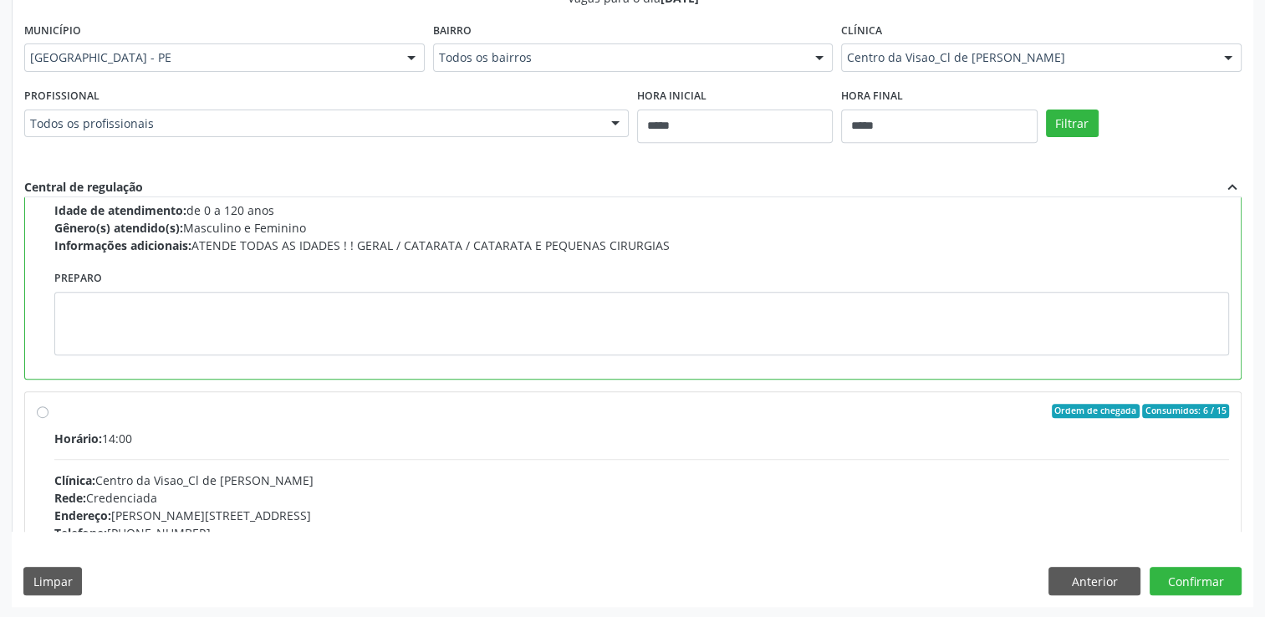
scroll to position [251, 0]
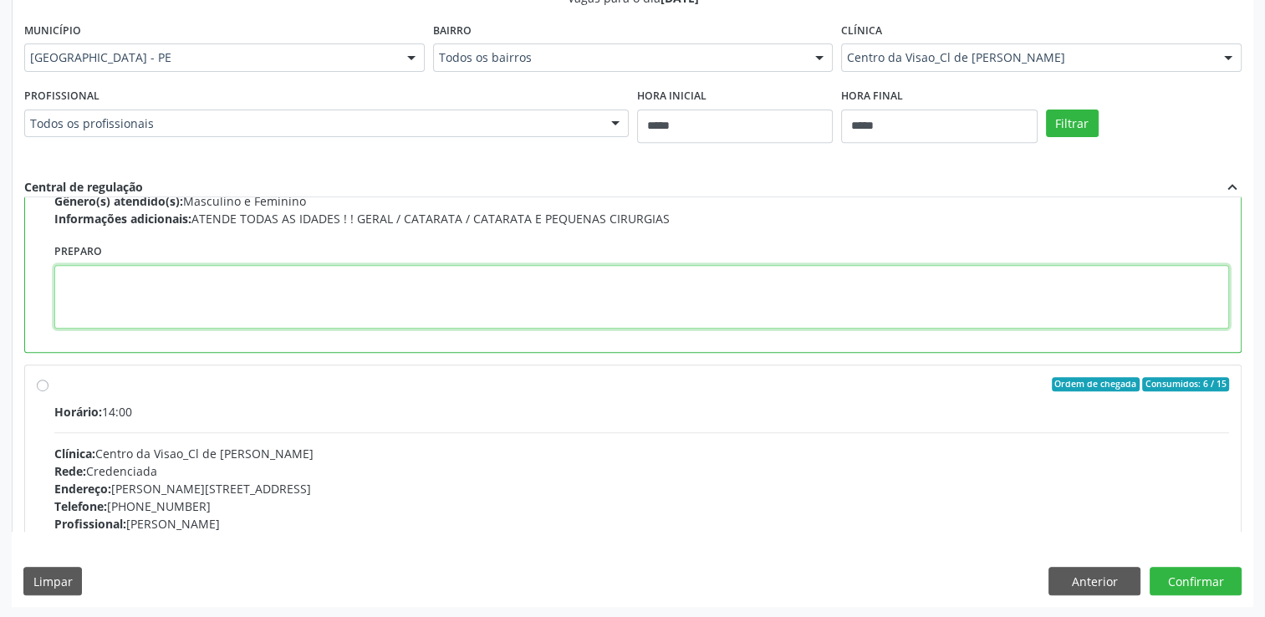
drag, startPoint x: 134, startPoint y: 286, endPoint x: 131, endPoint y: 268, distance: 17.7
click at [134, 285] on textarea at bounding box center [641, 297] width 1175 height 64
paste textarea "**********"
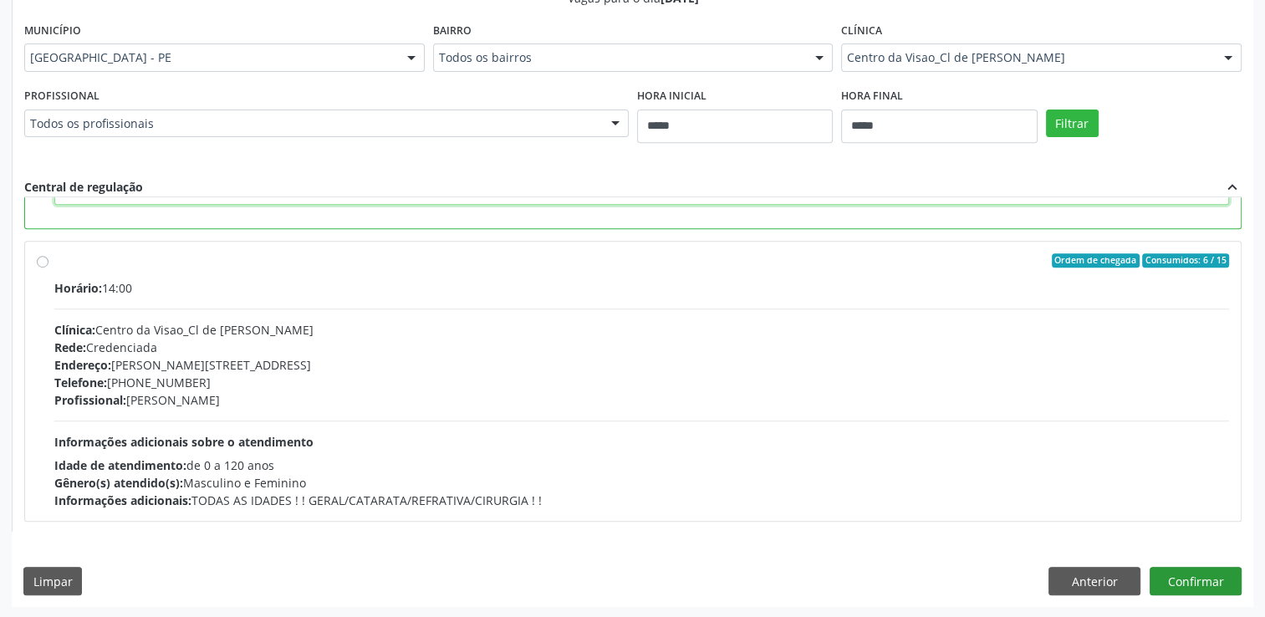
type textarea "**********"
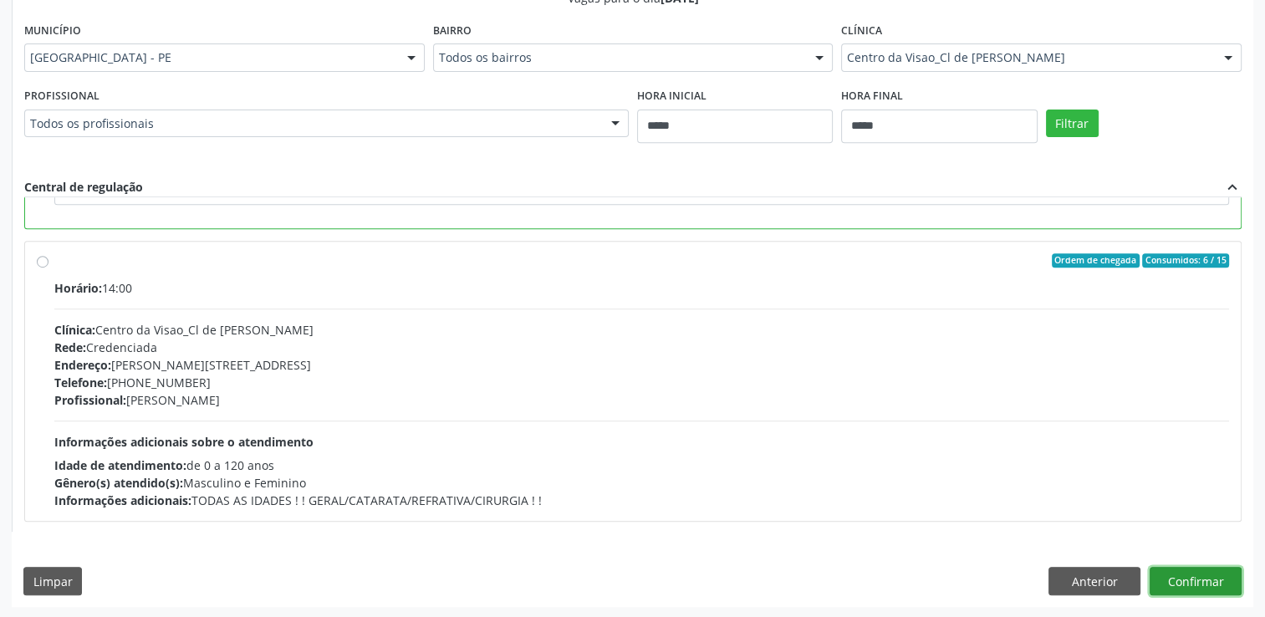
click at [1183, 570] on button "Confirmar" at bounding box center [1196, 581] width 92 height 28
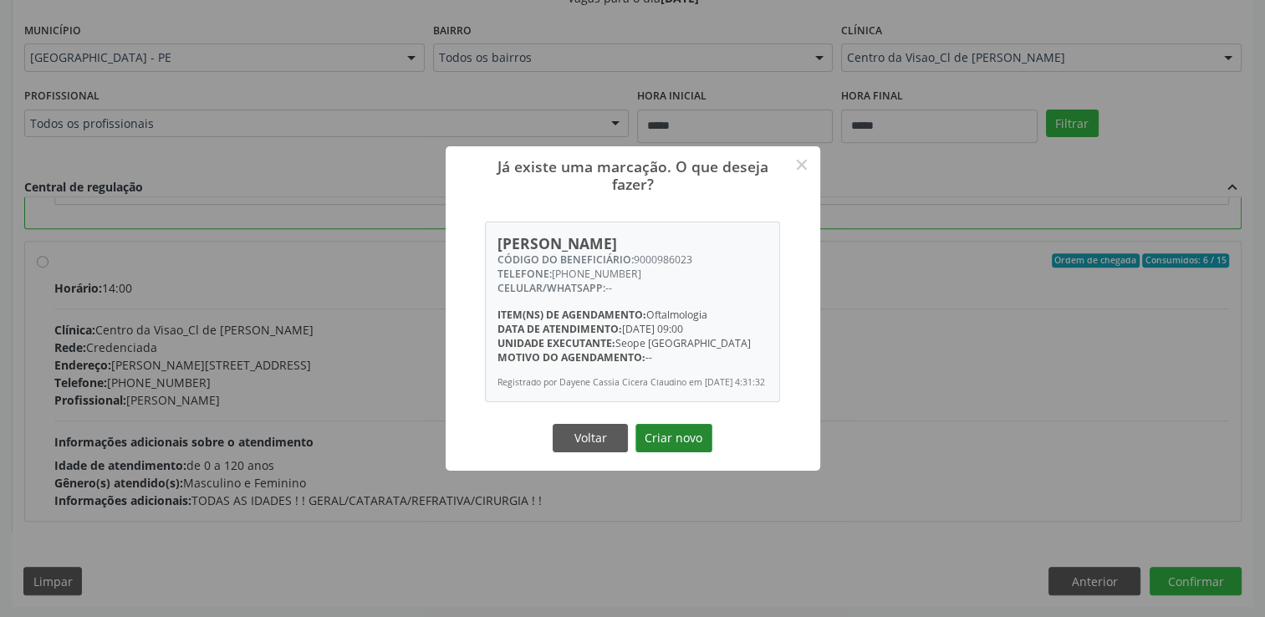
click at [677, 445] on button "Criar novo" at bounding box center [673, 438] width 77 height 28
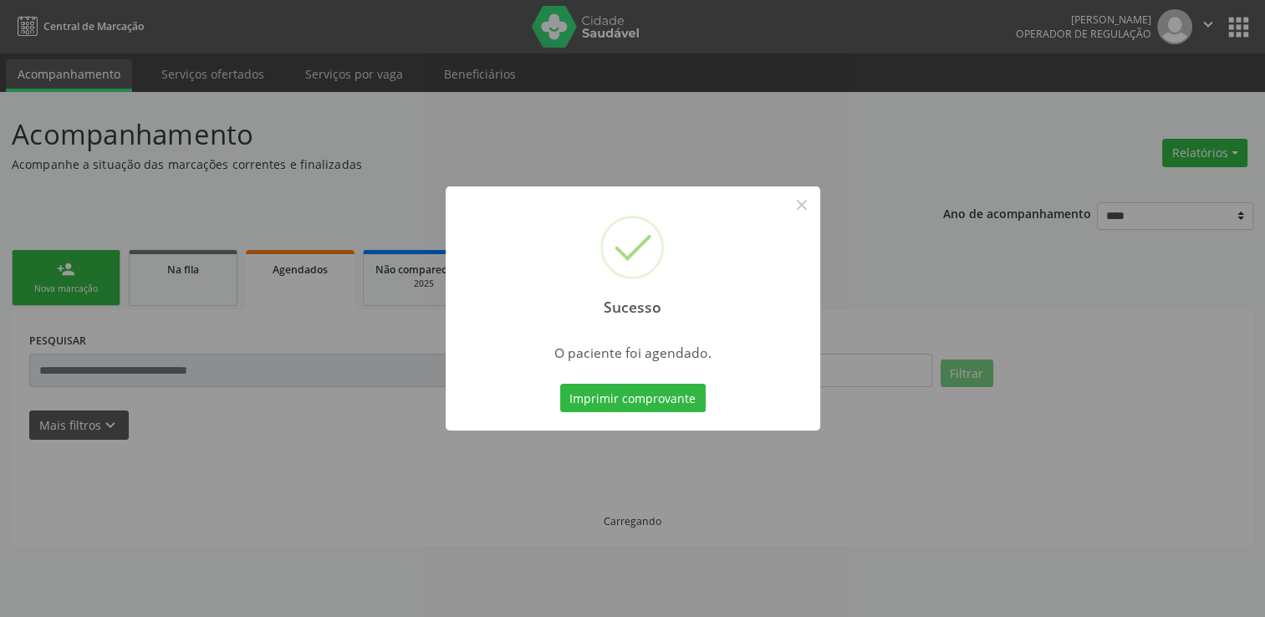
scroll to position [0, 0]
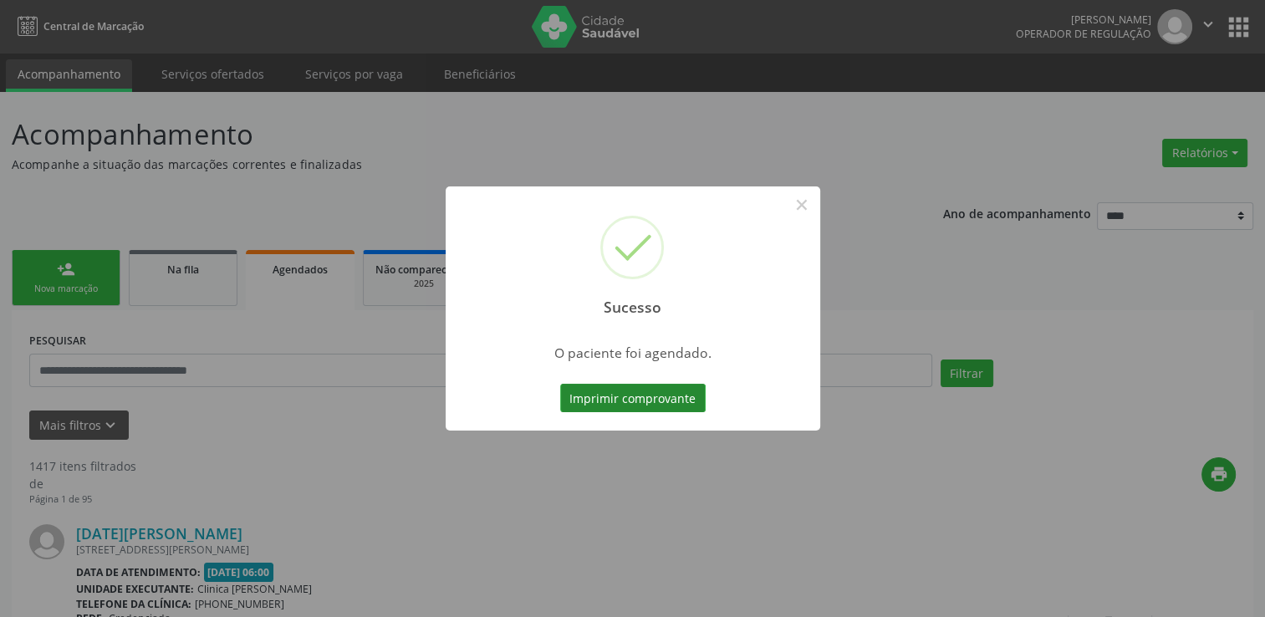
click at [639, 395] on button "Imprimir comprovante" at bounding box center [632, 398] width 145 height 28
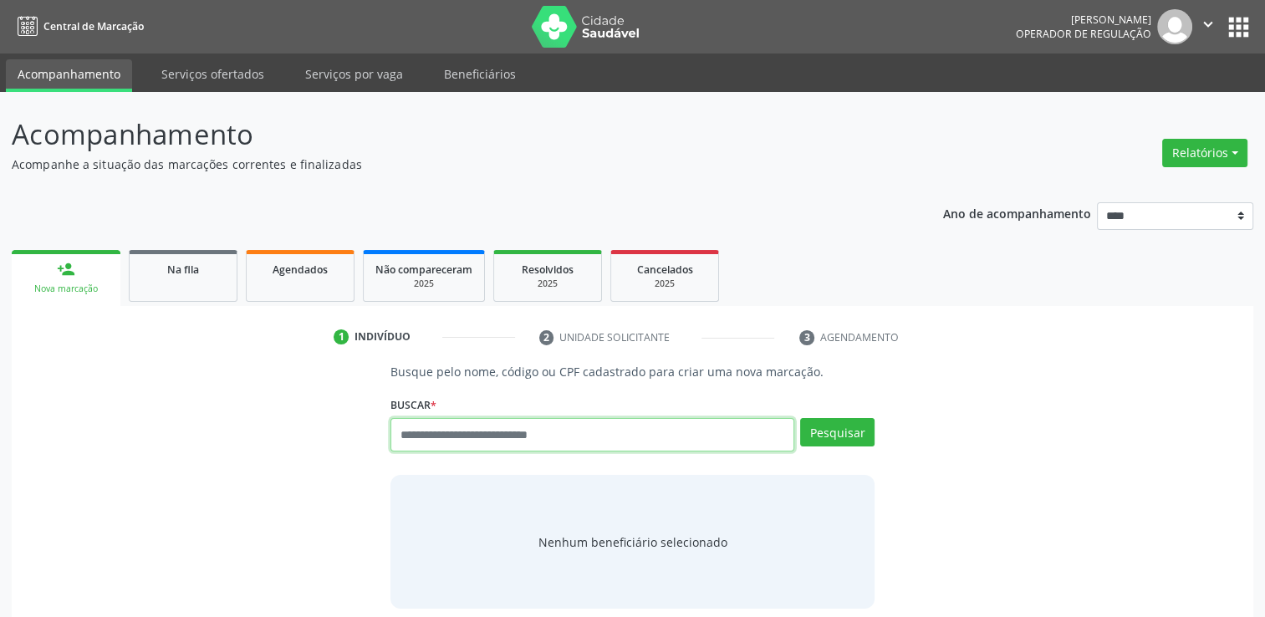
paste input "**********"
type input "**********"
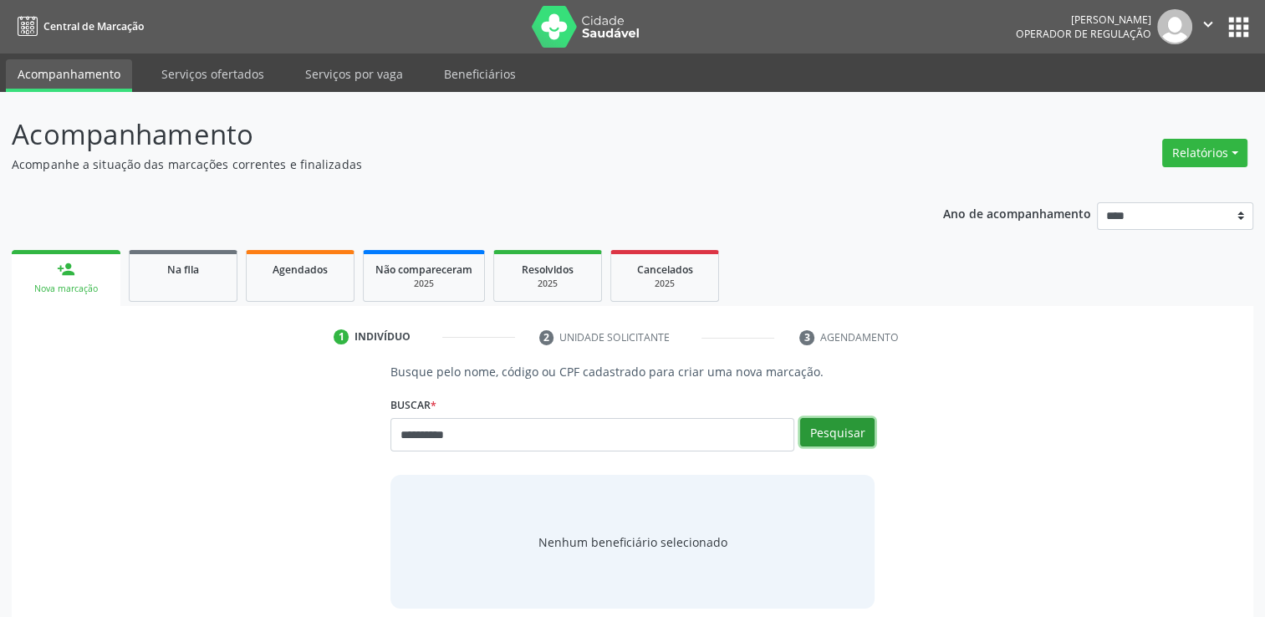
click at [834, 431] on button "Pesquisar" at bounding box center [837, 432] width 74 height 28
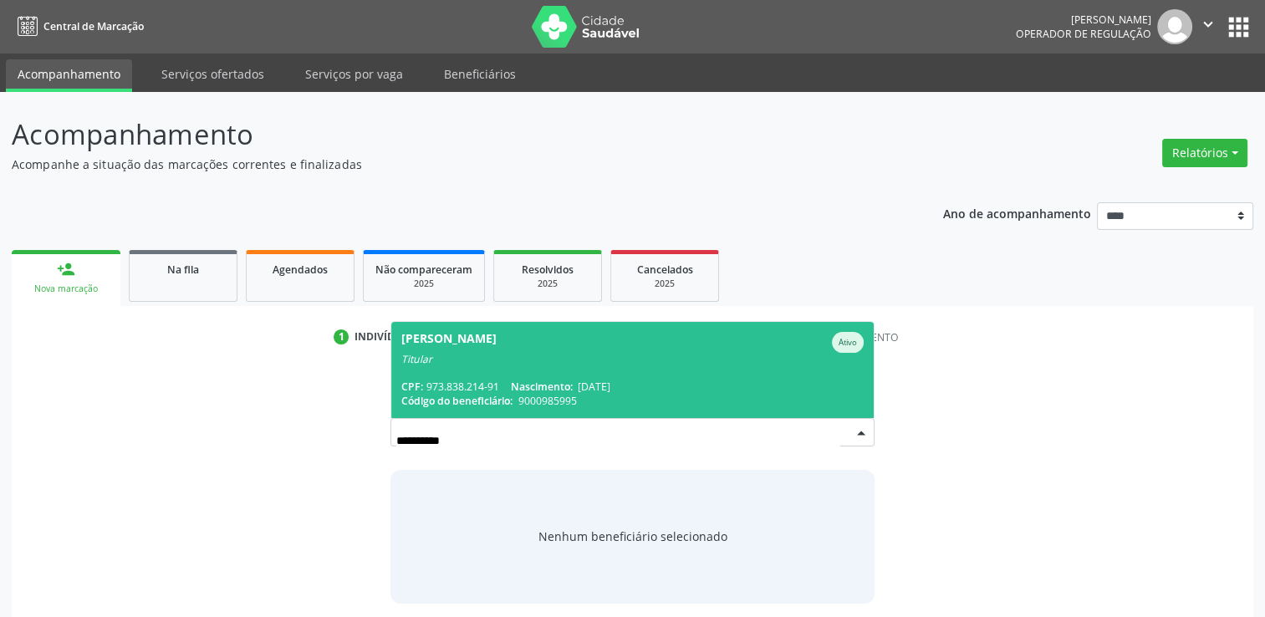
drag, startPoint x: 557, startPoint y: 340, endPoint x: 570, endPoint y: 338, distance: 13.6
click at [558, 340] on div "Cornelio Moraes da Silva Ativo" at bounding box center [632, 342] width 462 height 21
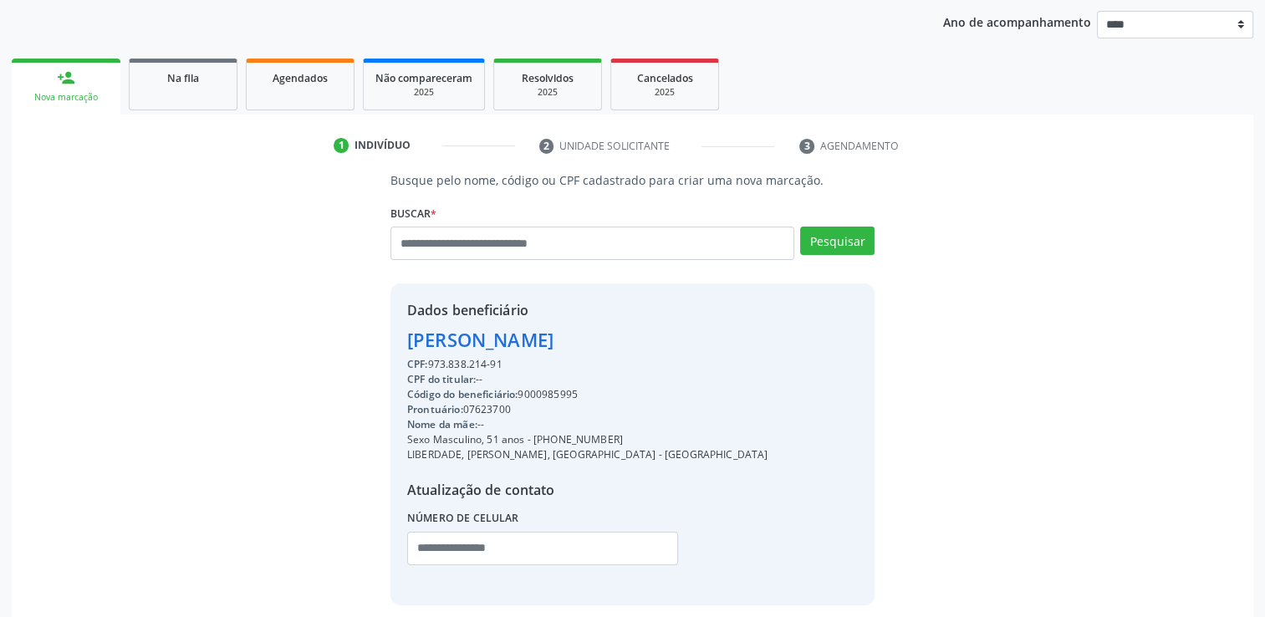
scroll to position [265, 0]
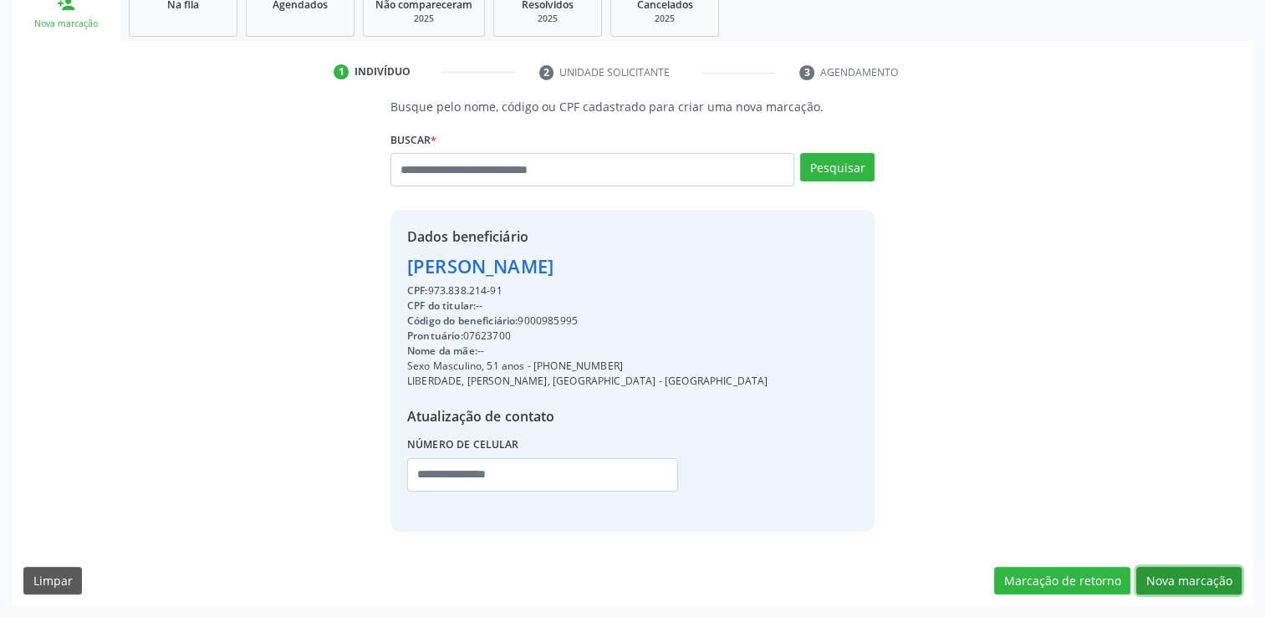
click at [1179, 577] on button "Nova marcação" at bounding box center [1188, 581] width 105 height 28
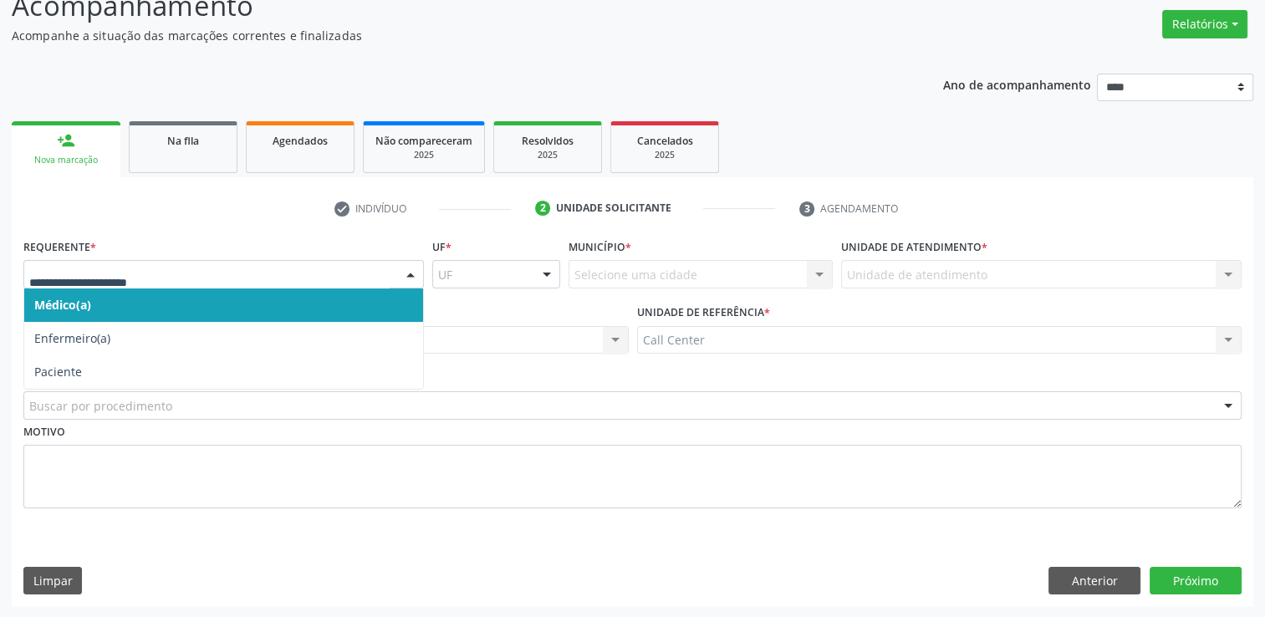
drag, startPoint x: 319, startPoint y: 286, endPoint x: 301, endPoint y: 289, distance: 17.9
click at [318, 283] on div at bounding box center [223, 274] width 400 height 28
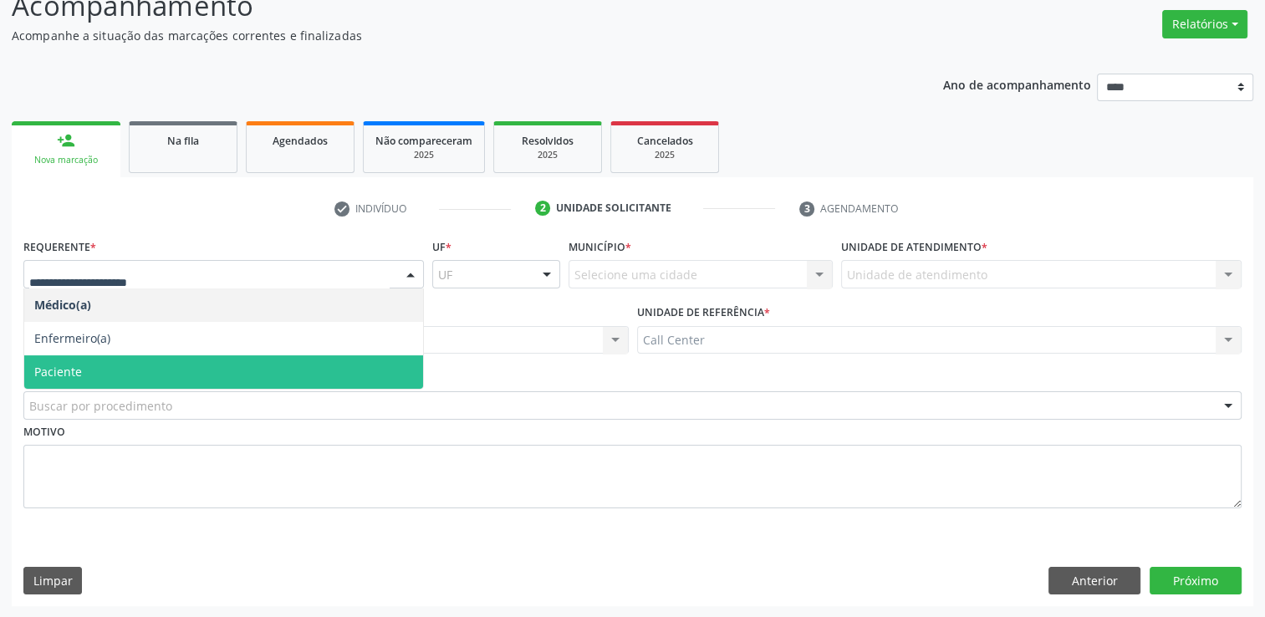
click at [124, 380] on span "Paciente" at bounding box center [223, 371] width 399 height 33
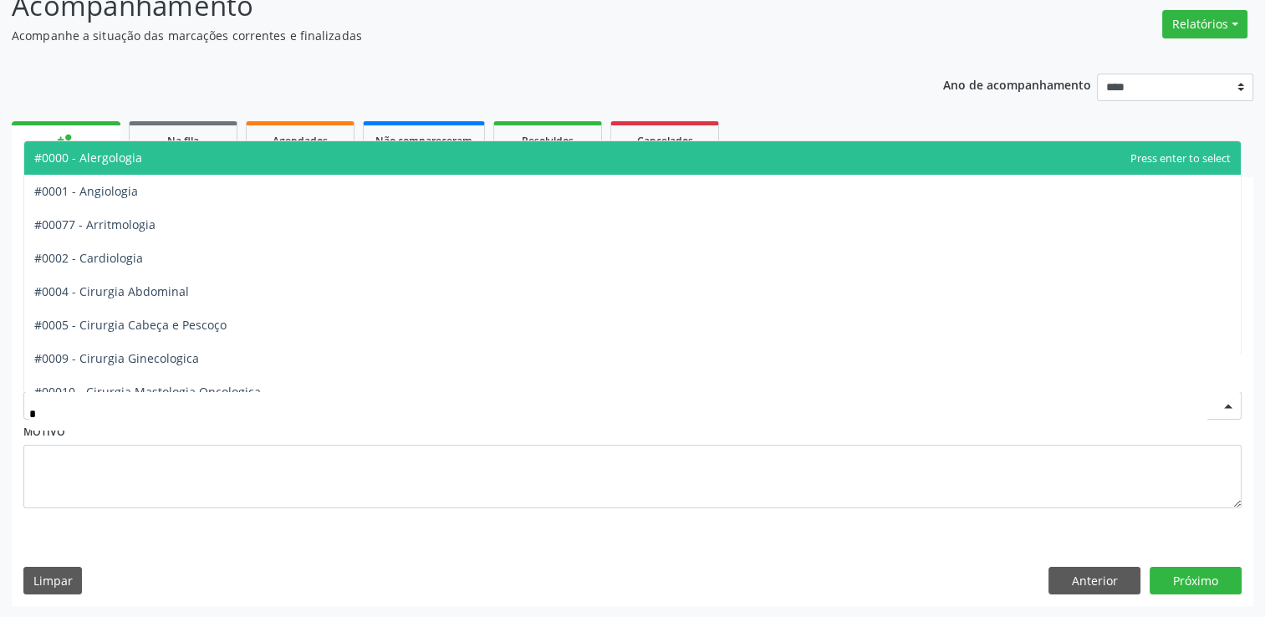
type input "**"
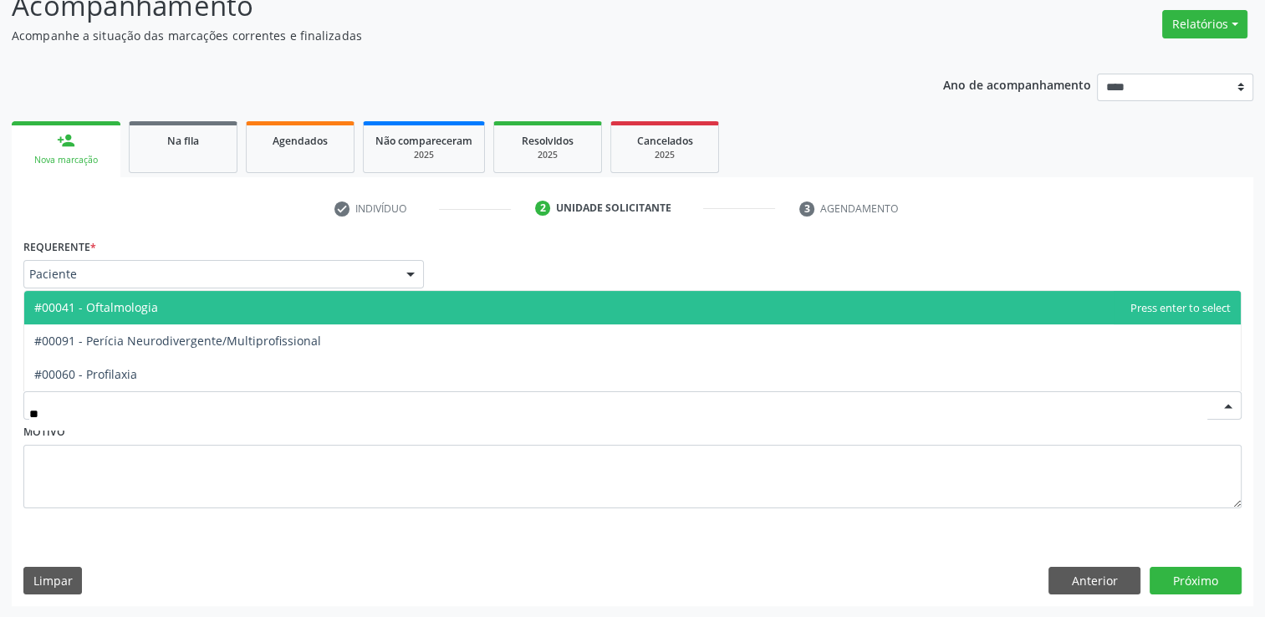
click at [145, 300] on span "#00041 - Oftalmologia" at bounding box center [96, 307] width 124 height 16
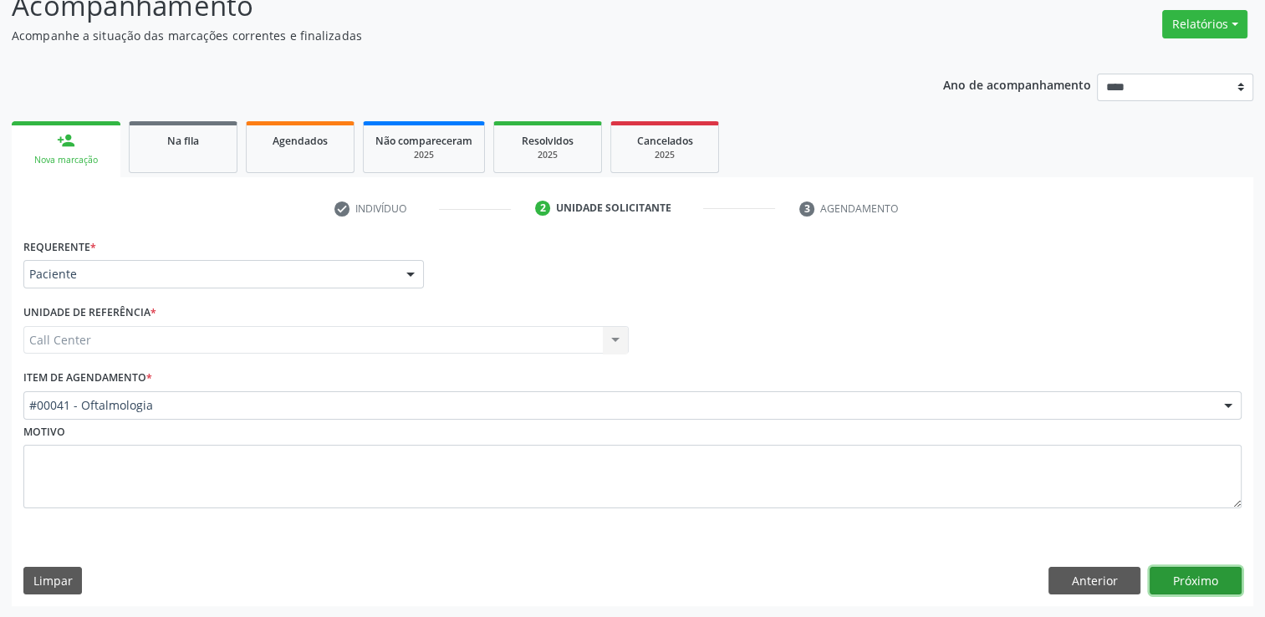
click at [1207, 577] on button "Próximo" at bounding box center [1196, 581] width 92 height 28
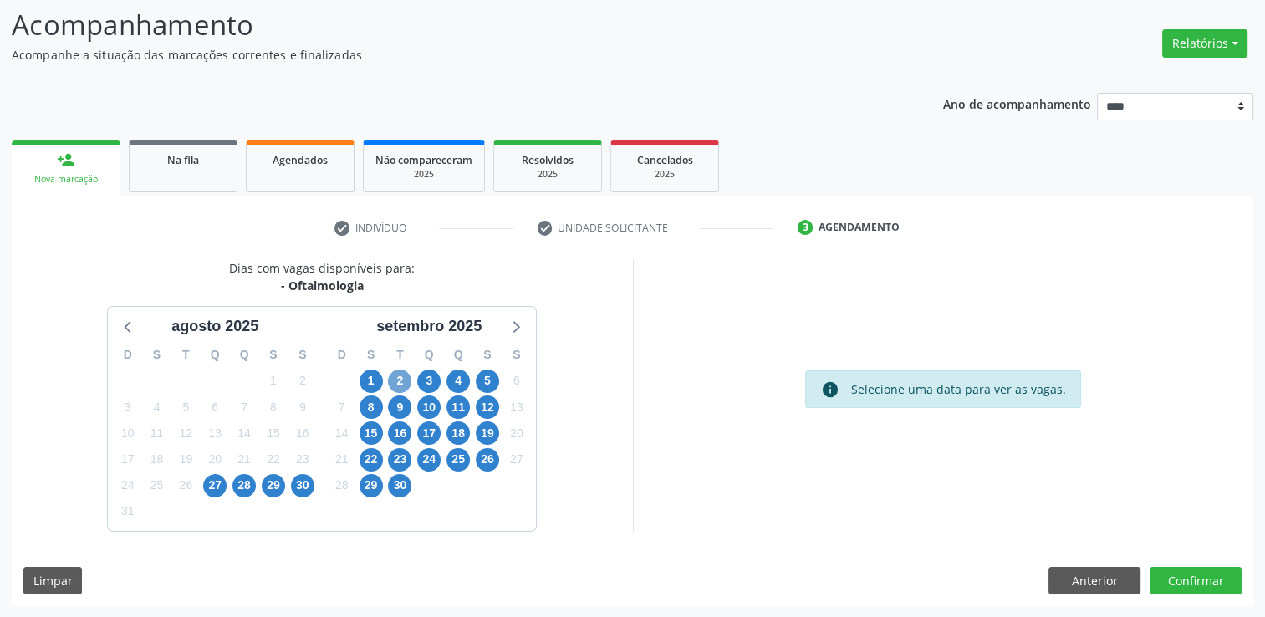
click at [392, 375] on span "2" at bounding box center [399, 381] width 23 height 23
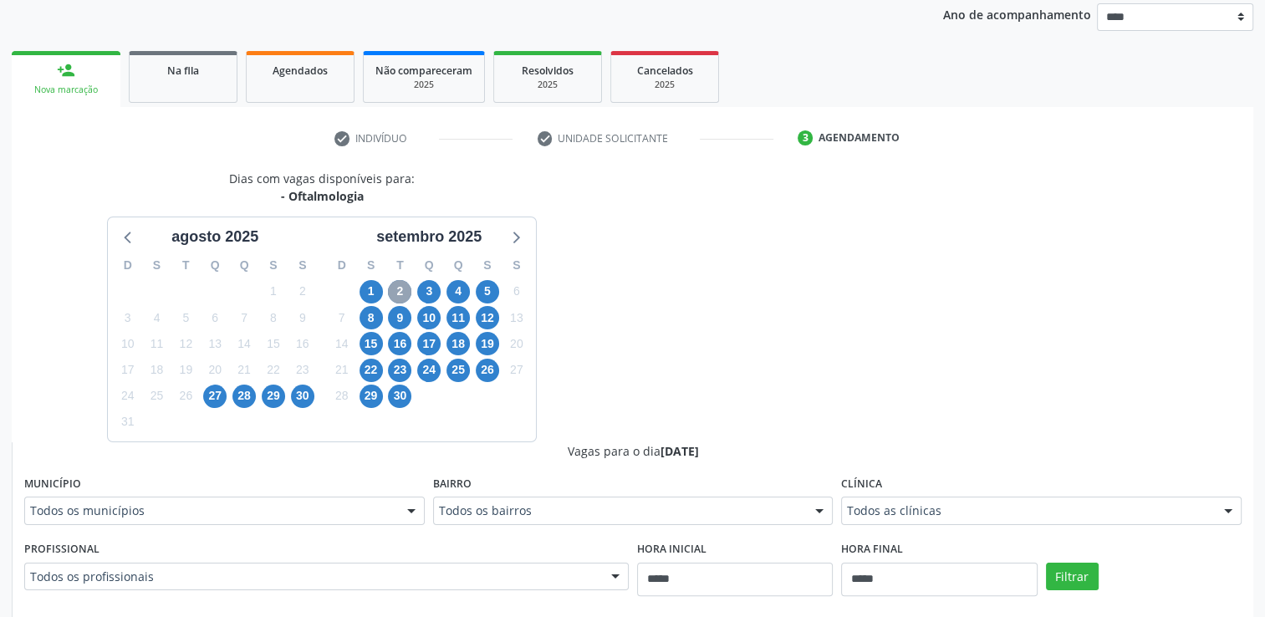
scroll to position [360, 0]
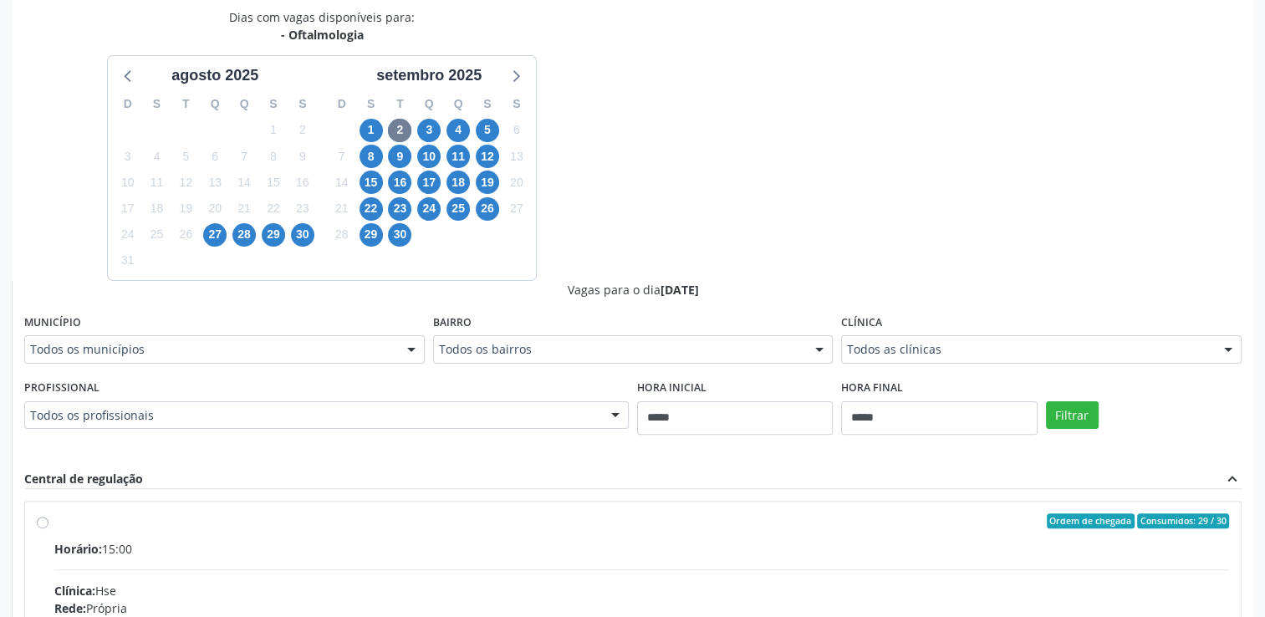
click at [294, 335] on div "Todos os municípios" at bounding box center [224, 349] width 400 height 28
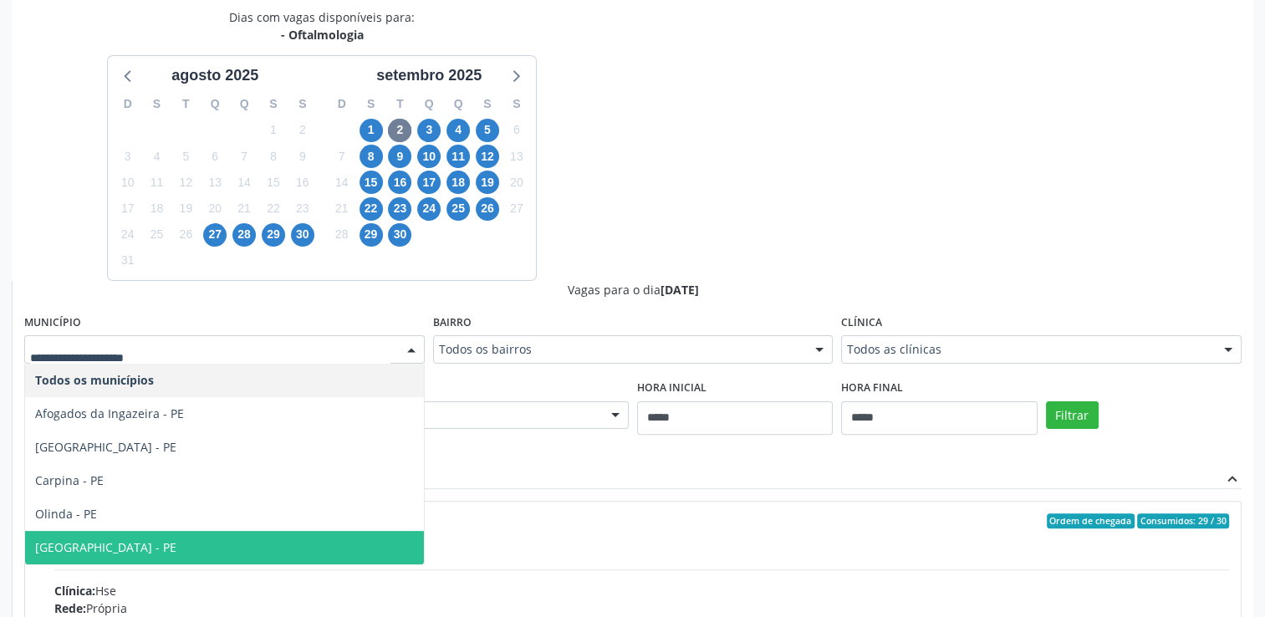
click at [90, 539] on span "Recife - PE" at bounding box center [105, 547] width 141 height 16
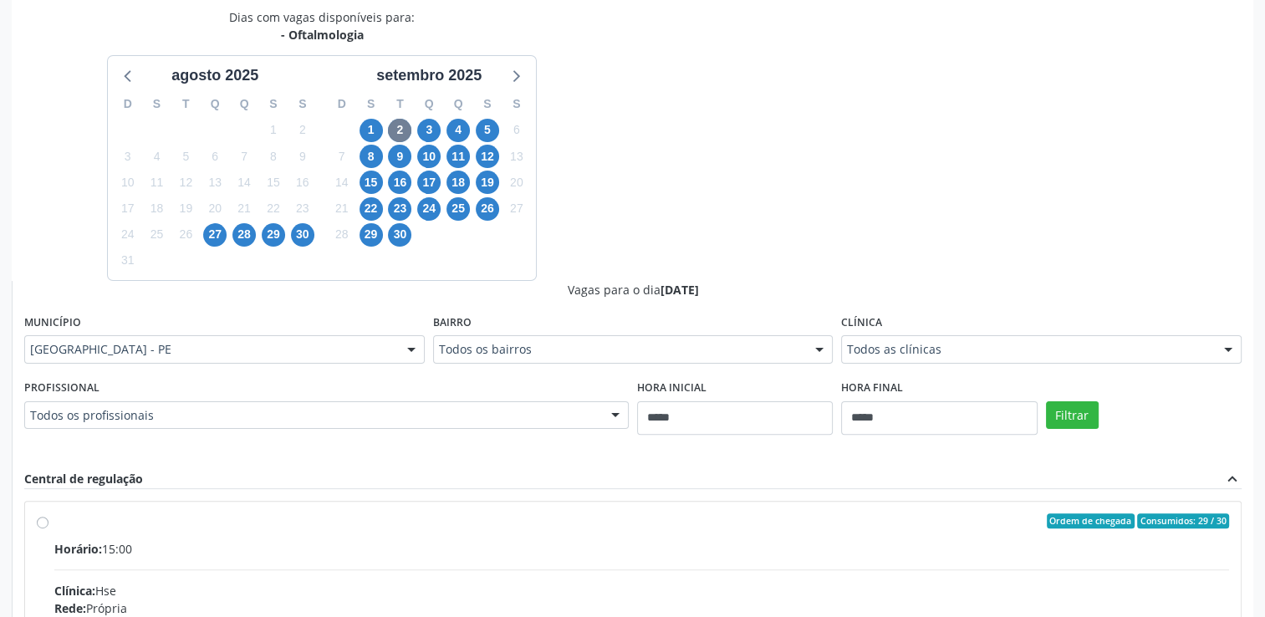
drag, startPoint x: 1048, startPoint y: 356, endPoint x: 1020, endPoint y: 349, distance: 28.4
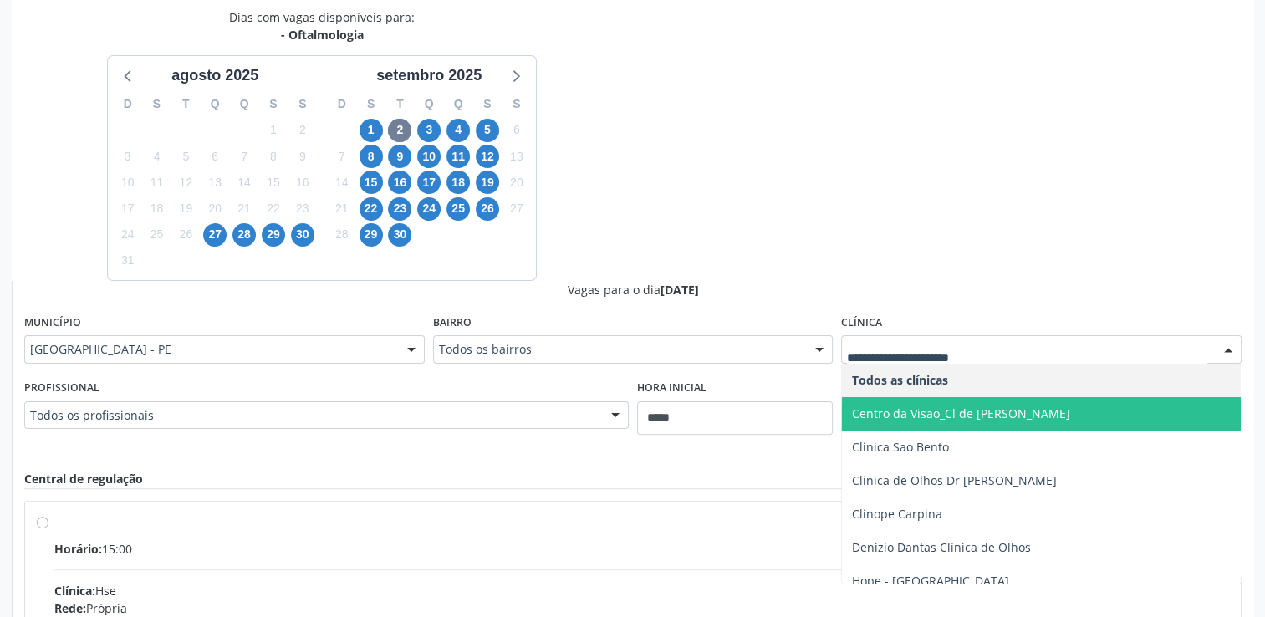
click at [951, 415] on span "Centro da Visao_Cl de [PERSON_NAME]" at bounding box center [961, 413] width 218 height 16
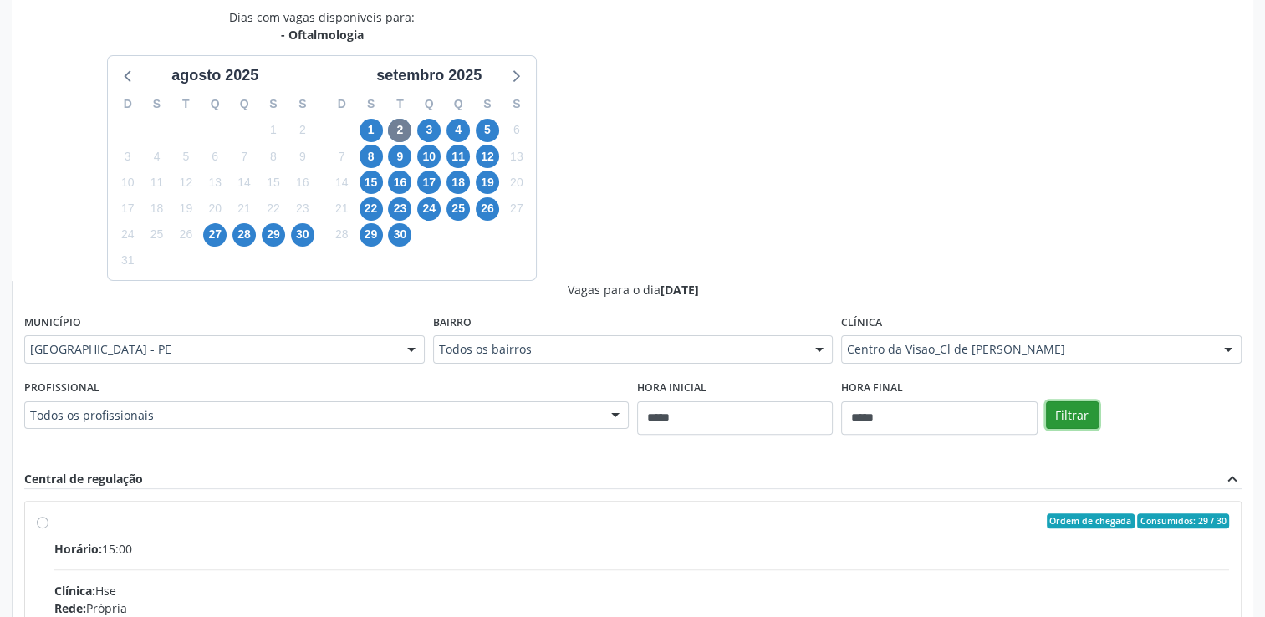
click at [1068, 419] on button "Filtrar" at bounding box center [1072, 415] width 53 height 28
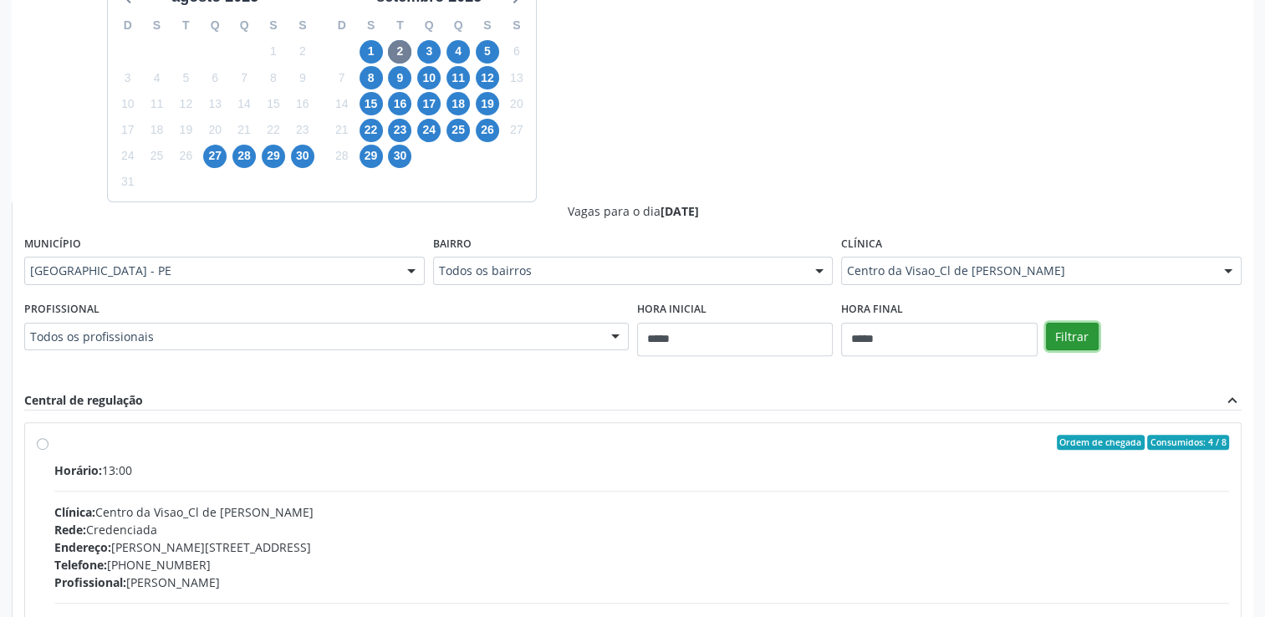
scroll to position [611, 0]
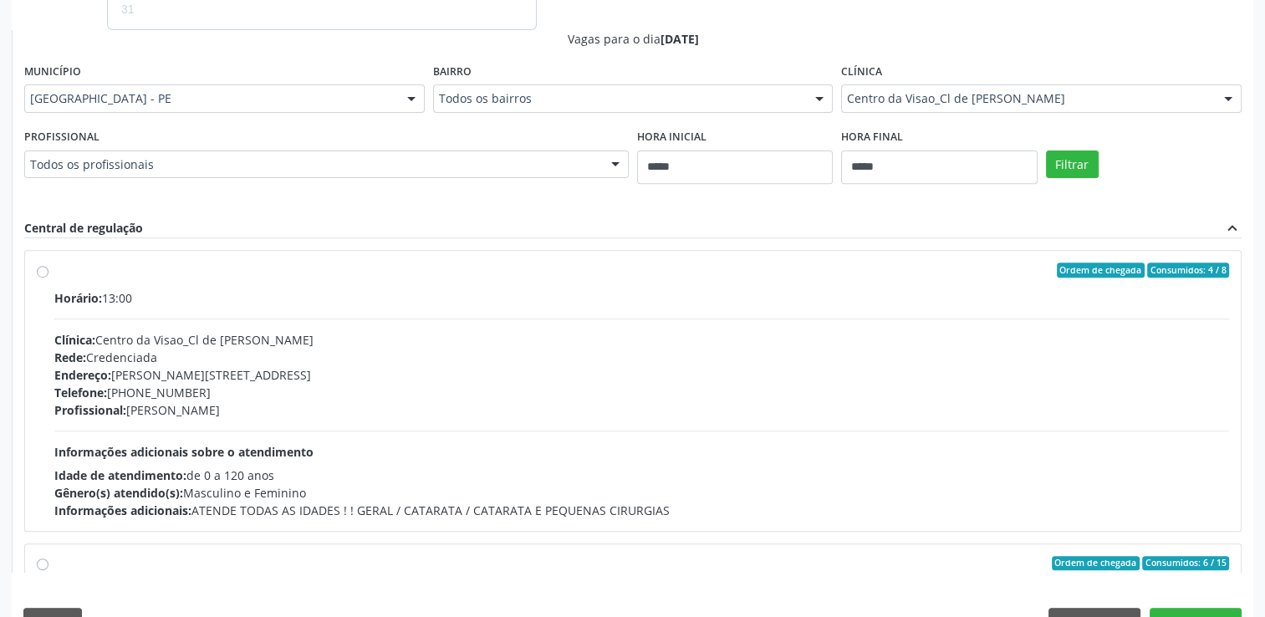
click at [34, 278] on div "Ordem de chegada Consumidos: 4 / 8 Horário: 13:00 Clínica: Centro da Visao_Cl d…" at bounding box center [633, 391] width 1216 height 280
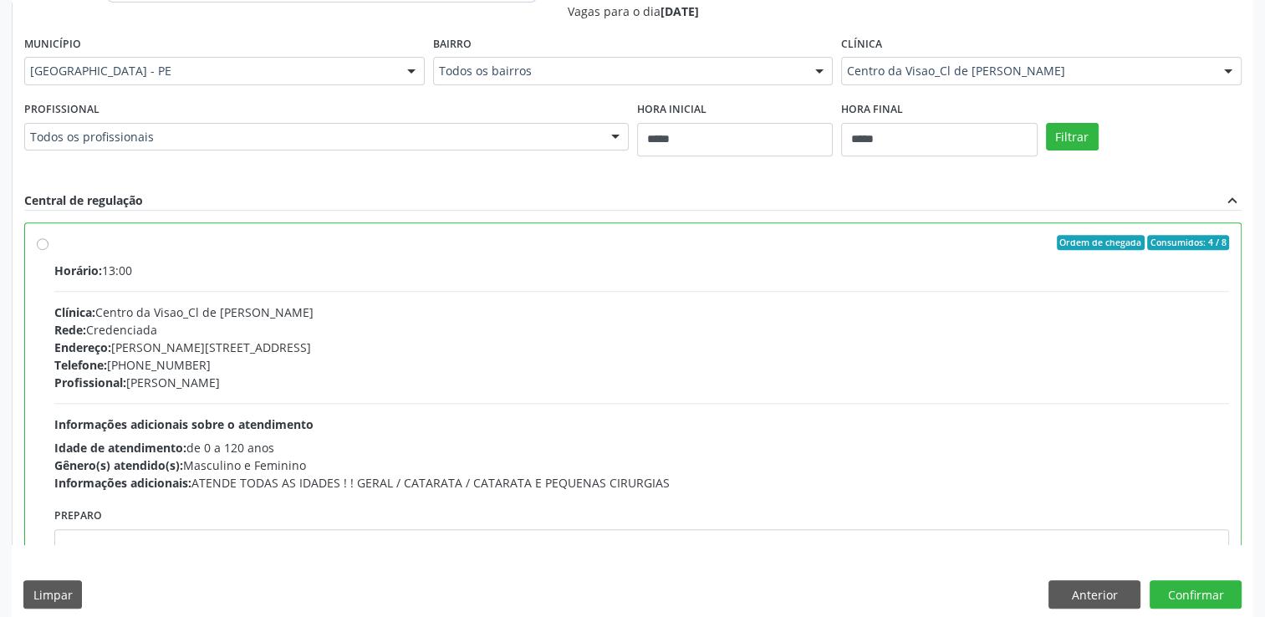
scroll to position [652, 0]
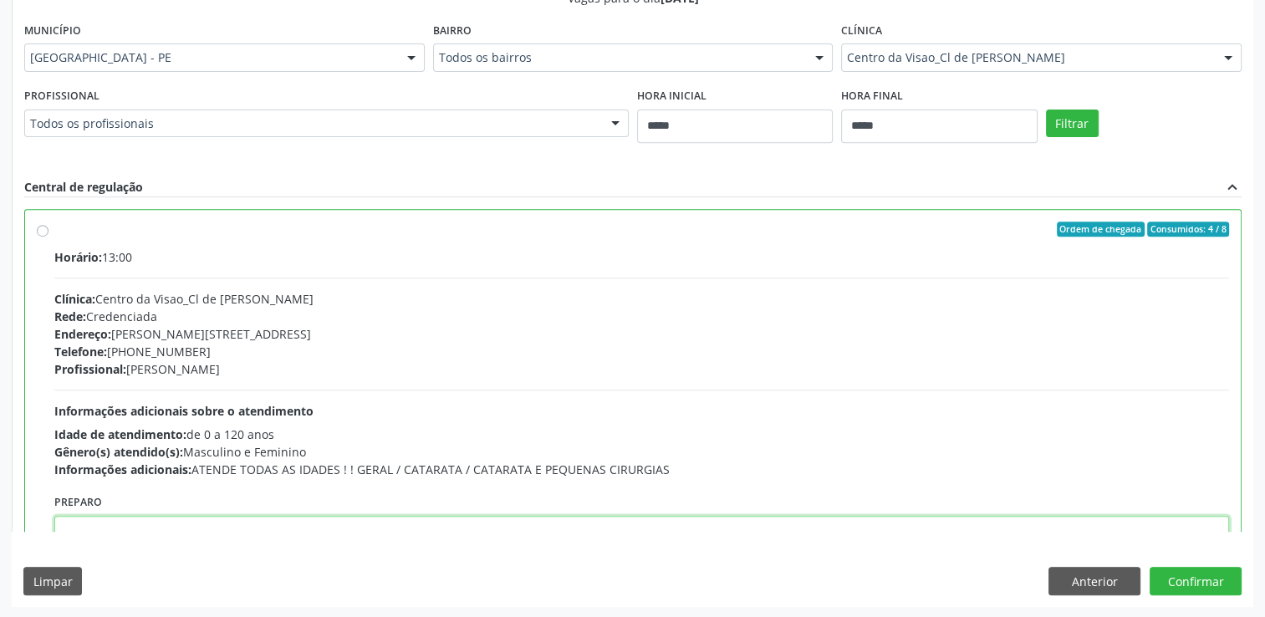
drag, startPoint x: 175, startPoint y: 517, endPoint x: 184, endPoint y: 518, distance: 9.2
click at [175, 516] on textarea at bounding box center [641, 548] width 1175 height 64
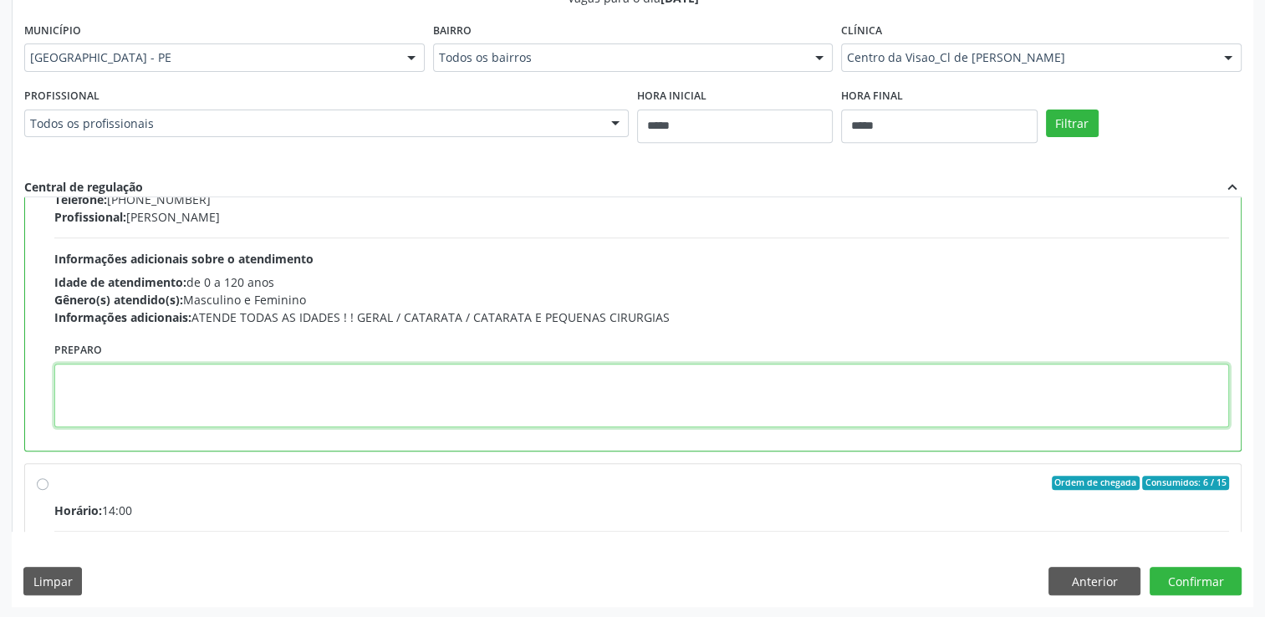
scroll to position [167, 0]
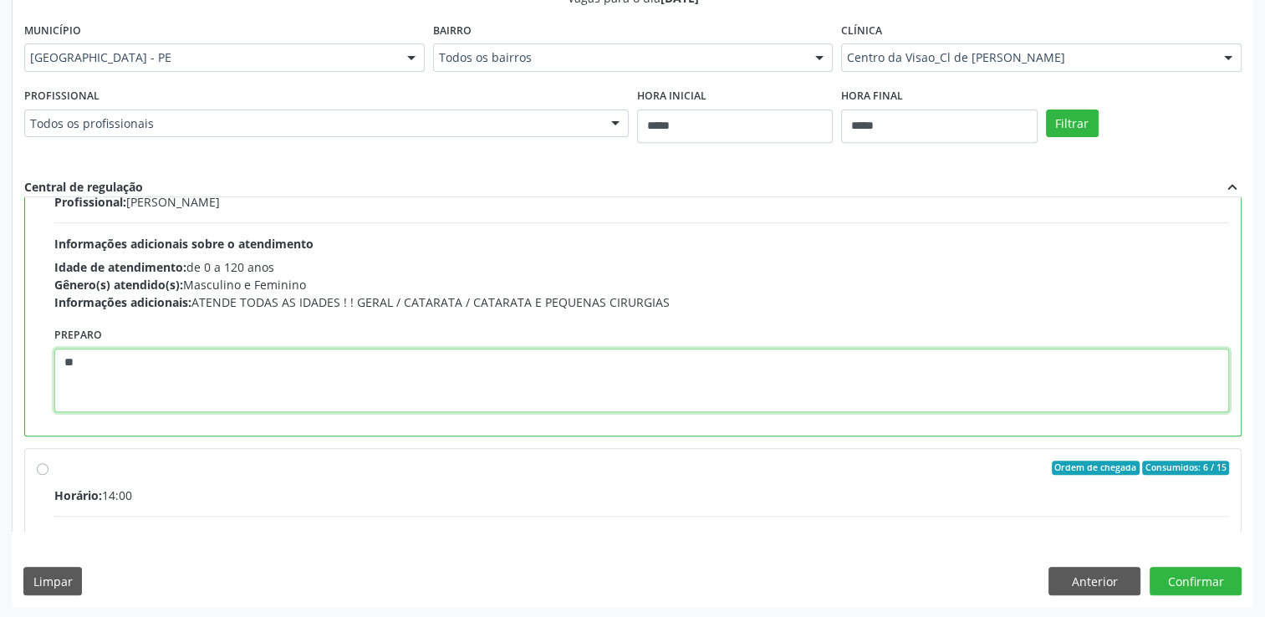
type textarea "*"
paste textarea "**********"
type textarea "**********"
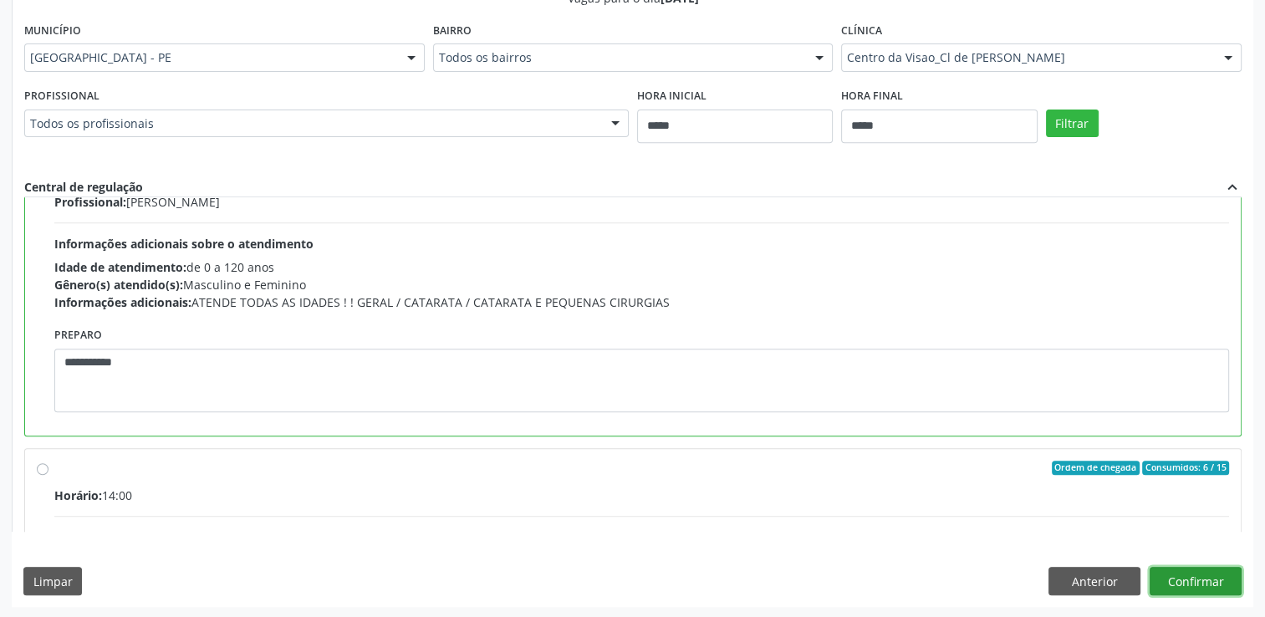
click at [1164, 581] on button "Confirmar" at bounding box center [1196, 581] width 92 height 28
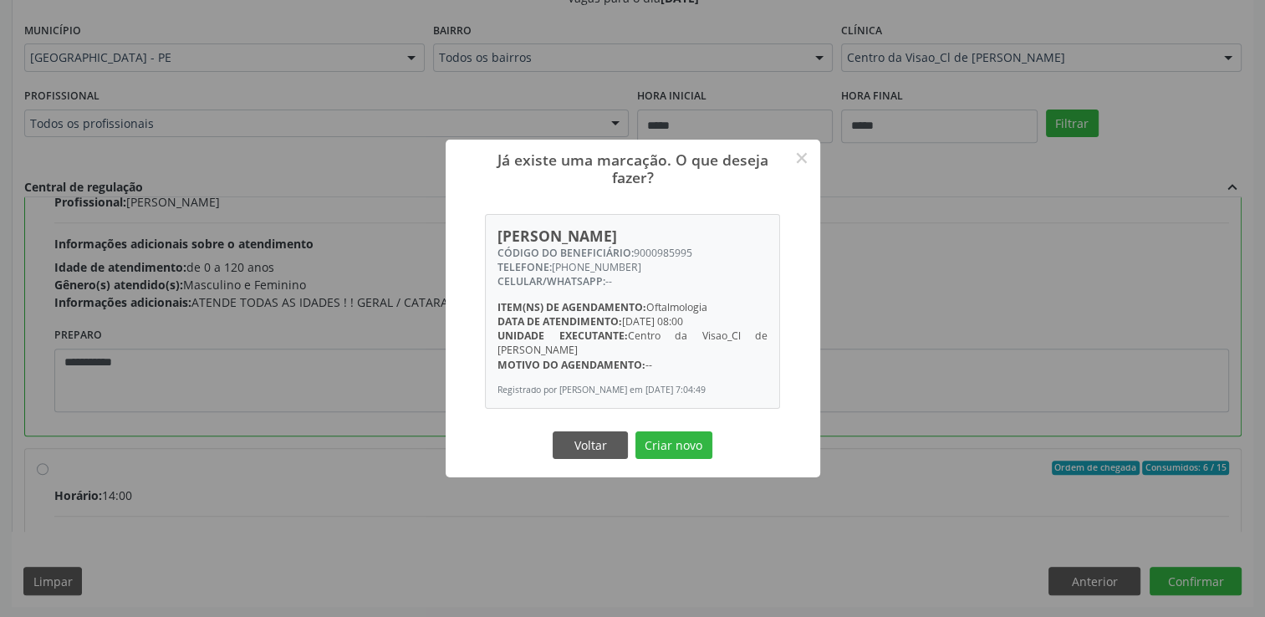
click at [669, 446] on button "Criar novo" at bounding box center [673, 445] width 77 height 28
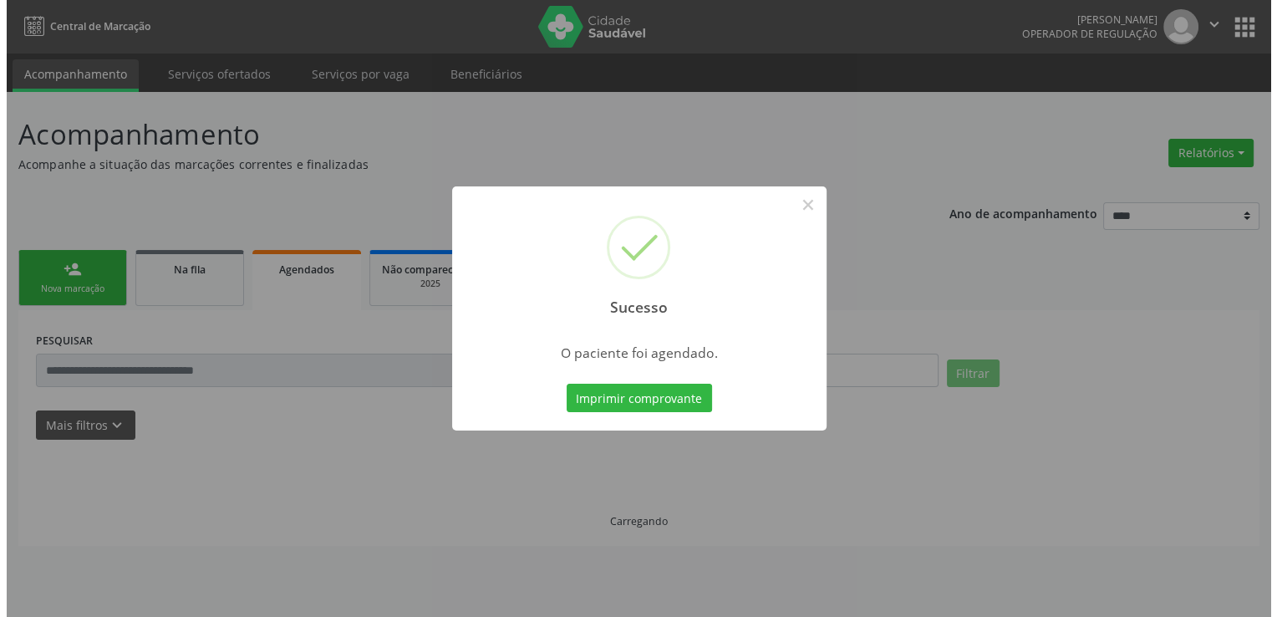
scroll to position [0, 0]
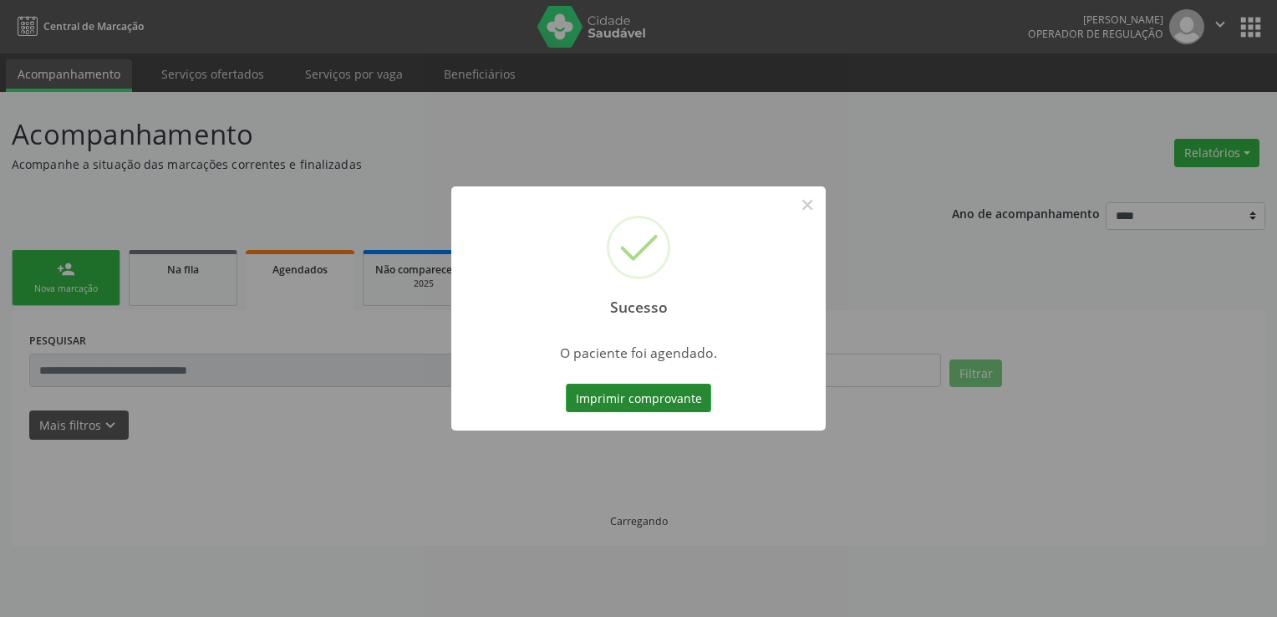
click at [655, 386] on button "Imprimir comprovante" at bounding box center [638, 398] width 145 height 28
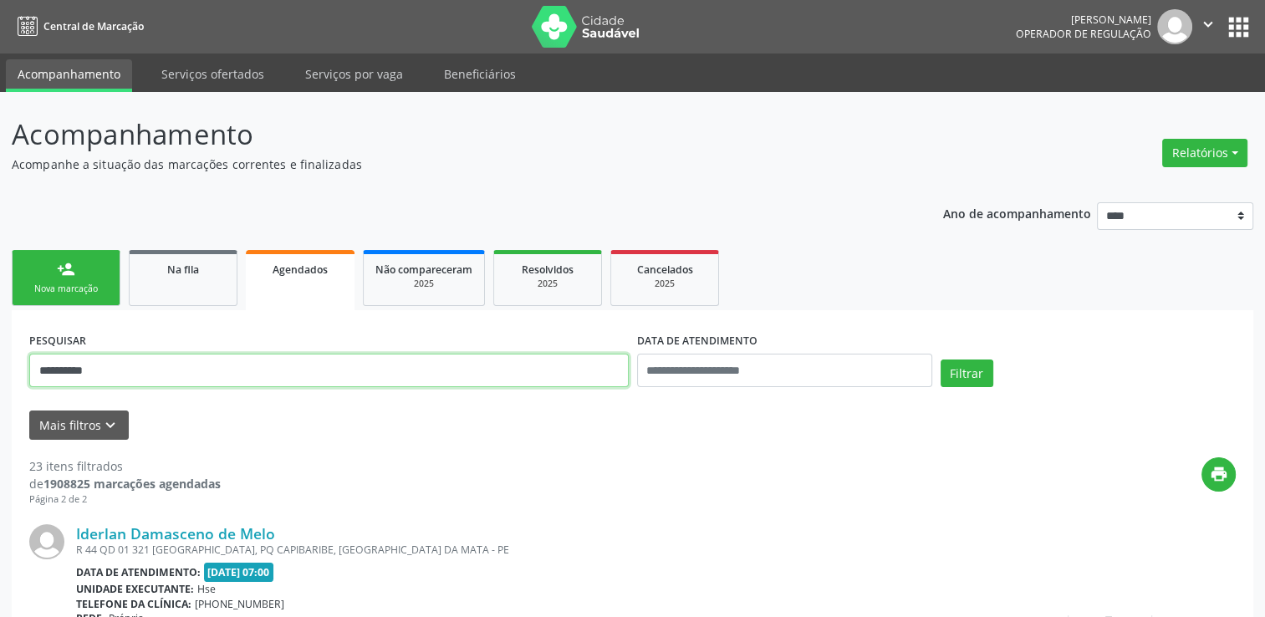
click at [156, 375] on input "**********" at bounding box center [328, 370] width 599 height 33
click at [157, 376] on input "**********" at bounding box center [328, 370] width 599 height 33
paste input "**********"
type input "**********"
click at [968, 380] on button "Filtrar" at bounding box center [967, 373] width 53 height 28
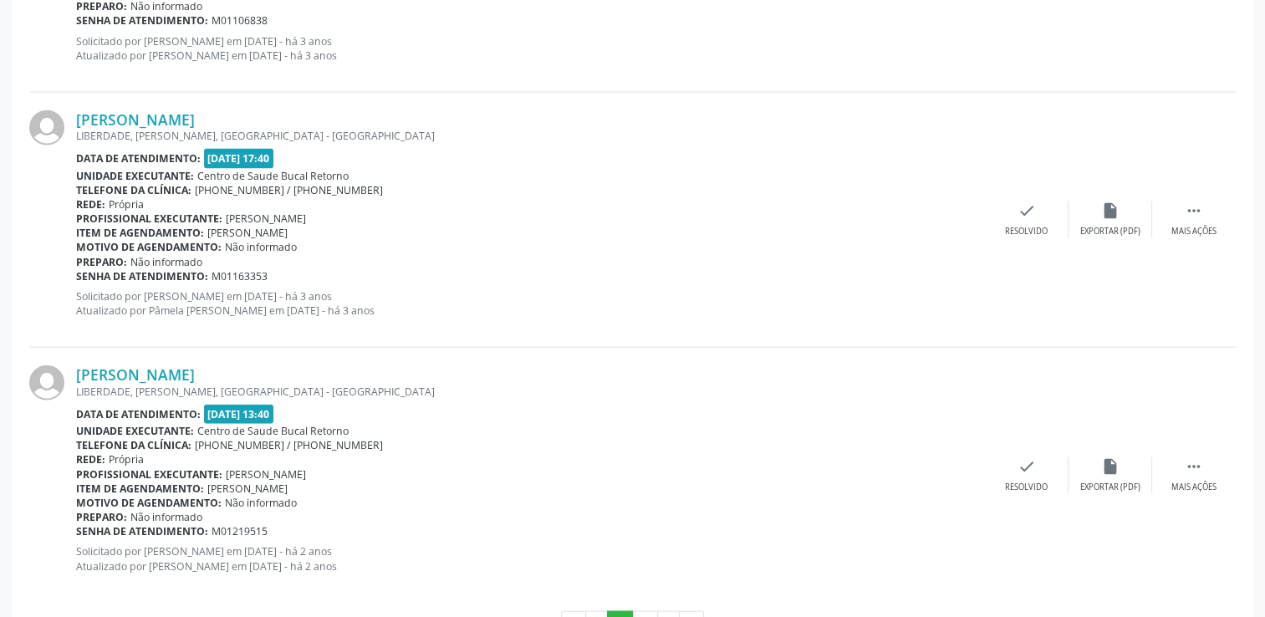
scroll to position [3791, 0]
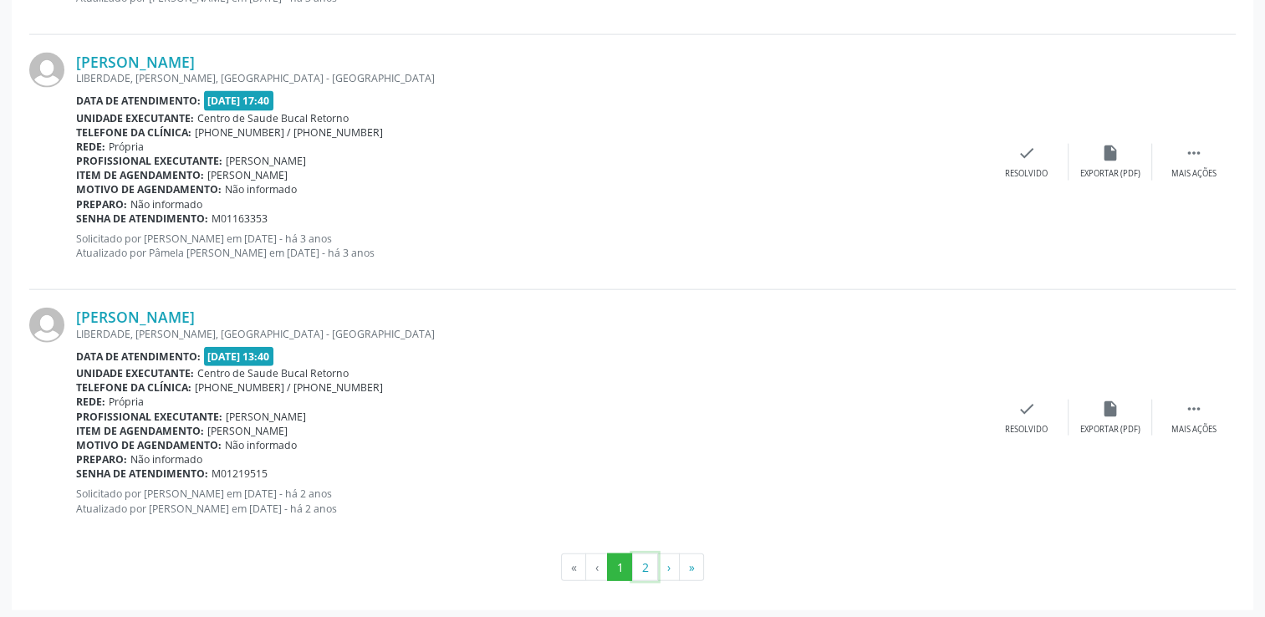
click at [644, 563] on button "2" at bounding box center [645, 567] width 26 height 28
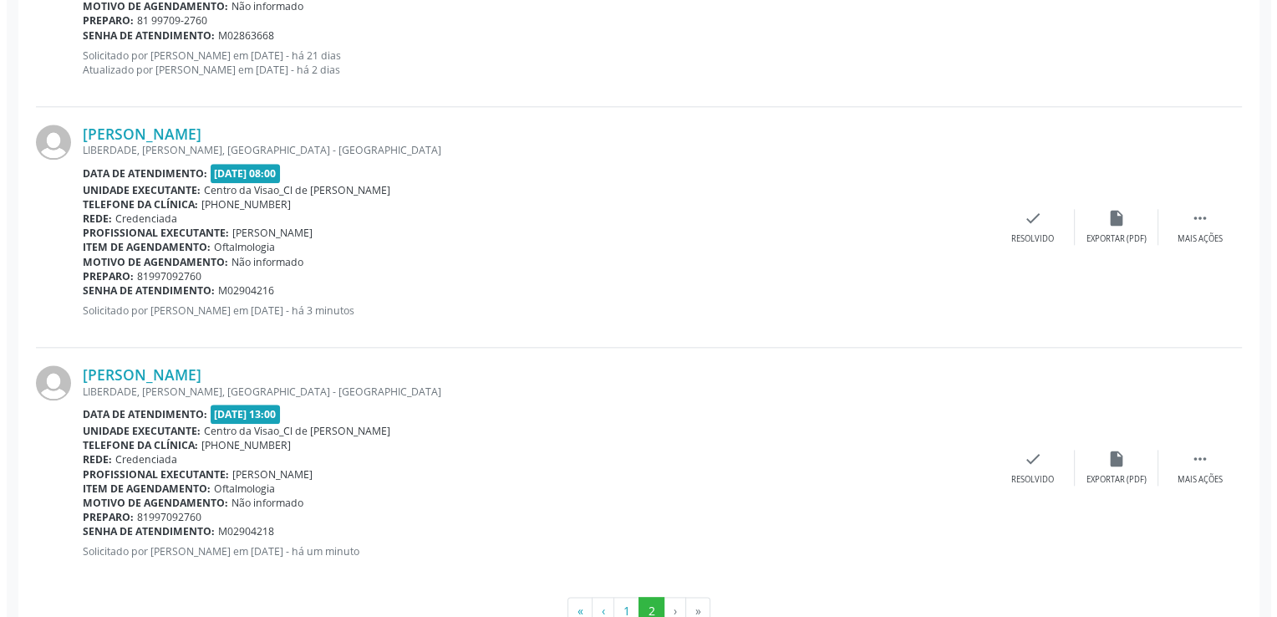
scroll to position [1976, 0]
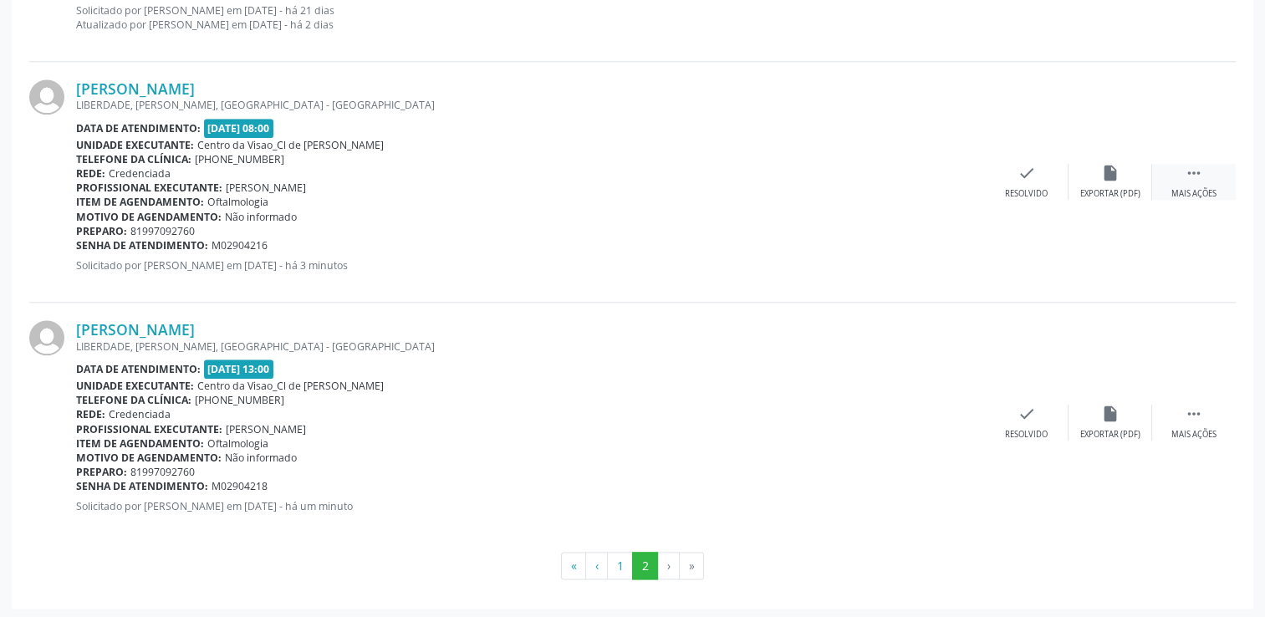
click at [1206, 188] on div "Mais ações" at bounding box center [1193, 194] width 45 height 12
click at [956, 172] on div "cancel Cancelar" at bounding box center [943, 182] width 84 height 36
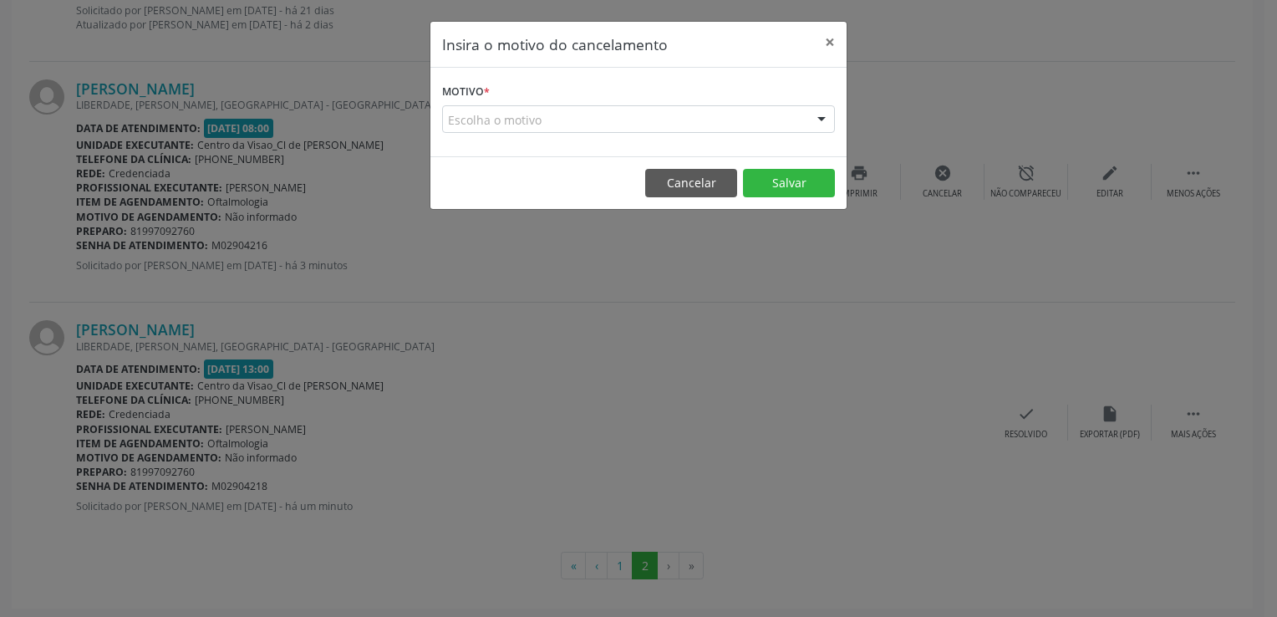
click at [711, 110] on div "Escolha o motivo" at bounding box center [638, 119] width 393 height 28
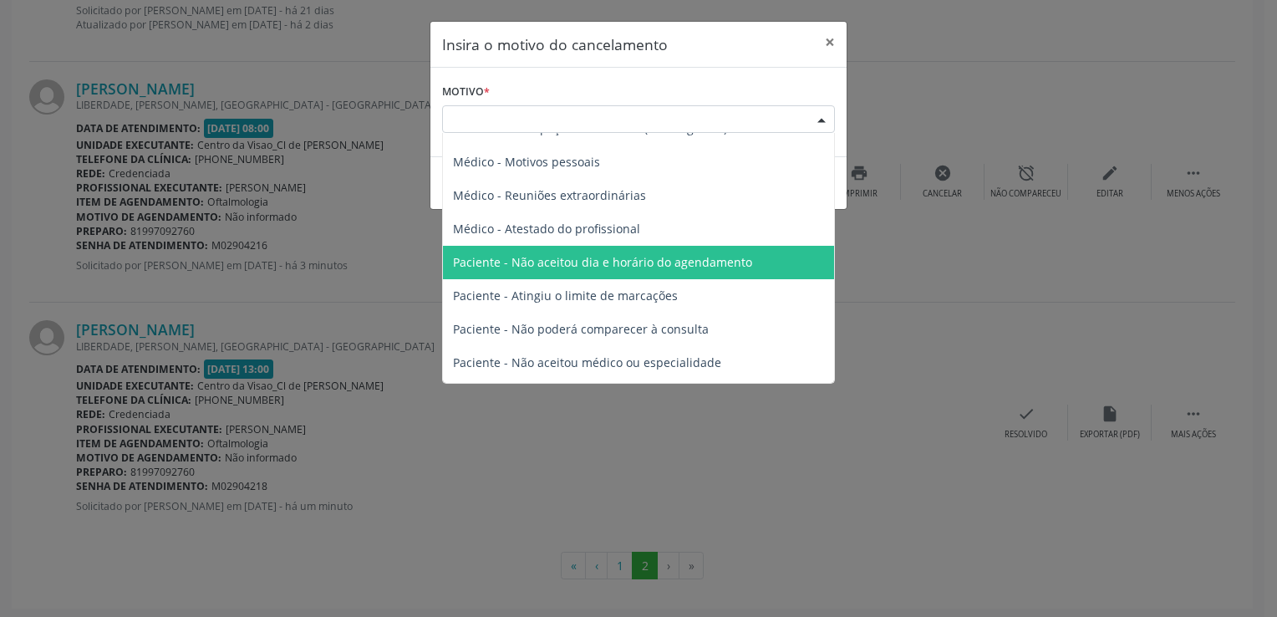
scroll to position [84, 0]
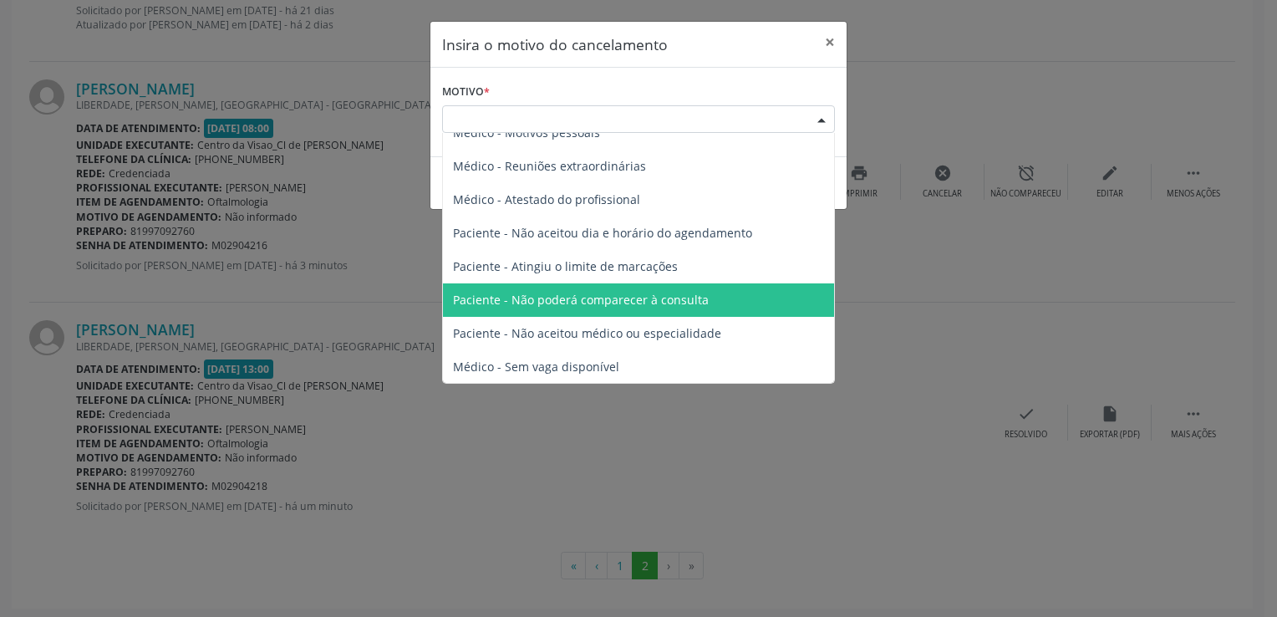
click at [647, 305] on span "Paciente - Não poderá comparecer à consulta" at bounding box center [581, 300] width 256 height 16
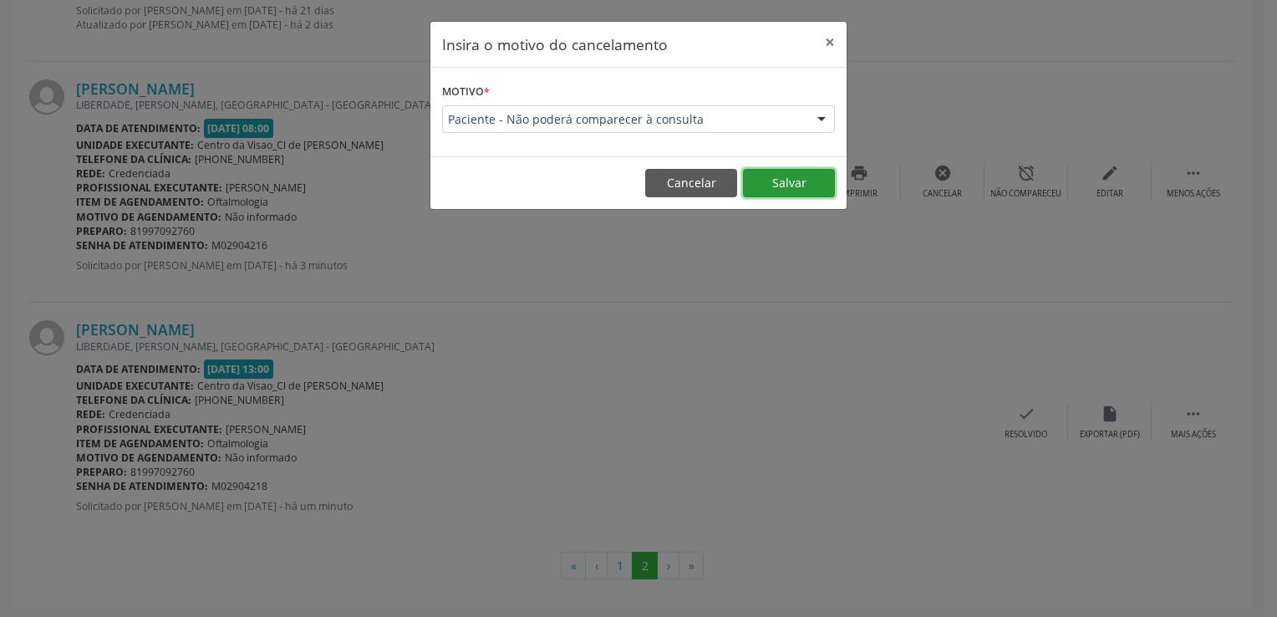
drag, startPoint x: 819, startPoint y: 186, endPoint x: 801, endPoint y: 195, distance: 20.2
click at [818, 186] on button "Salvar" at bounding box center [789, 183] width 92 height 28
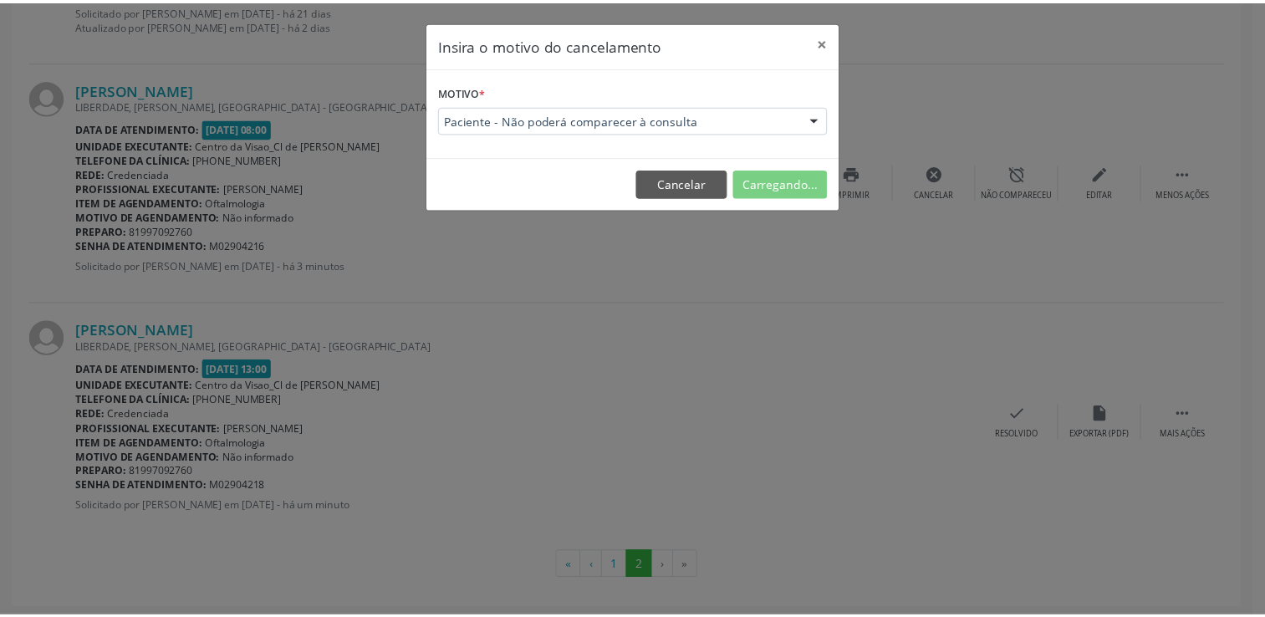
scroll to position [0, 0]
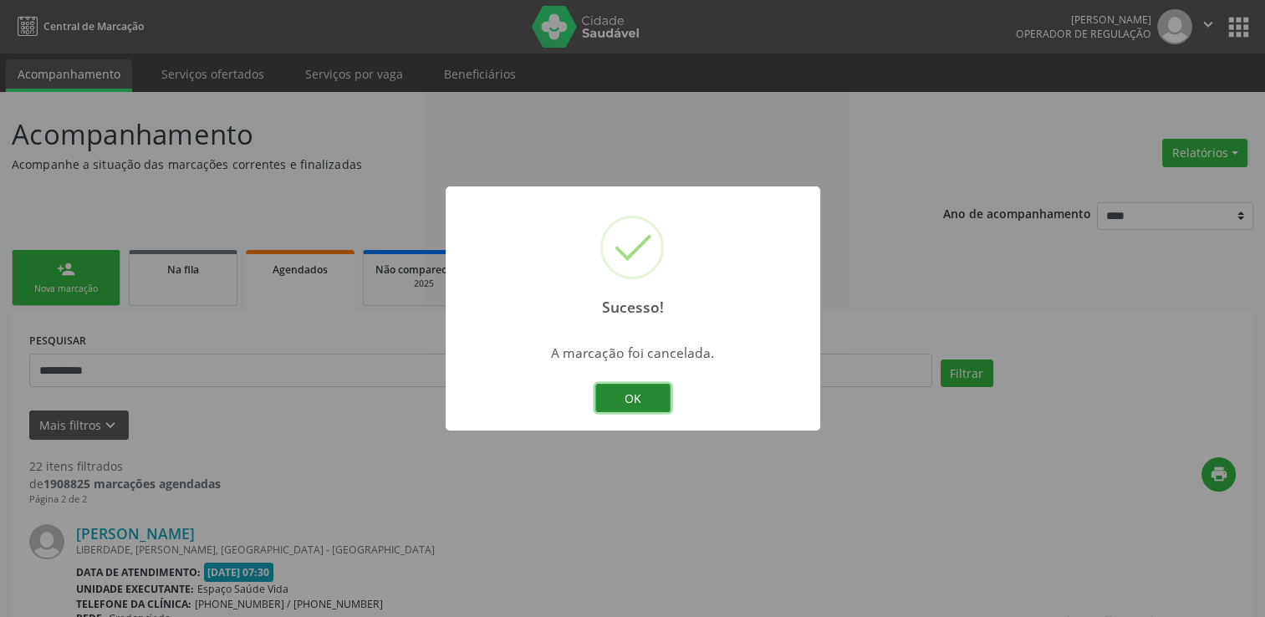
click at [634, 396] on button "OK" at bounding box center [632, 398] width 75 height 28
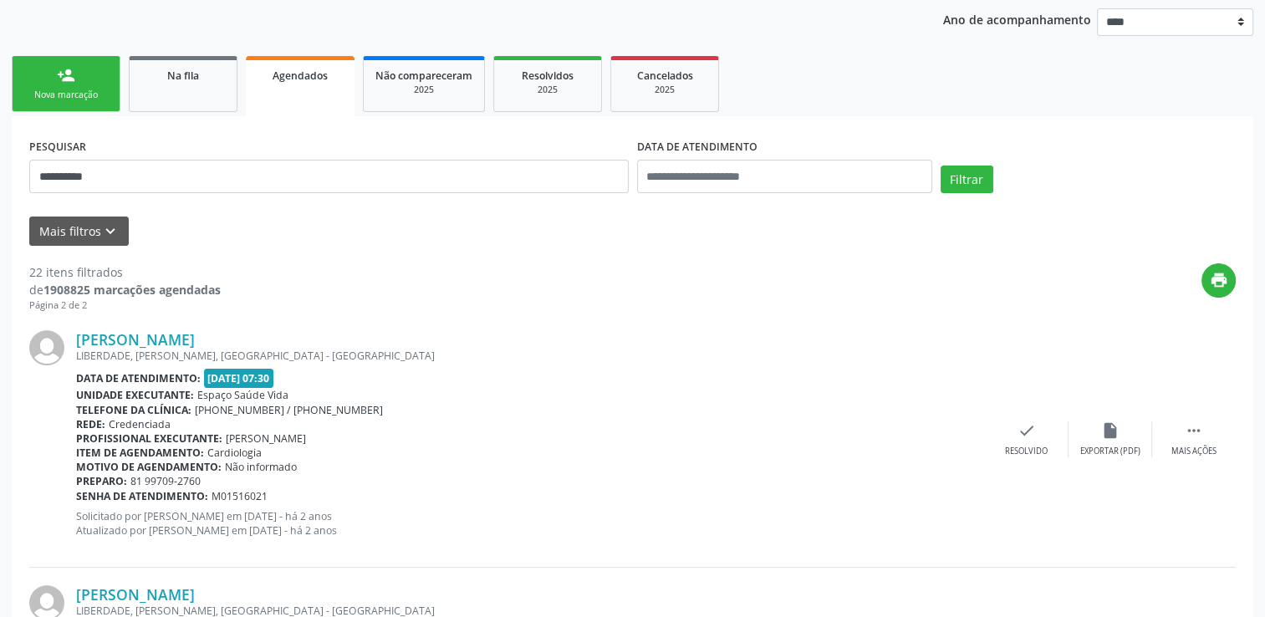
scroll to position [64, 0]
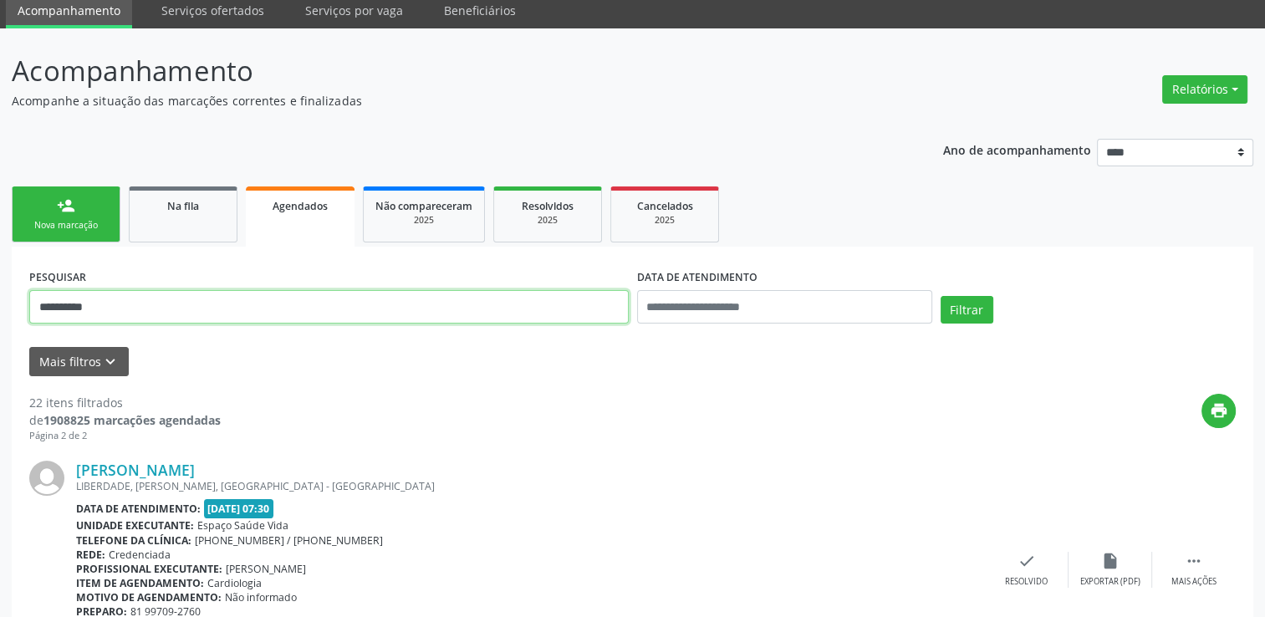
click at [121, 299] on input "**********" at bounding box center [328, 306] width 599 height 33
paste input "**********"
type input "**********"
click at [941, 296] on button "Filtrar" at bounding box center [967, 310] width 53 height 28
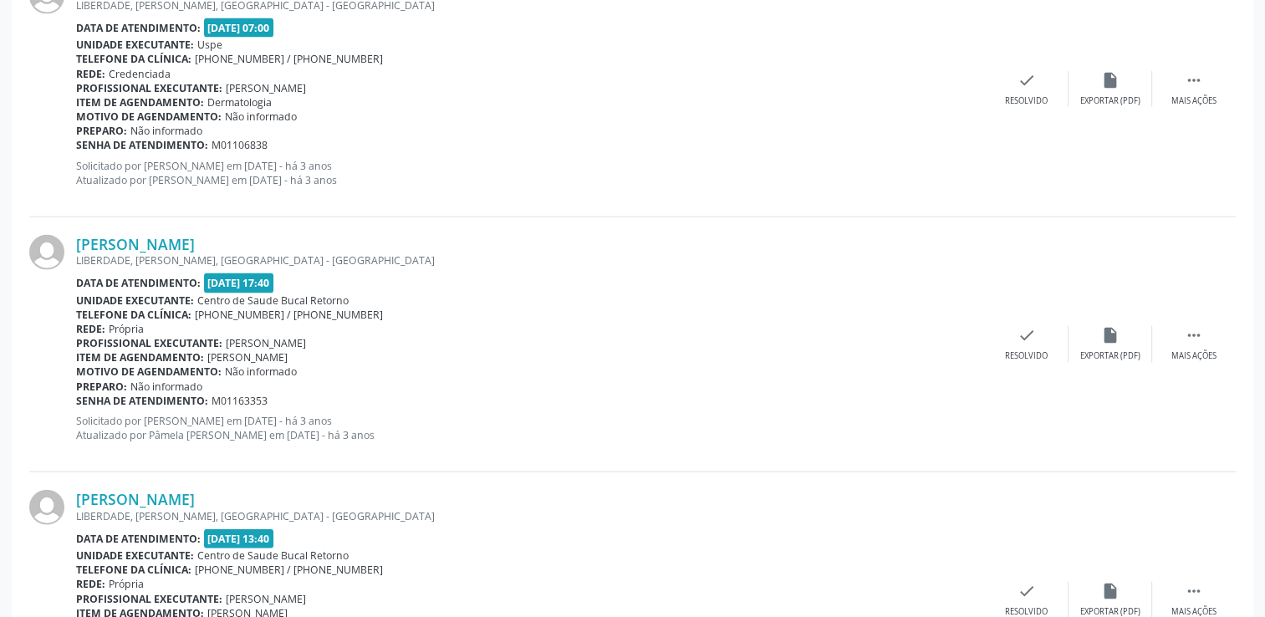
scroll to position [3791, 0]
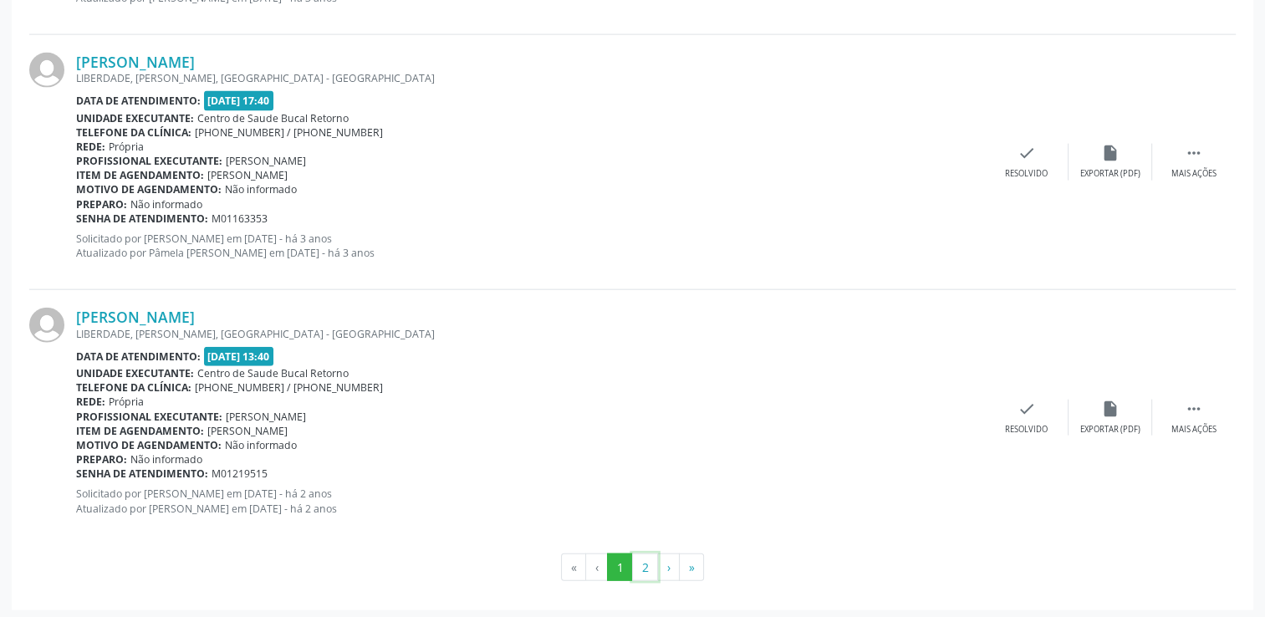
click at [645, 558] on button "2" at bounding box center [645, 567] width 26 height 28
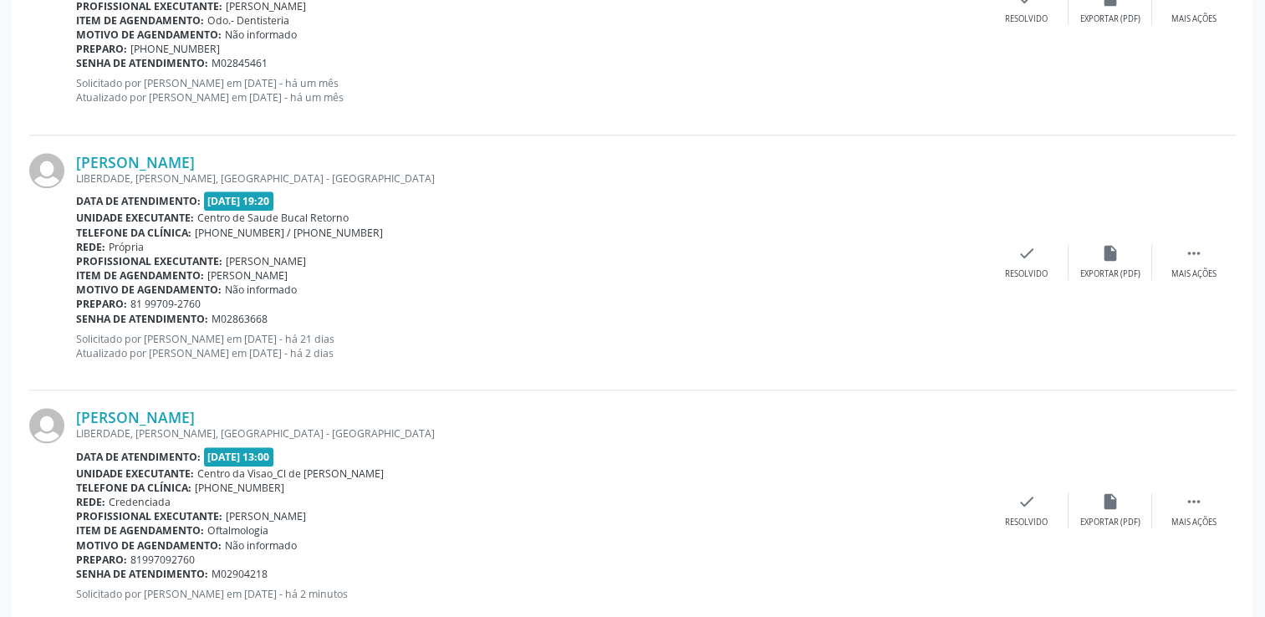
scroll to position [1568, 0]
